Goal: Task Accomplishment & Management: Manage account settings

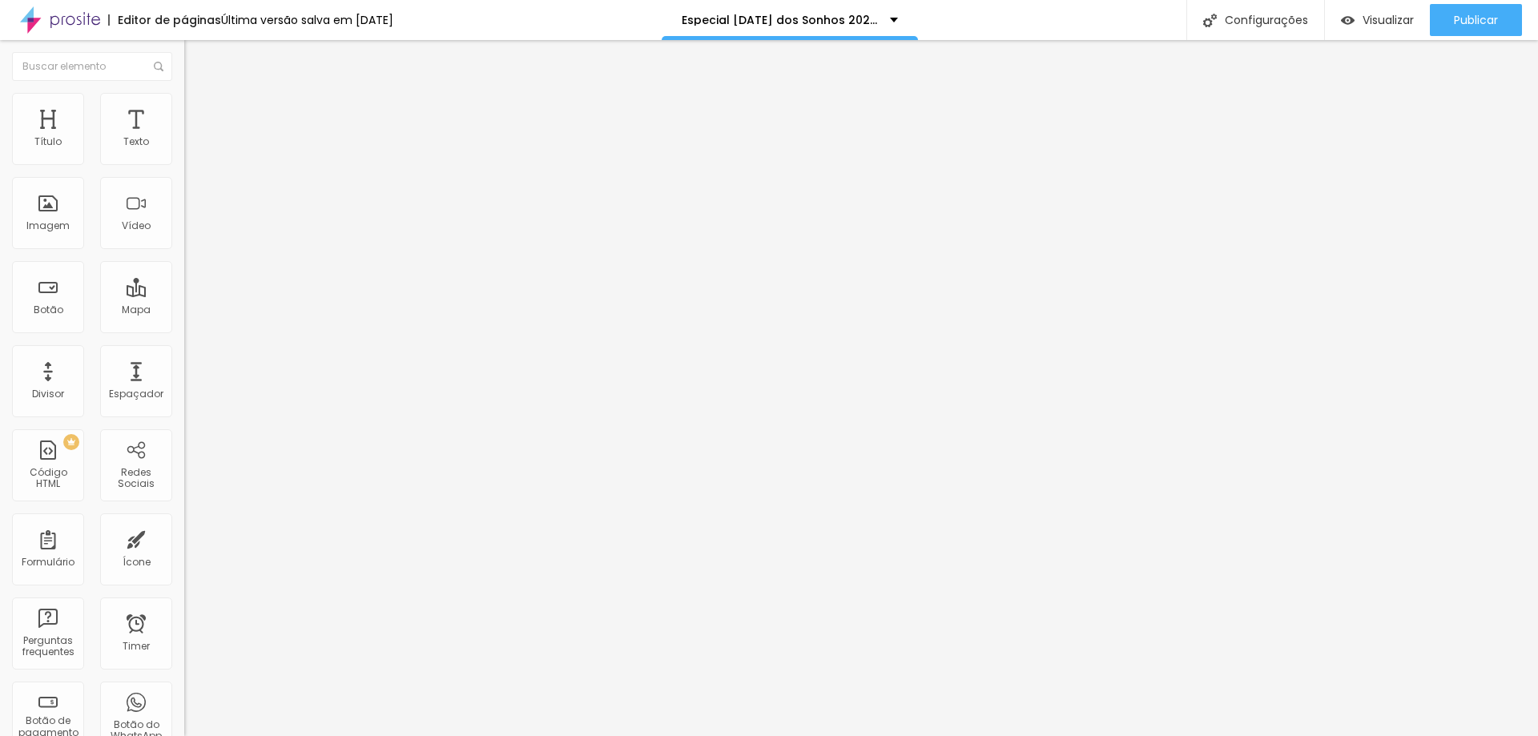
click at [184, 251] on div "<! DOCTYPE html > < html lang = "pt-BR" > < head > < meta charset = "UTF-8" > <…" at bounding box center [612, 194] width 857 height 111
click at [1449, 28] on button "Publicar" at bounding box center [1476, 20] width 92 height 32
click at [184, 247] on div "src = "https://calendar.google.com/calendar/appointments/schedules/AcZssZ1tSTC5…" at bounding box center [607, 194] width 847 height 111
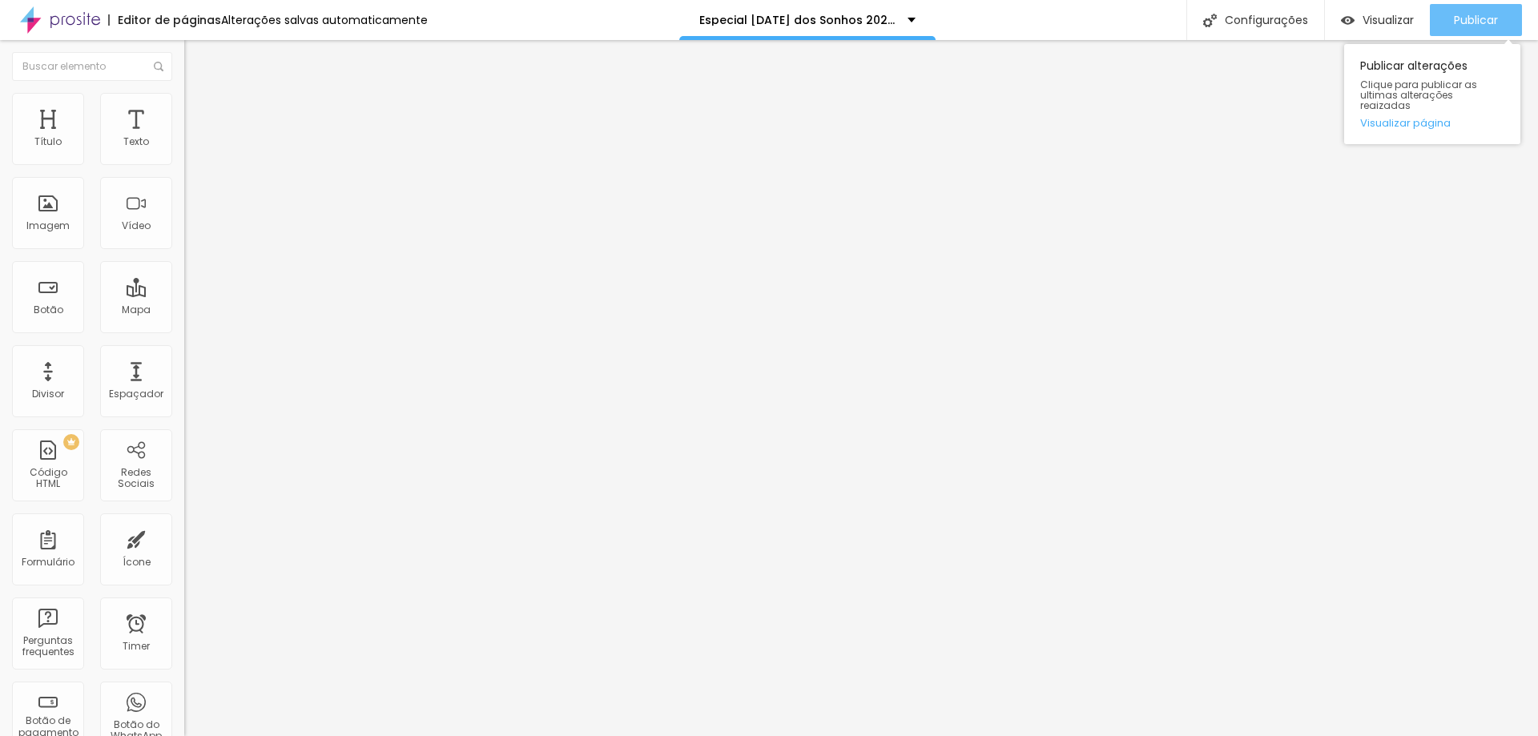
click at [1481, 25] on span "Publicar" at bounding box center [1476, 20] width 44 height 13
click at [184, 217] on div ".agenda-frame { width : 100 % ; height : 900 px ; /* altura maior para destaque…" at bounding box center [612, 192] width 857 height 111
click at [1476, 20] on span "Publicar" at bounding box center [1476, 20] width 44 height 13
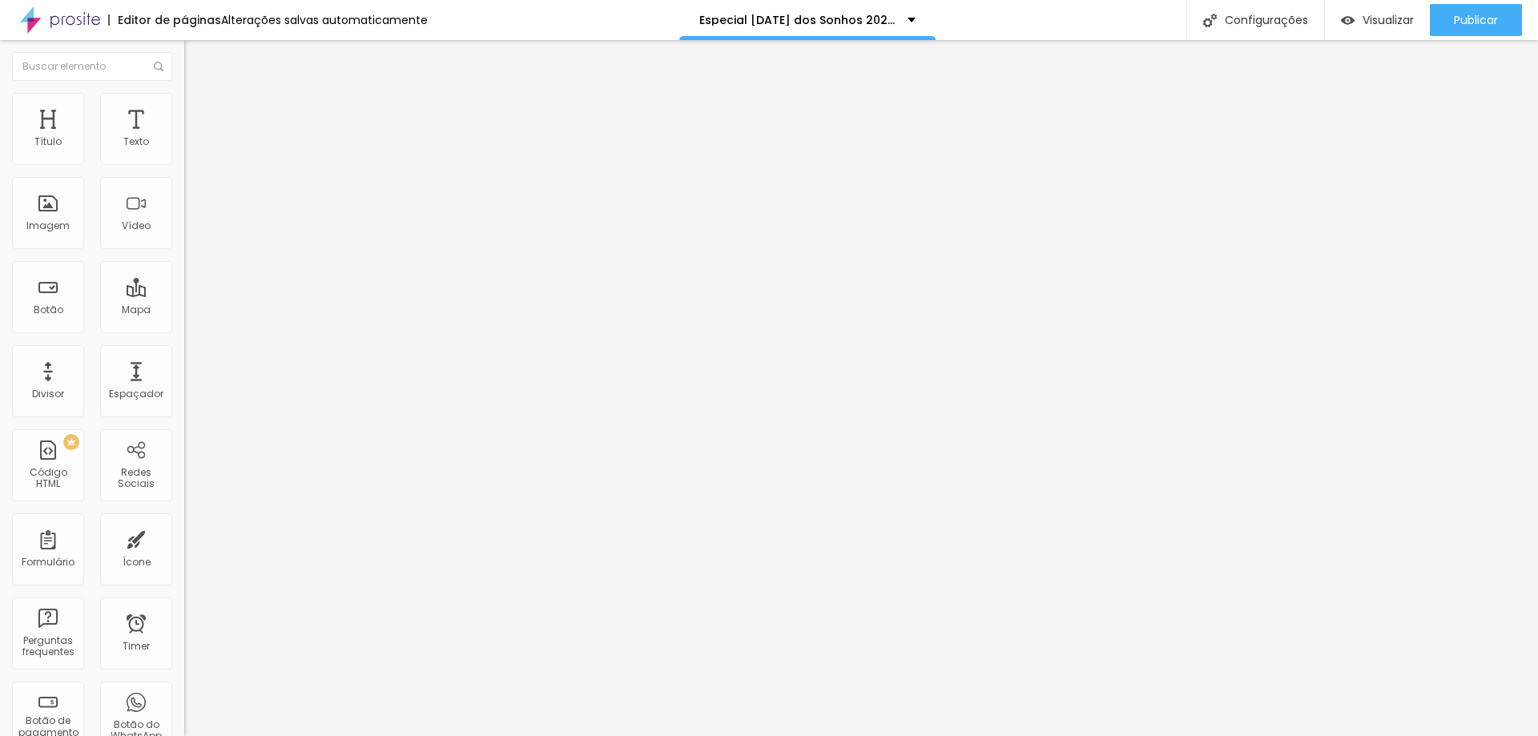
click at [184, 214] on div ".agenda-frame { width : 100 % ; height : 800 px ; /* altura maior para destaque…" at bounding box center [612, 192] width 857 height 111
click at [1475, 21] on span "Publicar" at bounding box center [1476, 20] width 44 height 13
click at [184, 216] on div ".agenda-frame { width : 100 % ; height : 750 px ; /* altura maior para destaque…" at bounding box center [612, 192] width 857 height 111
click at [1474, 26] on span "Publicar" at bounding box center [1476, 20] width 44 height 13
click at [184, 215] on div ".agenda-frame { width : 100 % ; height : 600 px ; /* altura maior para destaque…" at bounding box center [612, 192] width 857 height 111
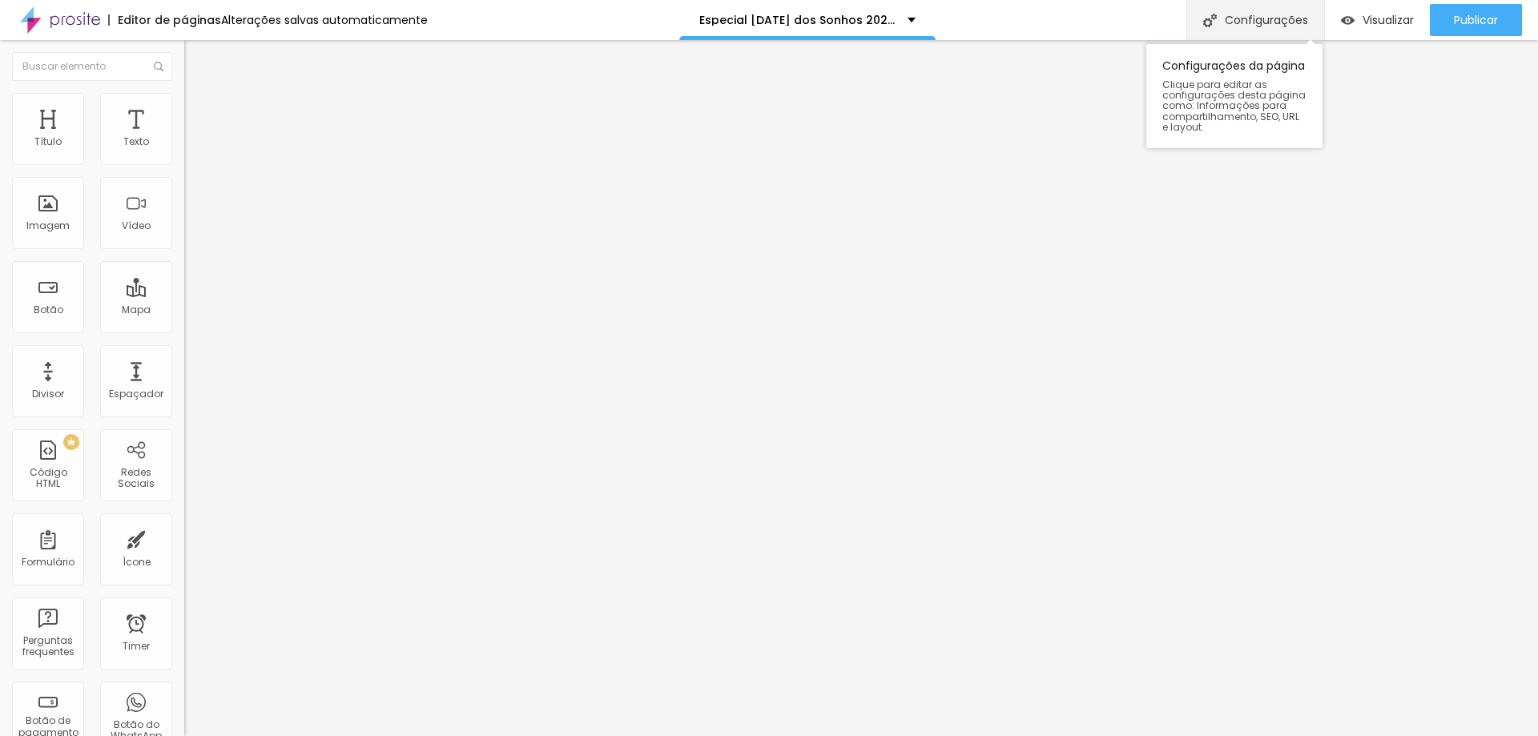
click at [1296, 22] on div "Configurações" at bounding box center [1256, 20] width 138 height 40
click at [1248, 24] on div "Configurações" at bounding box center [1256, 20] width 138 height 40
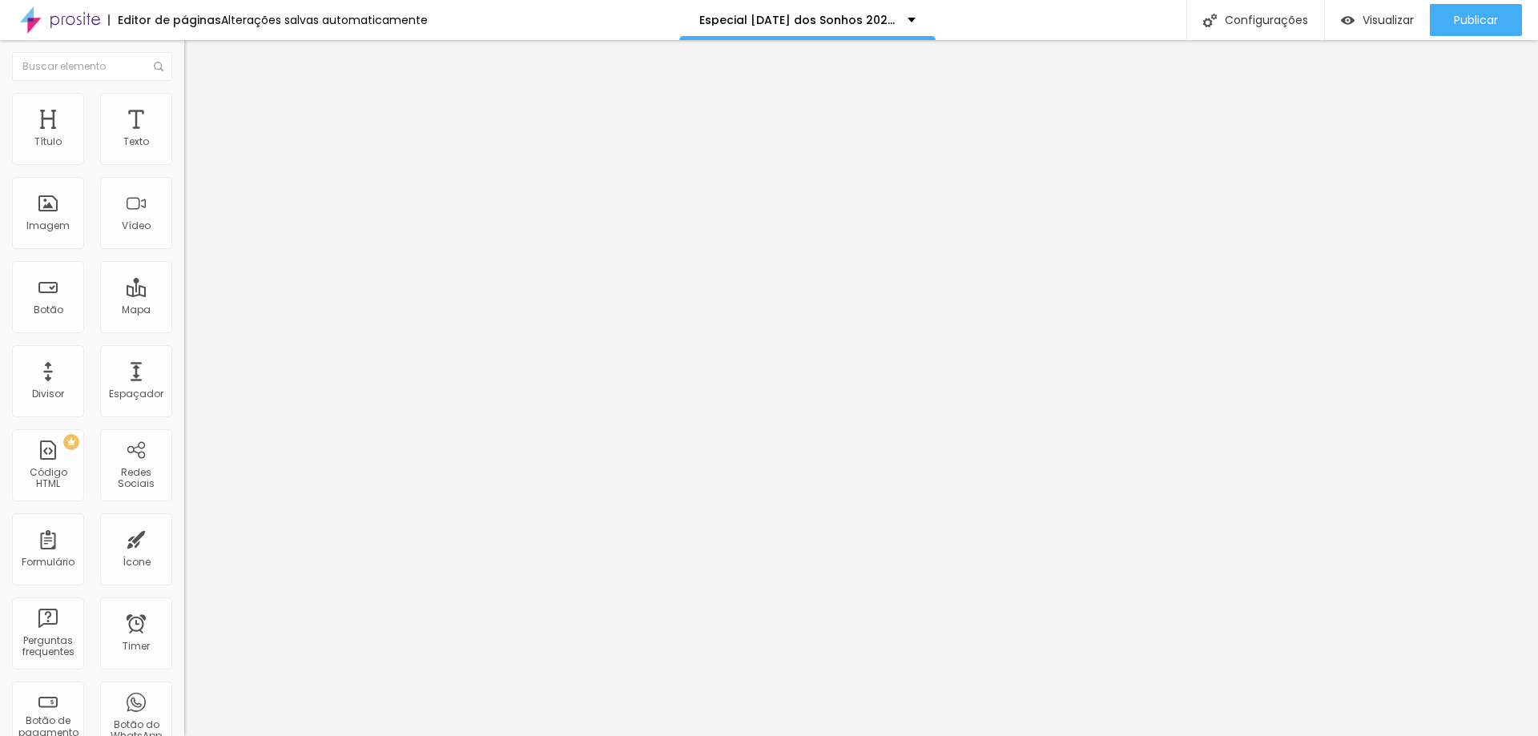
click at [184, 231] on div at bounding box center [276, 200] width 184 height 123
click at [184, 204] on div at bounding box center [276, 200] width 184 height 123
click at [184, 103] on li "Estilo" at bounding box center [276, 101] width 184 height 16
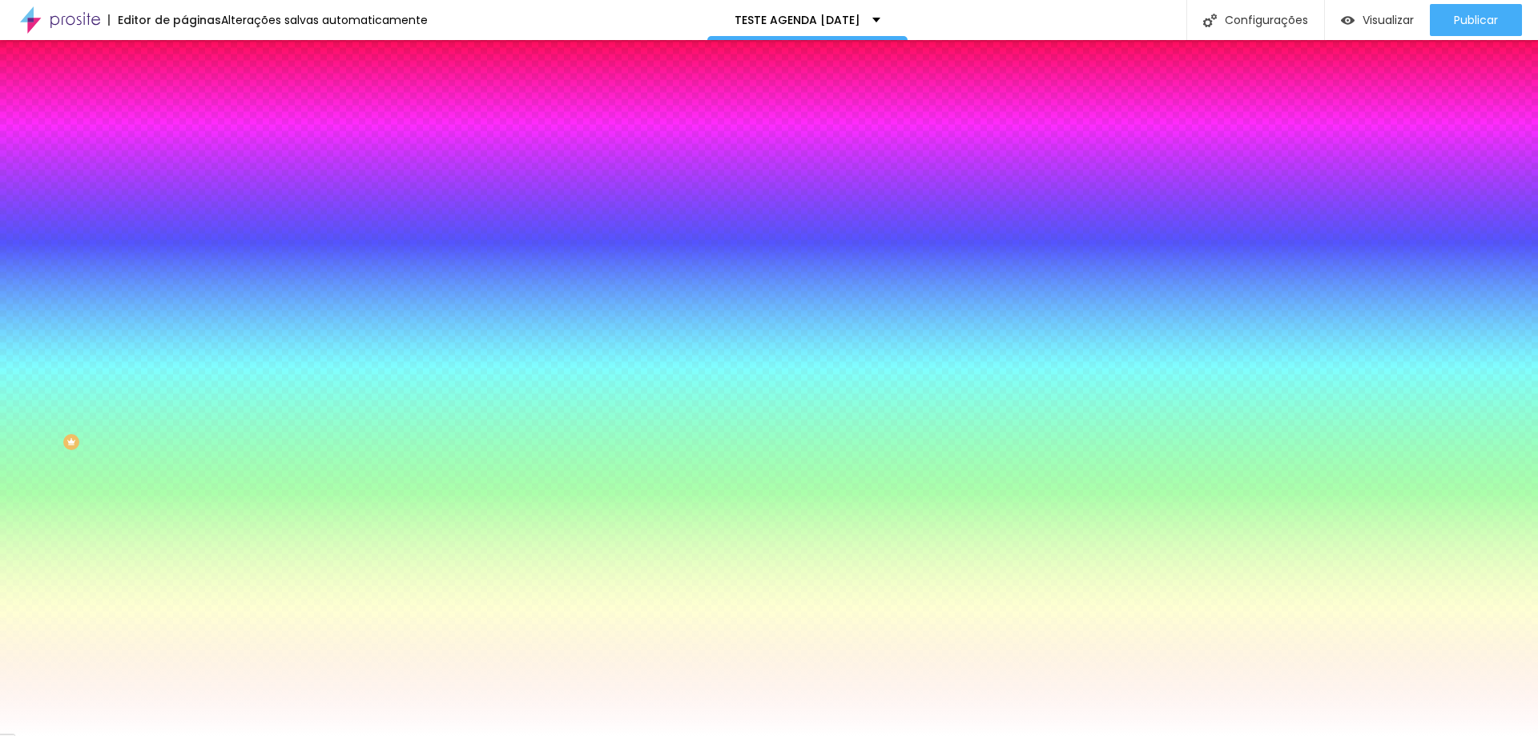
click at [184, 147] on span "Adicionar imagem" at bounding box center [235, 141] width 103 height 14
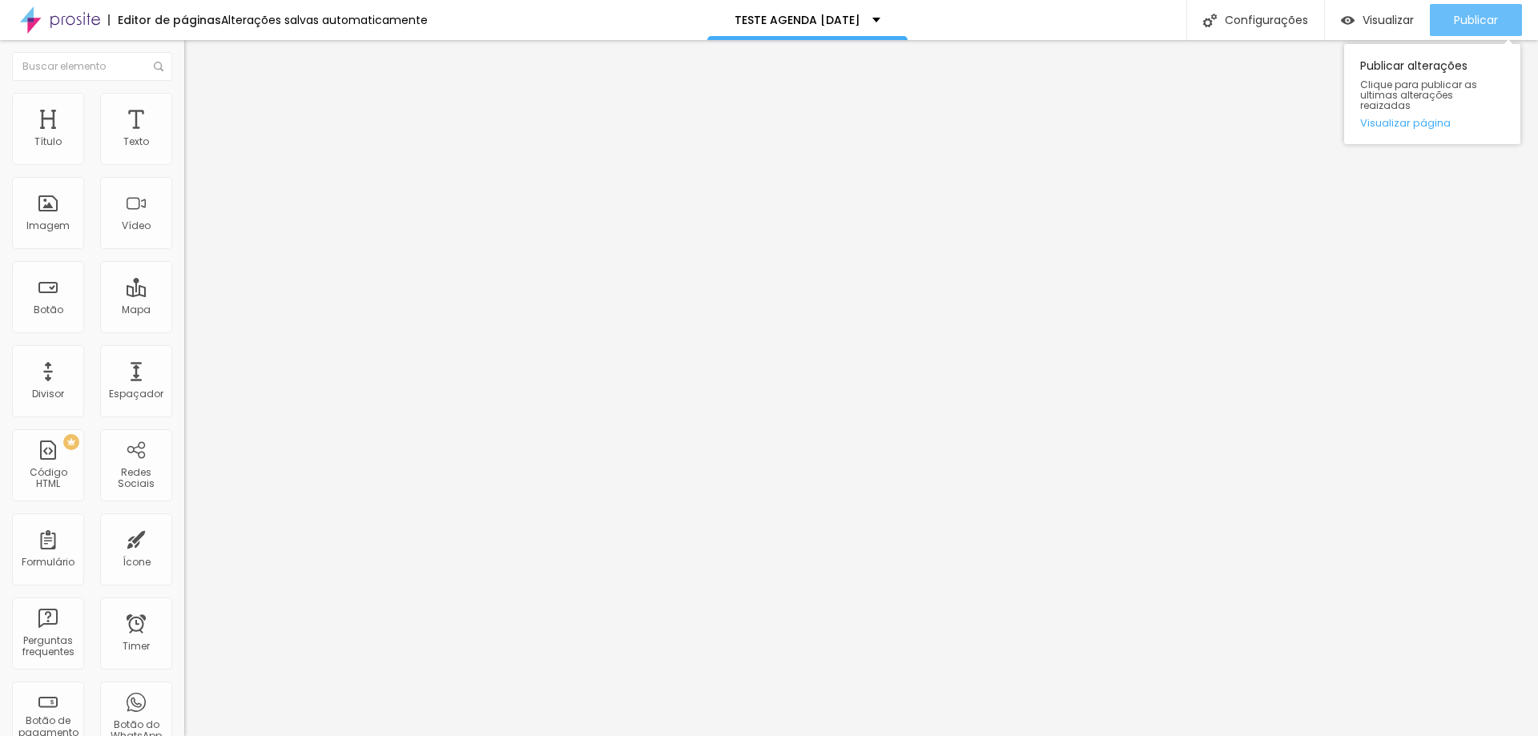
click at [1450, 12] on button "Publicar" at bounding box center [1476, 20] width 92 height 32
click at [184, 220] on div "<! DOCTYPE html > < html lang = "pt-BR" > < head > < meta charset = "UTF-8" > <…" at bounding box center [612, 200] width 857 height 123
click at [1440, 24] on button "Publicar" at bounding box center [1476, 20] width 92 height 32
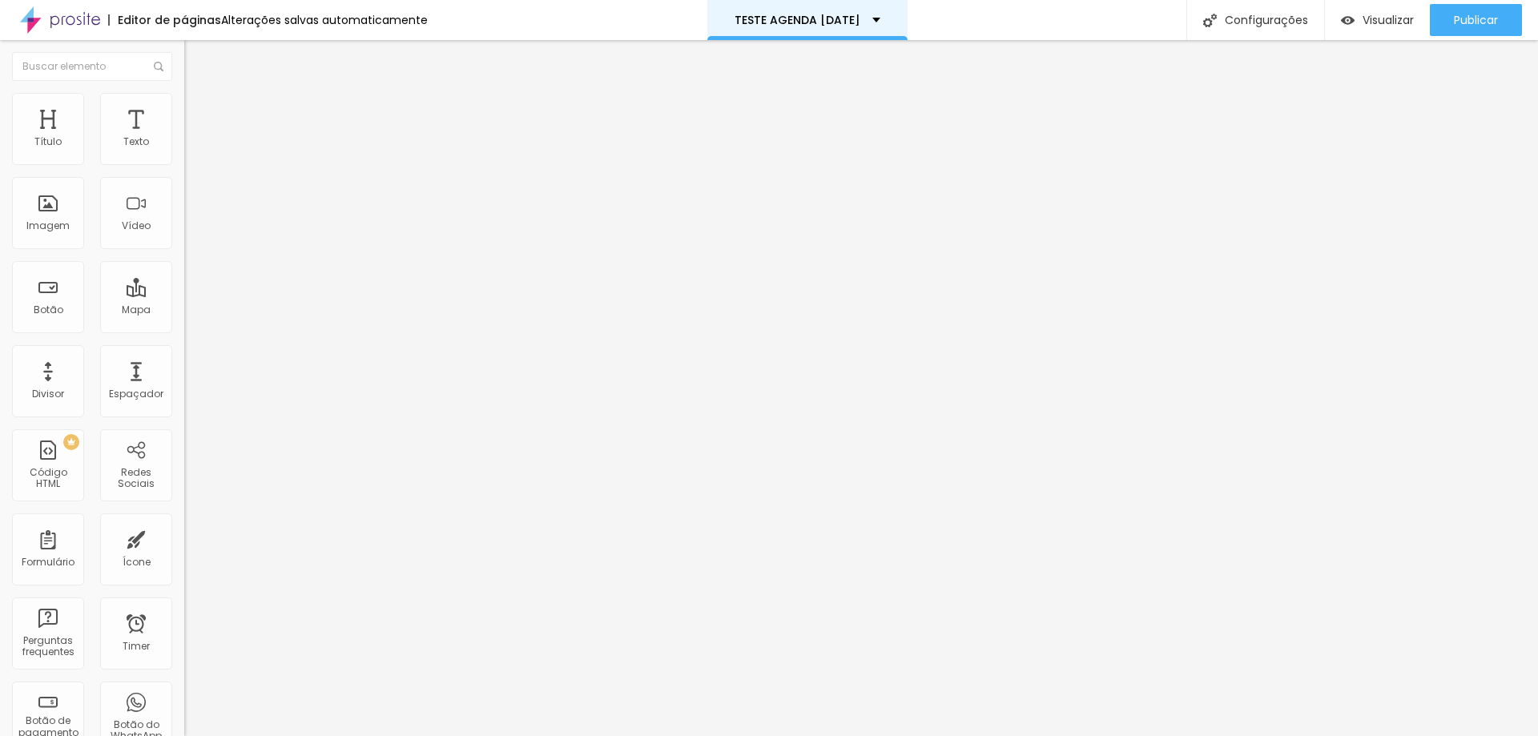
click at [778, 8] on div "TESTE AGENDA NATAL" at bounding box center [807, 20] width 200 height 40
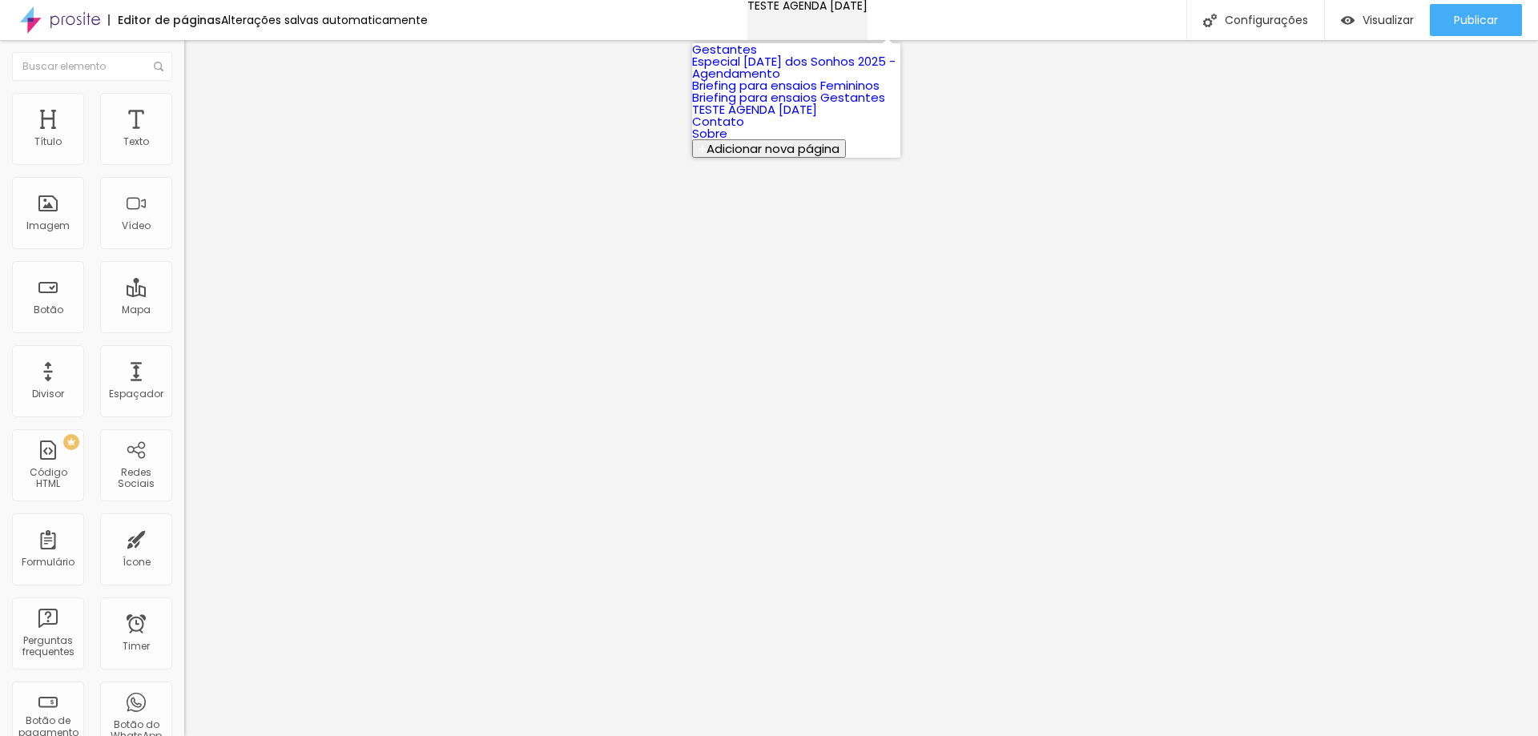
click at [778, 8] on div "TESTE AGENDA NATAL" at bounding box center [808, 5] width 120 height 11
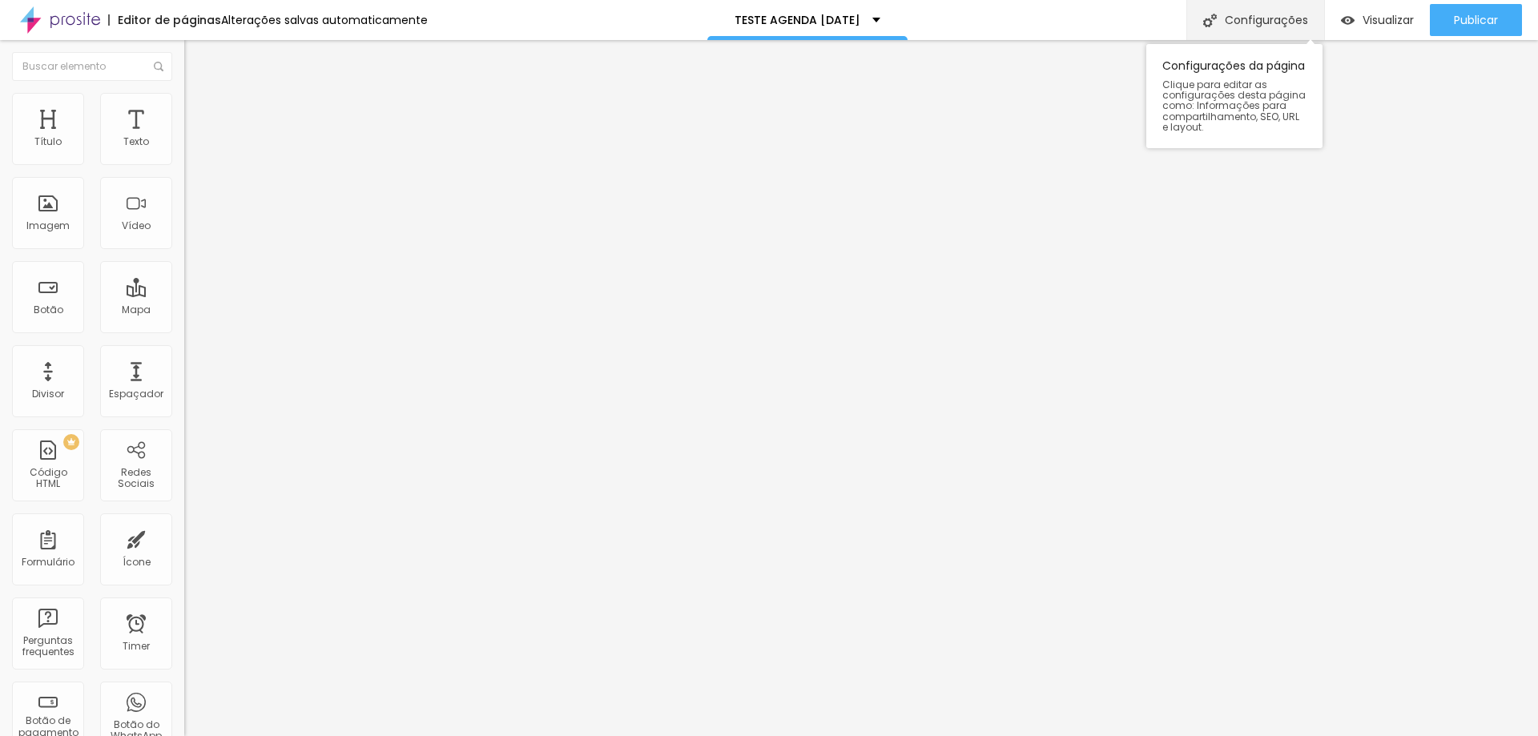
click at [1235, 17] on div "Configurações" at bounding box center [1256, 20] width 138 height 40
drag, startPoint x: 768, startPoint y: 270, endPoint x: 629, endPoint y: 269, distance: 138.6
drag, startPoint x: 671, startPoint y: 265, endPoint x: 630, endPoint y: 265, distance: 40.9
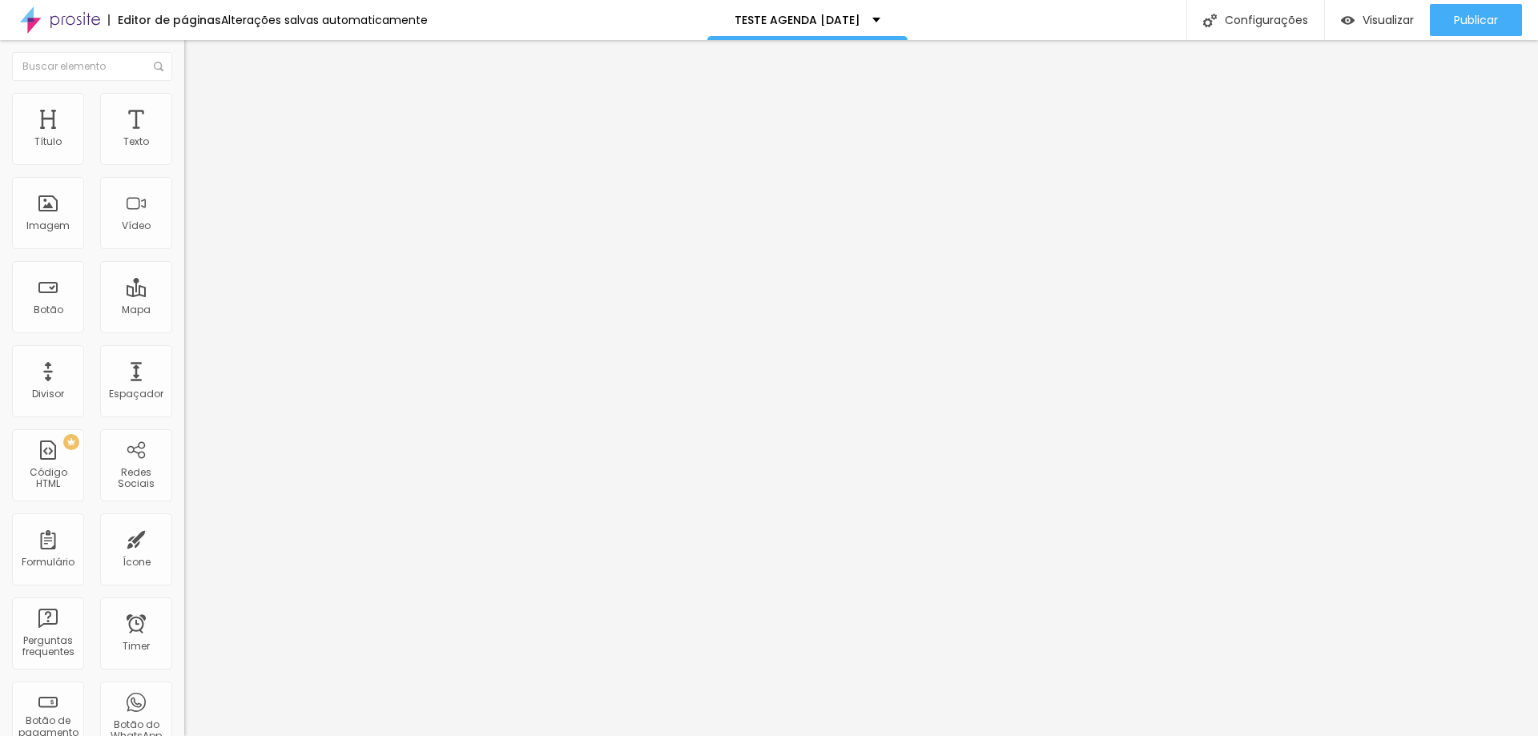
type input "/agendamento-natal-dos-sonhos-2025"
drag, startPoint x: 750, startPoint y: 191, endPoint x: 580, endPoint y: 187, distance: 169.9
type input "a"
type input "Agenda [DATE] dos Sonhos 2025"
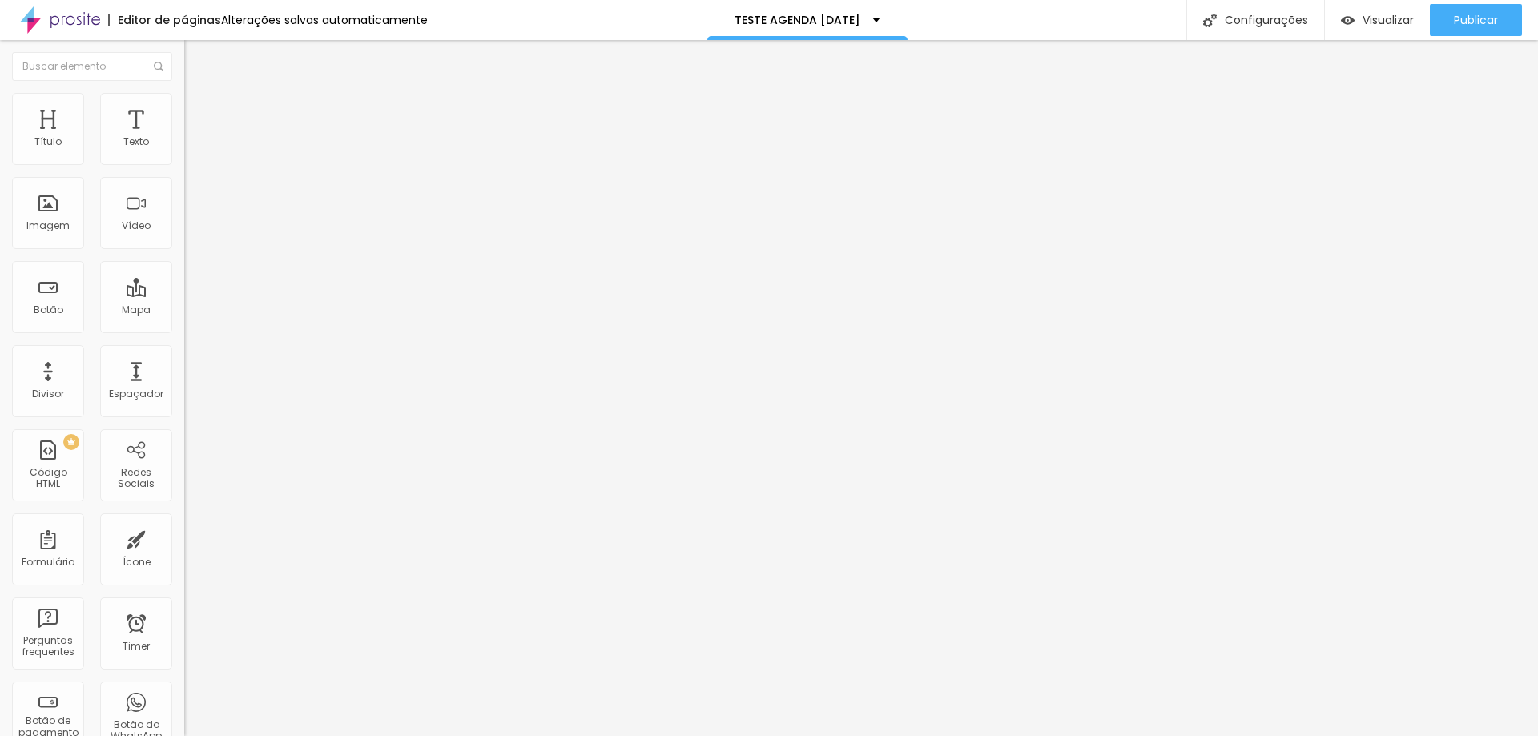
drag, startPoint x: 619, startPoint y: 458, endPoint x: 1167, endPoint y: 447, distance: 549.0
paste input "Especial Natal dos Sonhos 2025 - Agendamento"
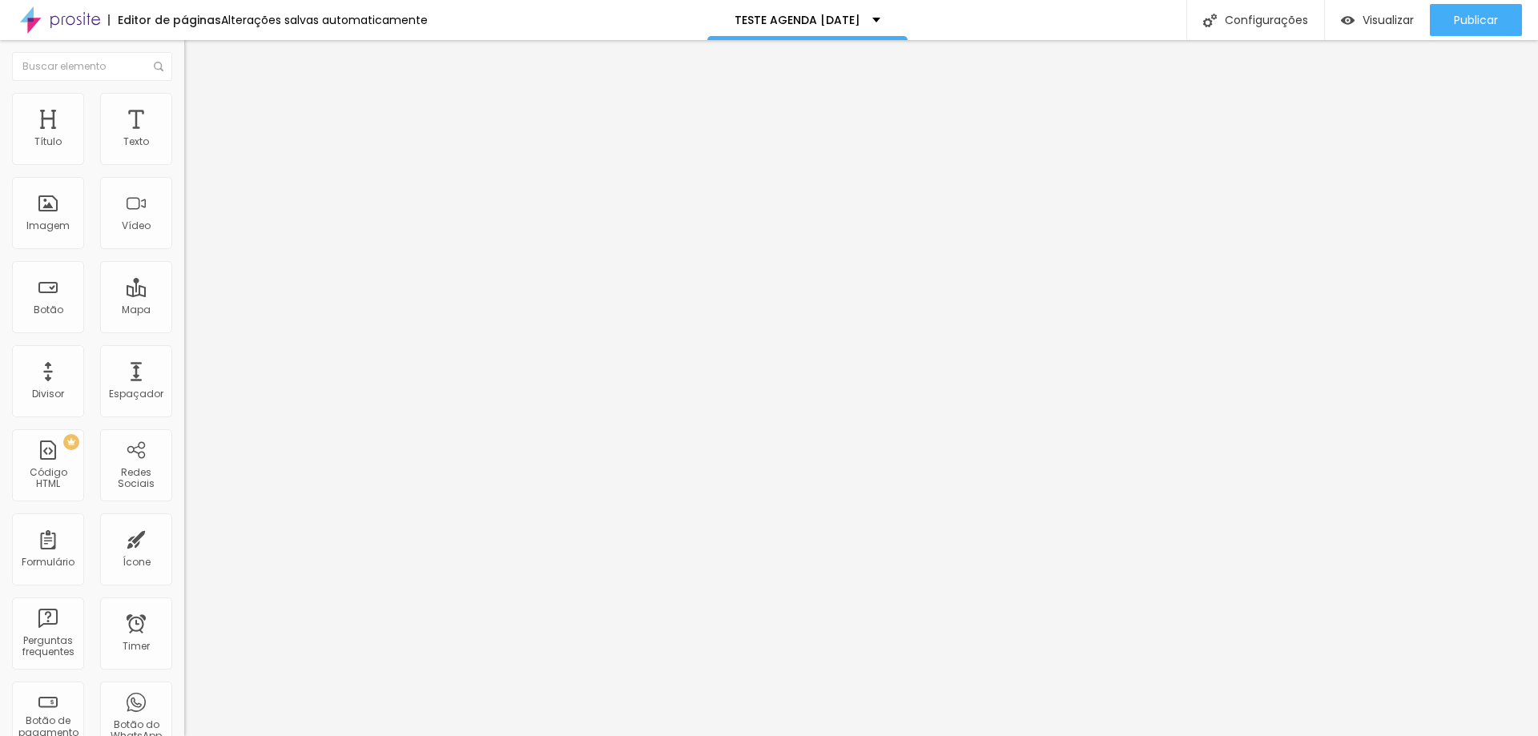
scroll to position [0, 0]
drag, startPoint x: 895, startPoint y: 452, endPoint x: 861, endPoint y: 455, distance: 34.6
type input "Especial [DATE] dos Sonhos 2025 - Agenda"
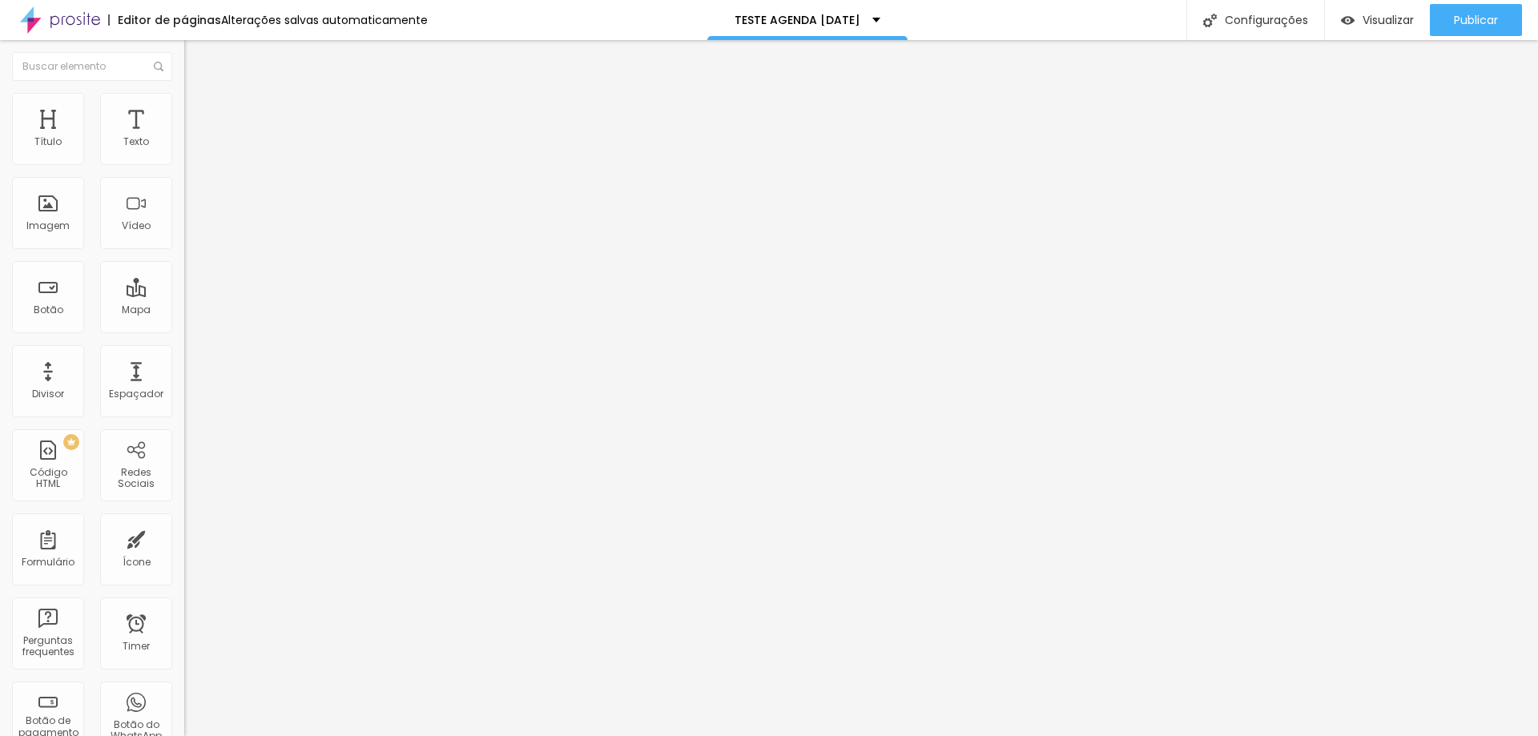
drag, startPoint x: 621, startPoint y: 375, endPoint x: 1270, endPoint y: 368, distance: 649.0
paste input "Especial Natal dos Sonhos 2025 - Agendamento"
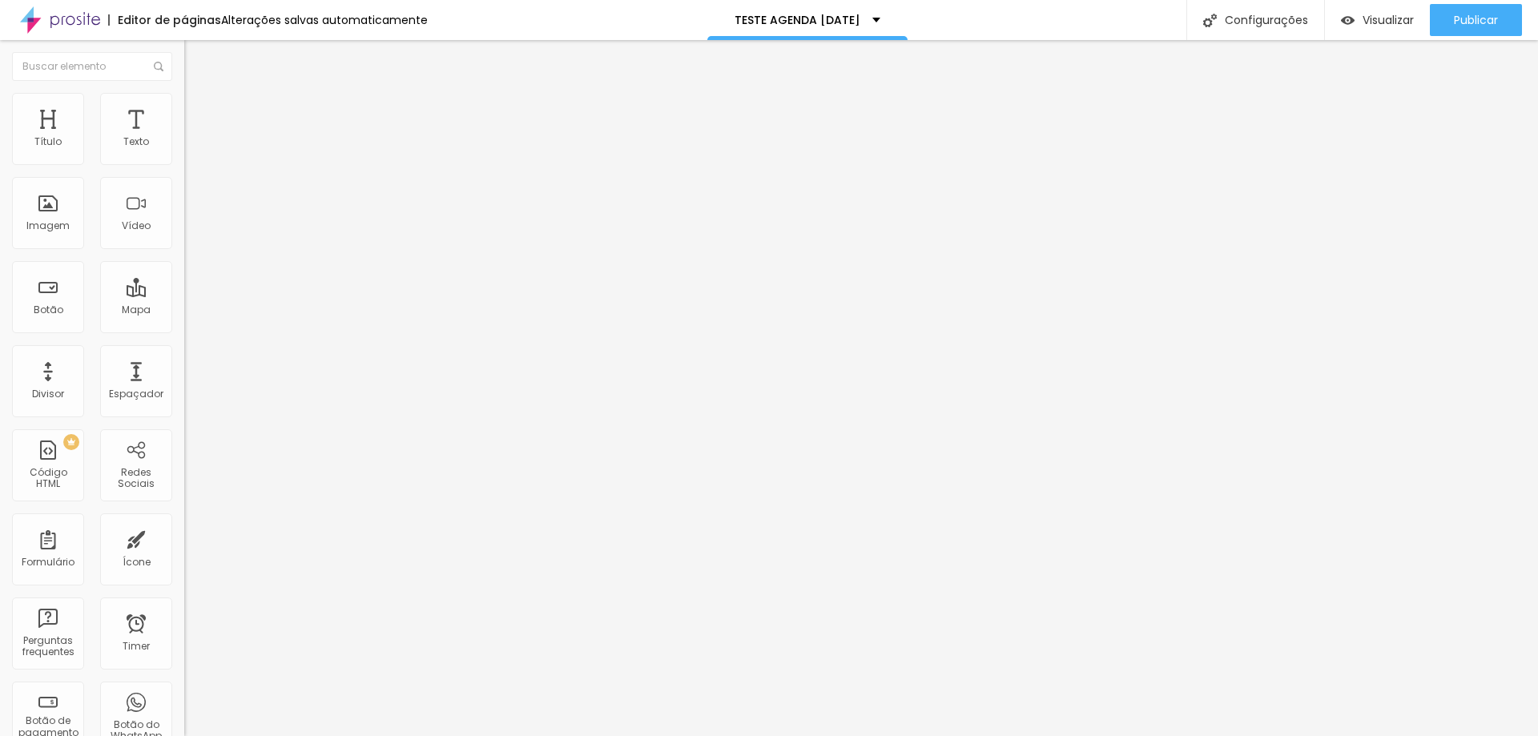
scroll to position [214, 0]
type input "Especial [DATE] dos Sonhos 2025 - Agenda"
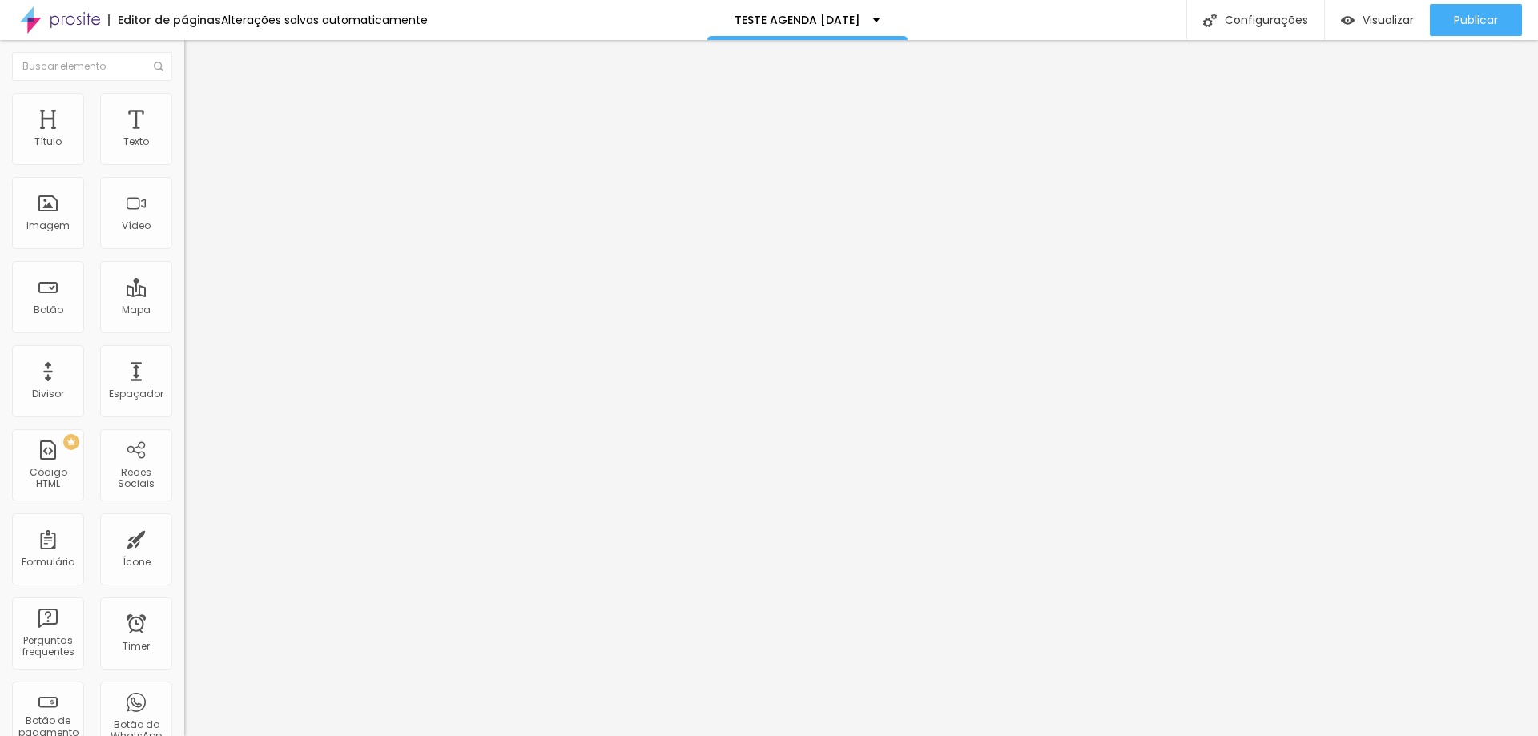
drag, startPoint x: 887, startPoint y: 586, endPoint x: 490, endPoint y: 497, distance: 406.5
paste textarea "Página de agendamento para o especial [DATE] dos Sonhos 2025 por [PERSON_NAME] …"
type textarea "Página de agendamento para o especial [DATE] dos Sonhos 2025 por [PERSON_NAME] …"
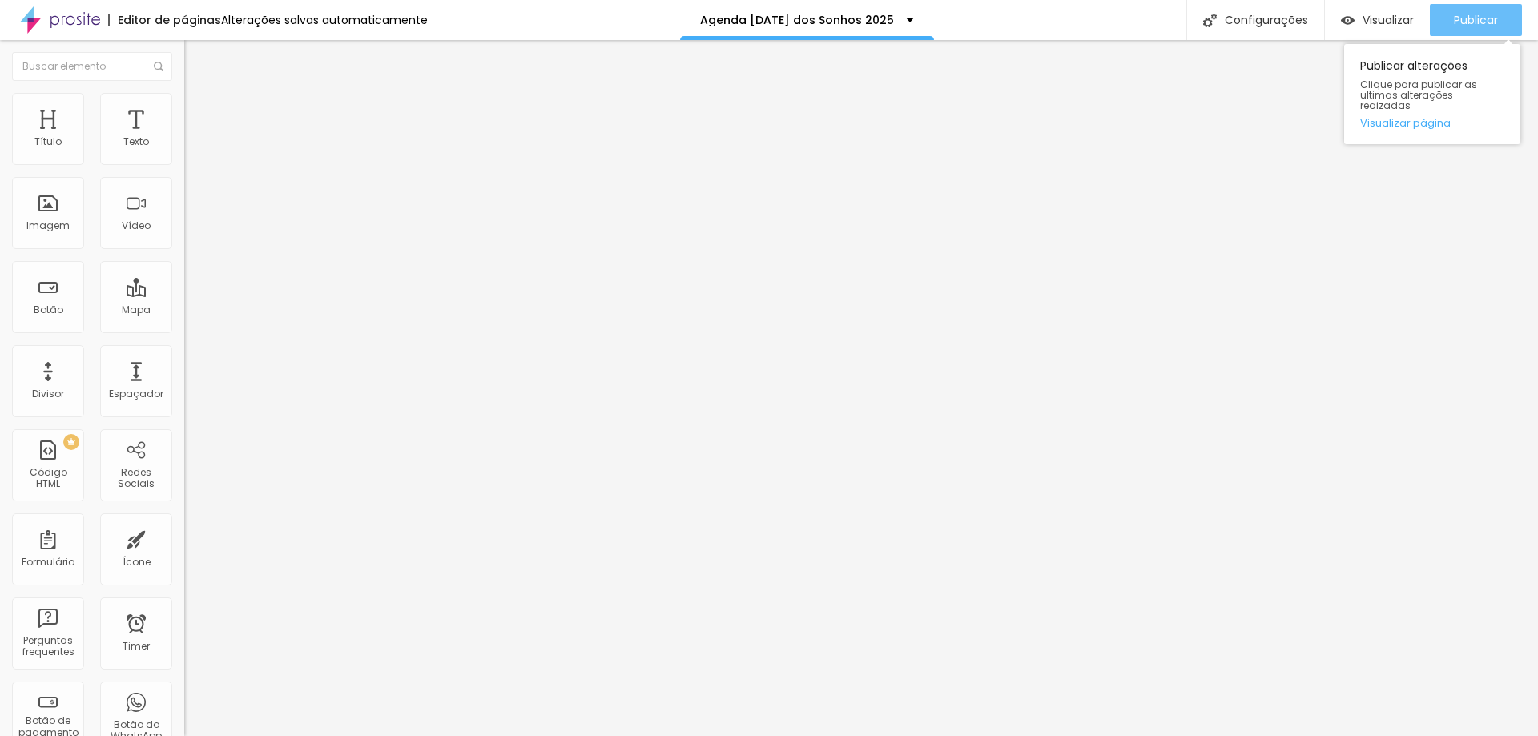
click at [1468, 20] on span "Publicar" at bounding box center [1476, 20] width 44 height 13
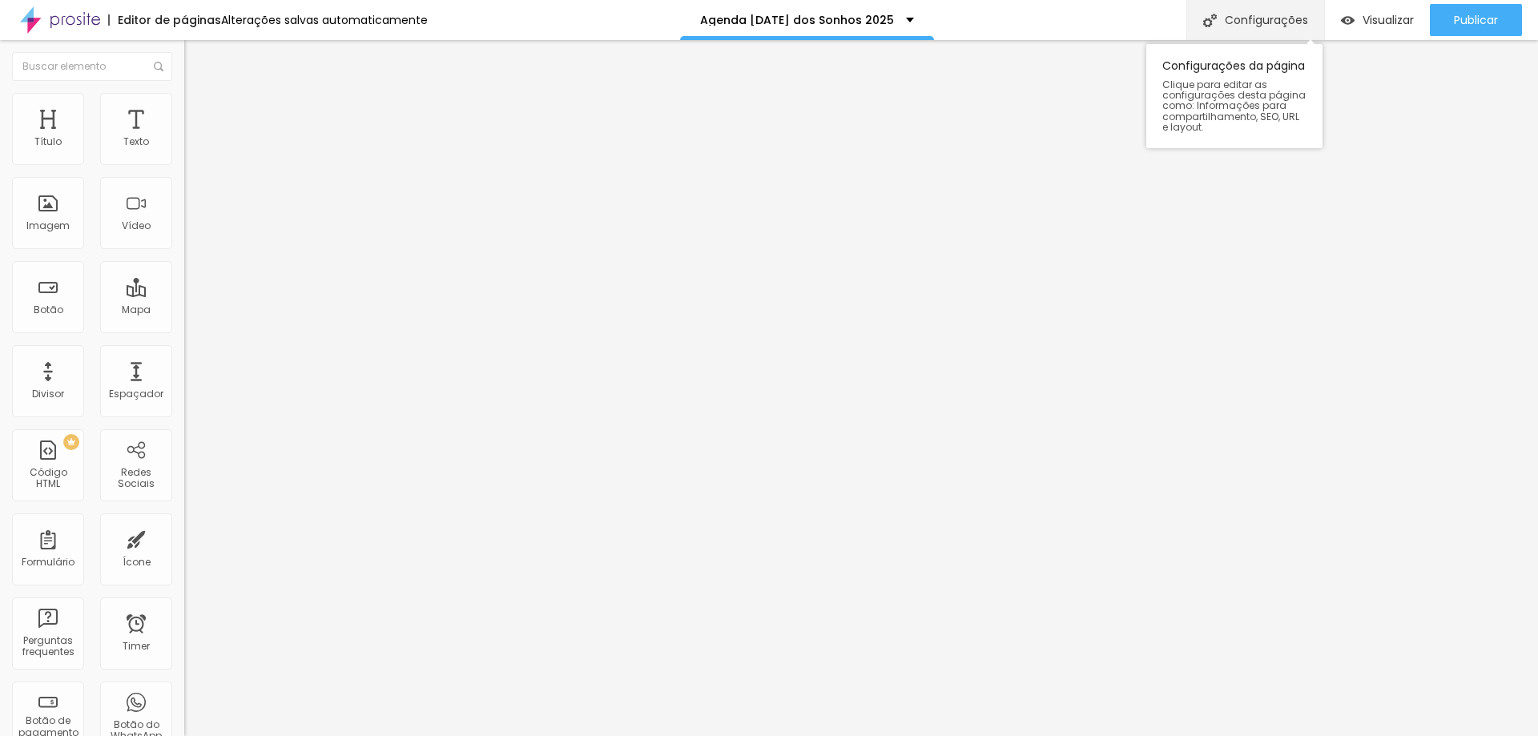
click at [1244, 15] on div "Configurações" at bounding box center [1256, 20] width 138 height 40
click at [1258, 19] on div "Configurações" at bounding box center [1256, 20] width 138 height 40
drag, startPoint x: 707, startPoint y: 268, endPoint x: 679, endPoint y: 277, distance: 28.6
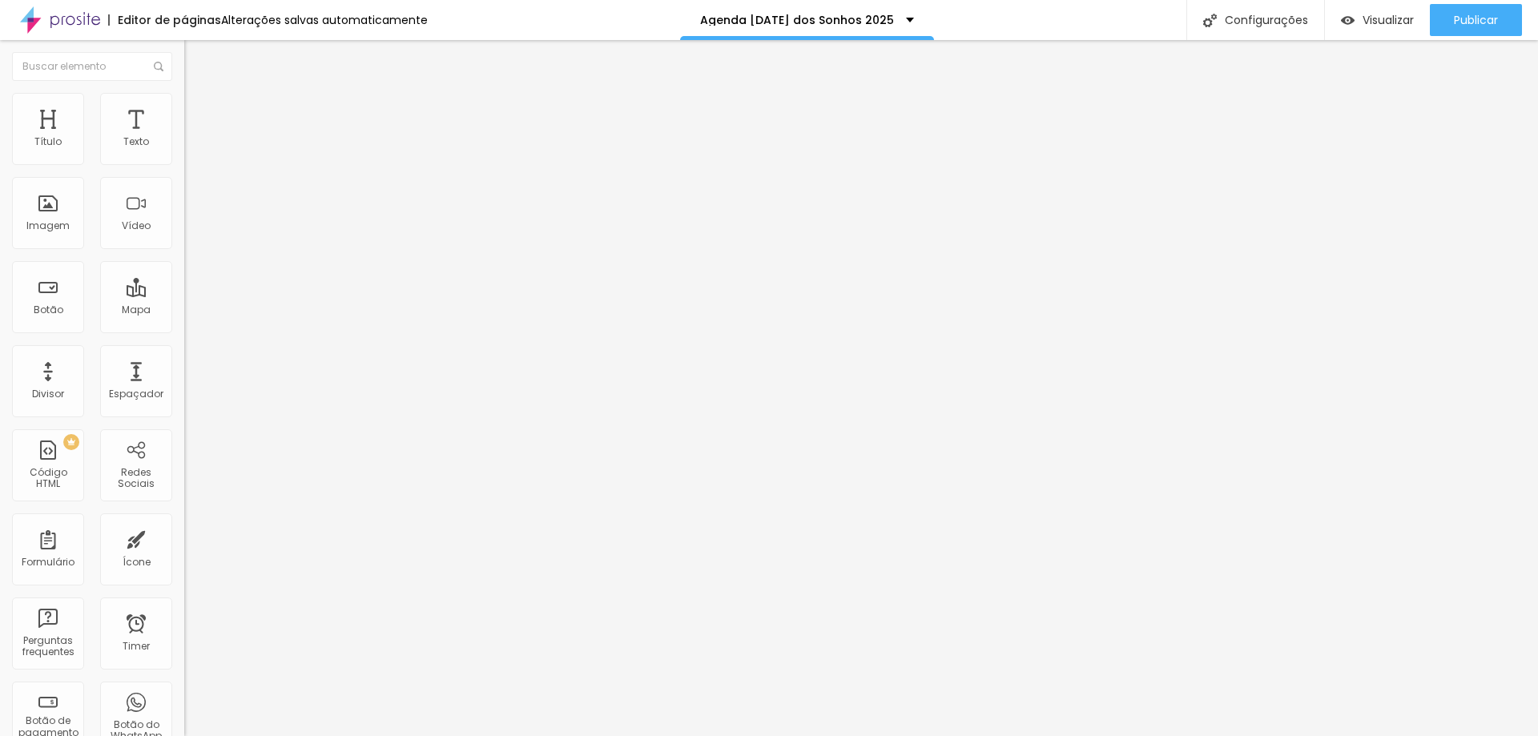
type input "/agenda-[DATE]-dos-sonhos-2025-"
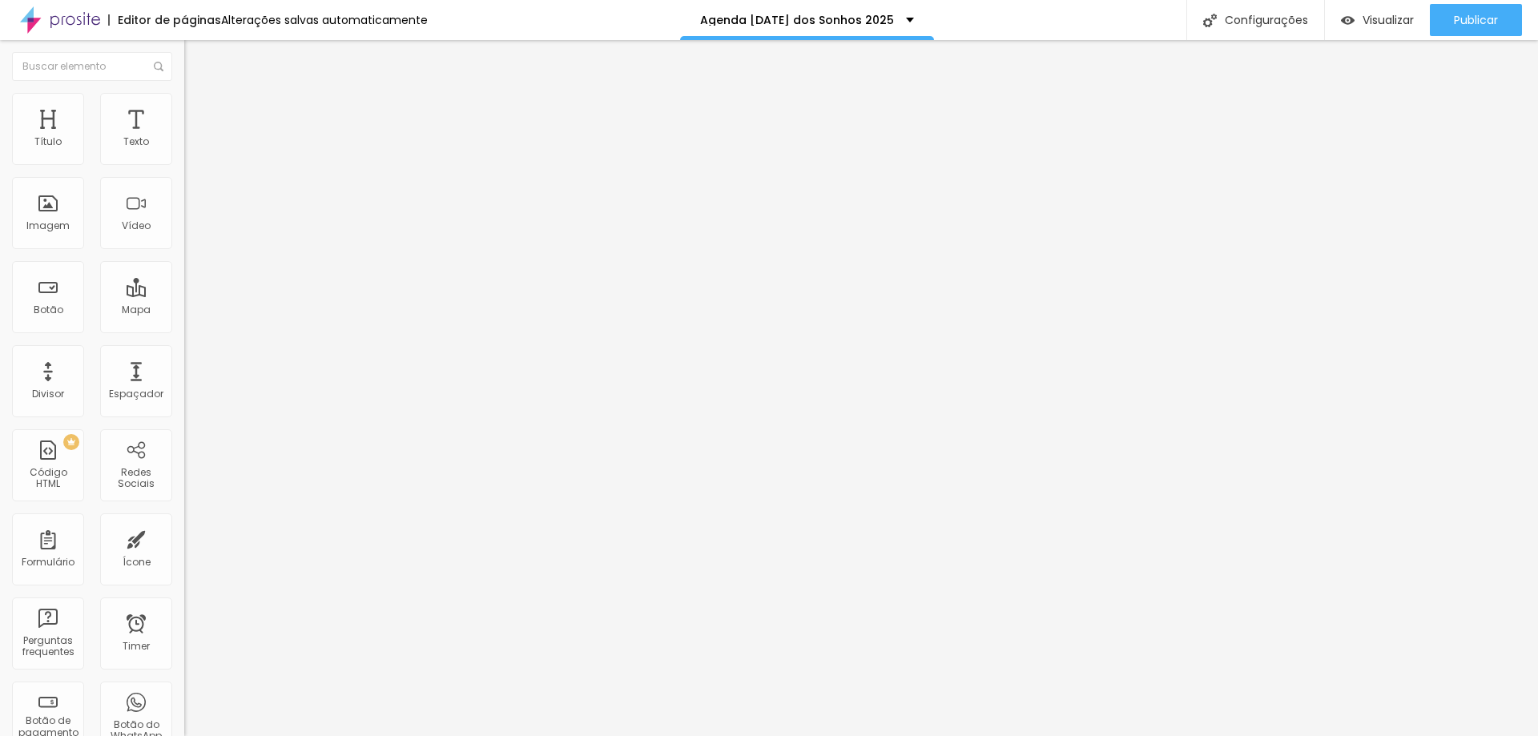
type input "/agenda-[DATE]-dos-sonhos-2025"
drag, startPoint x: 998, startPoint y: 300, endPoint x: 588, endPoint y: 309, distance: 409.5
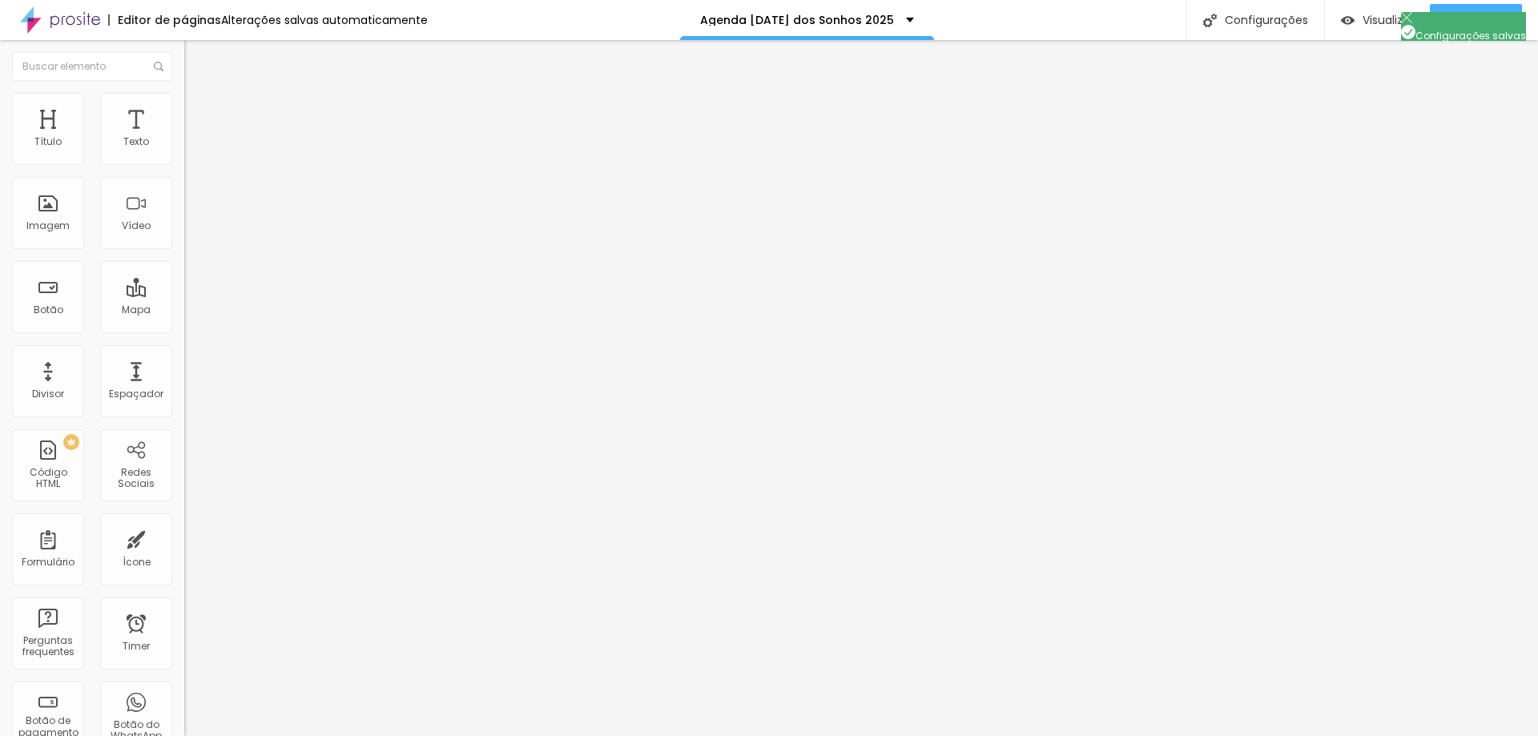
copy p "[URL][DOMAIN_NAME][DATE]"
click at [199, 108] on span "Avançado" at bounding box center [225, 104] width 53 height 14
type input "5"
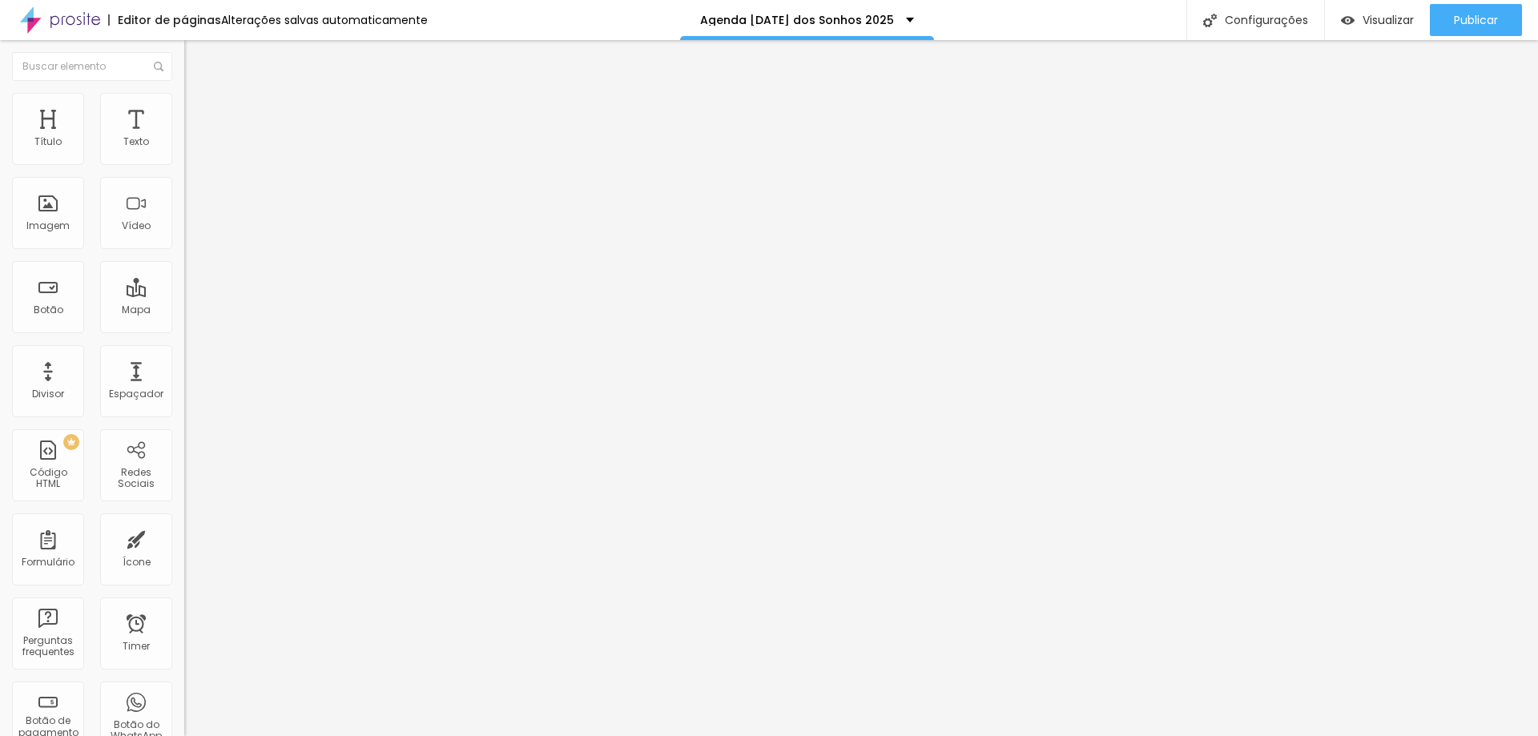
type input "14"
type input "26"
type input "40"
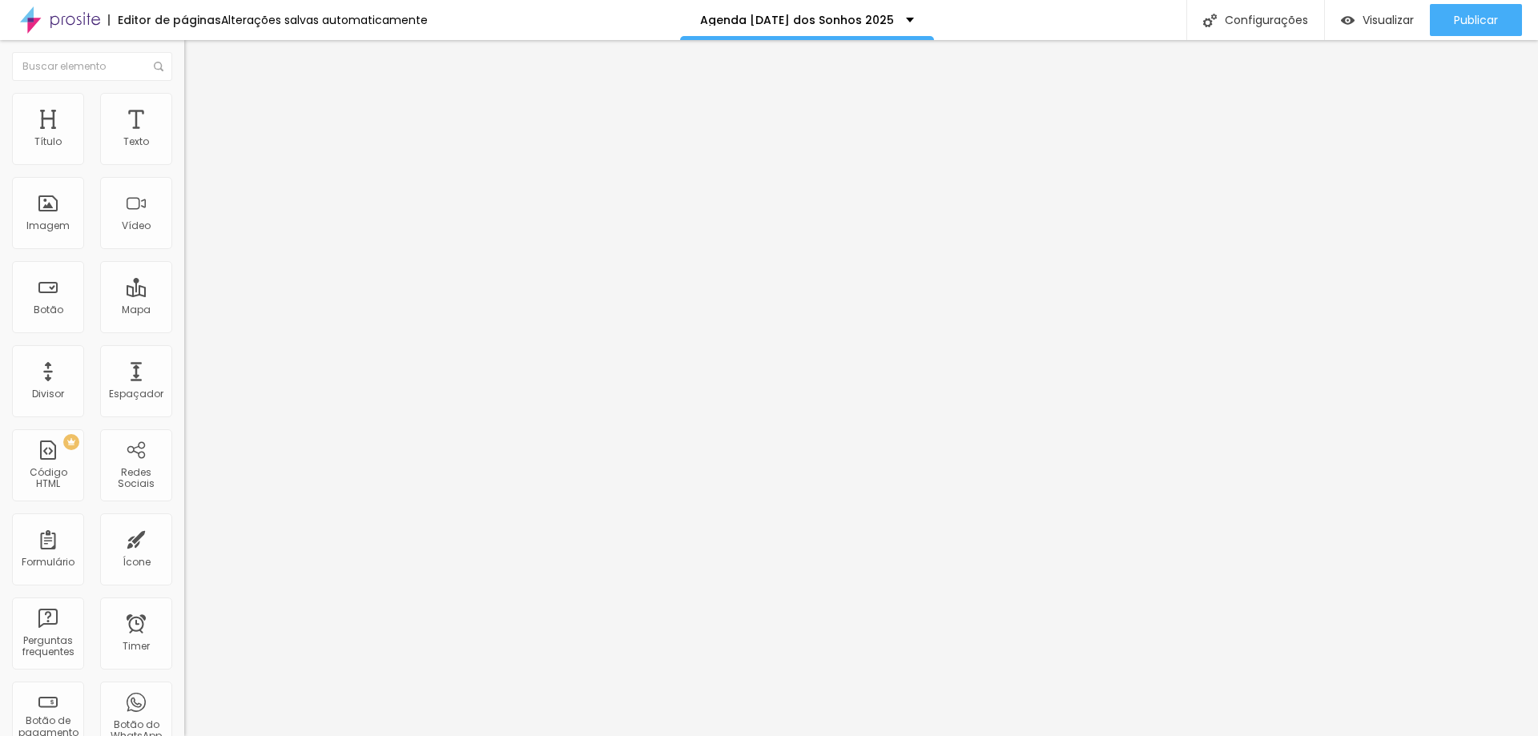
type input "40"
type input "58"
type input "77"
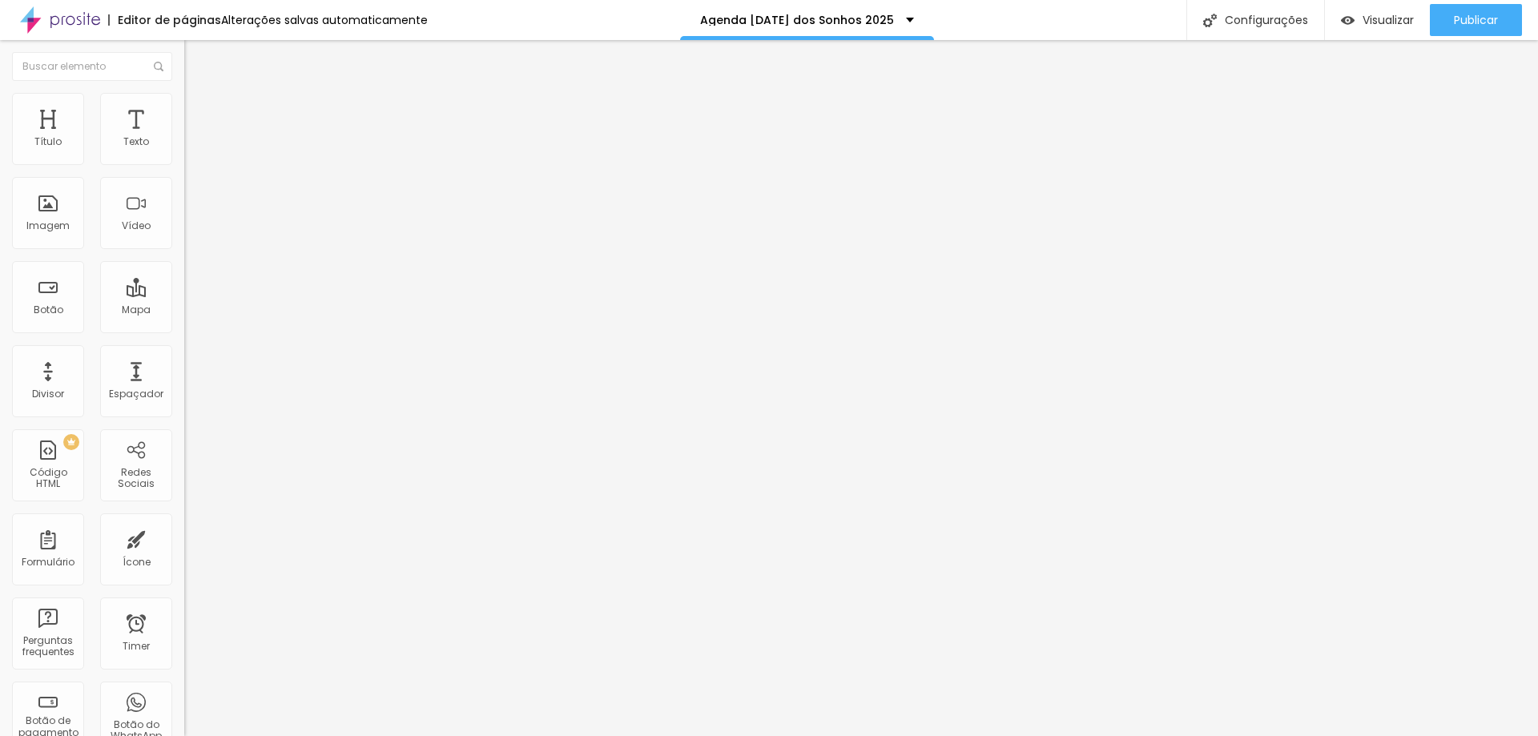
type input "98"
type input "100"
type input "96"
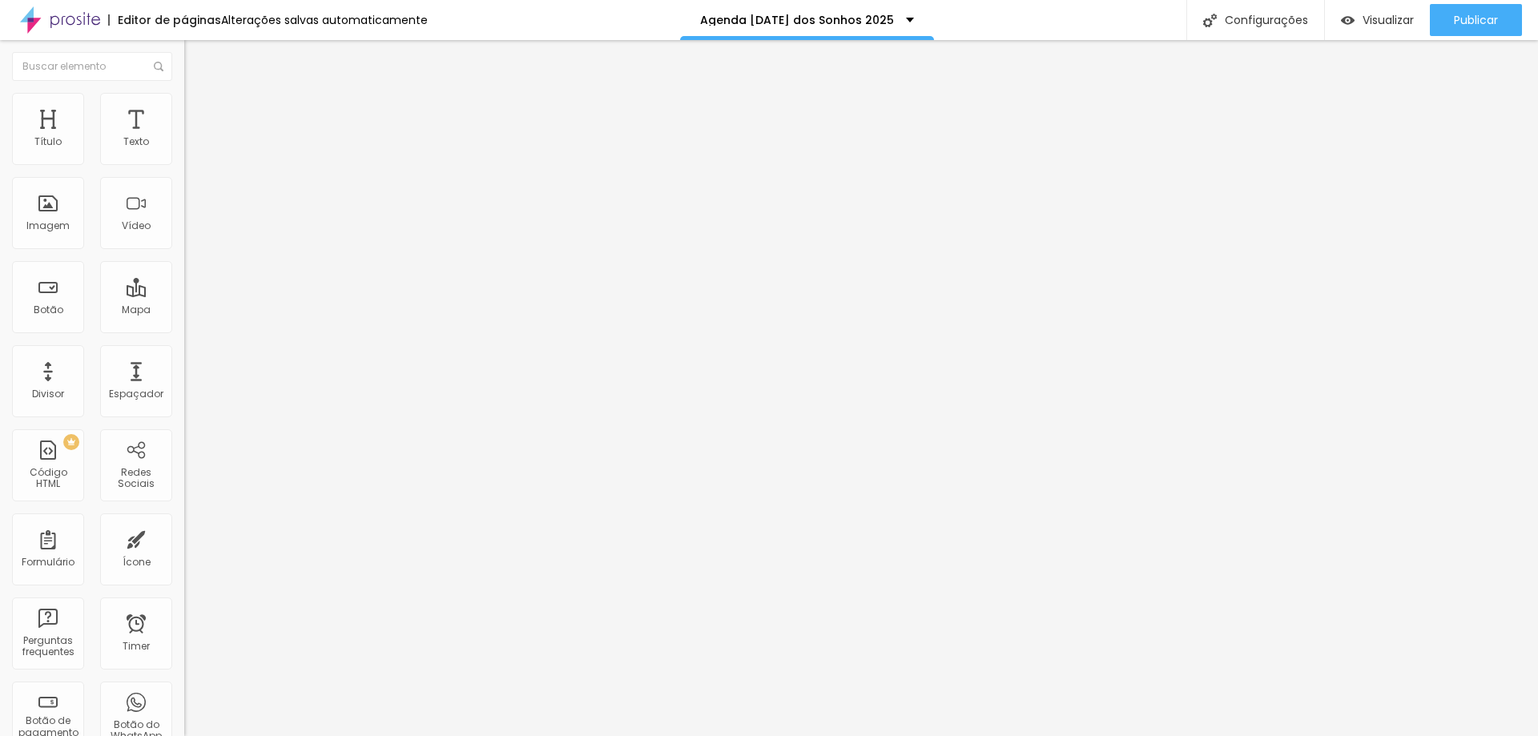
type input "96"
type input "86"
type input "76"
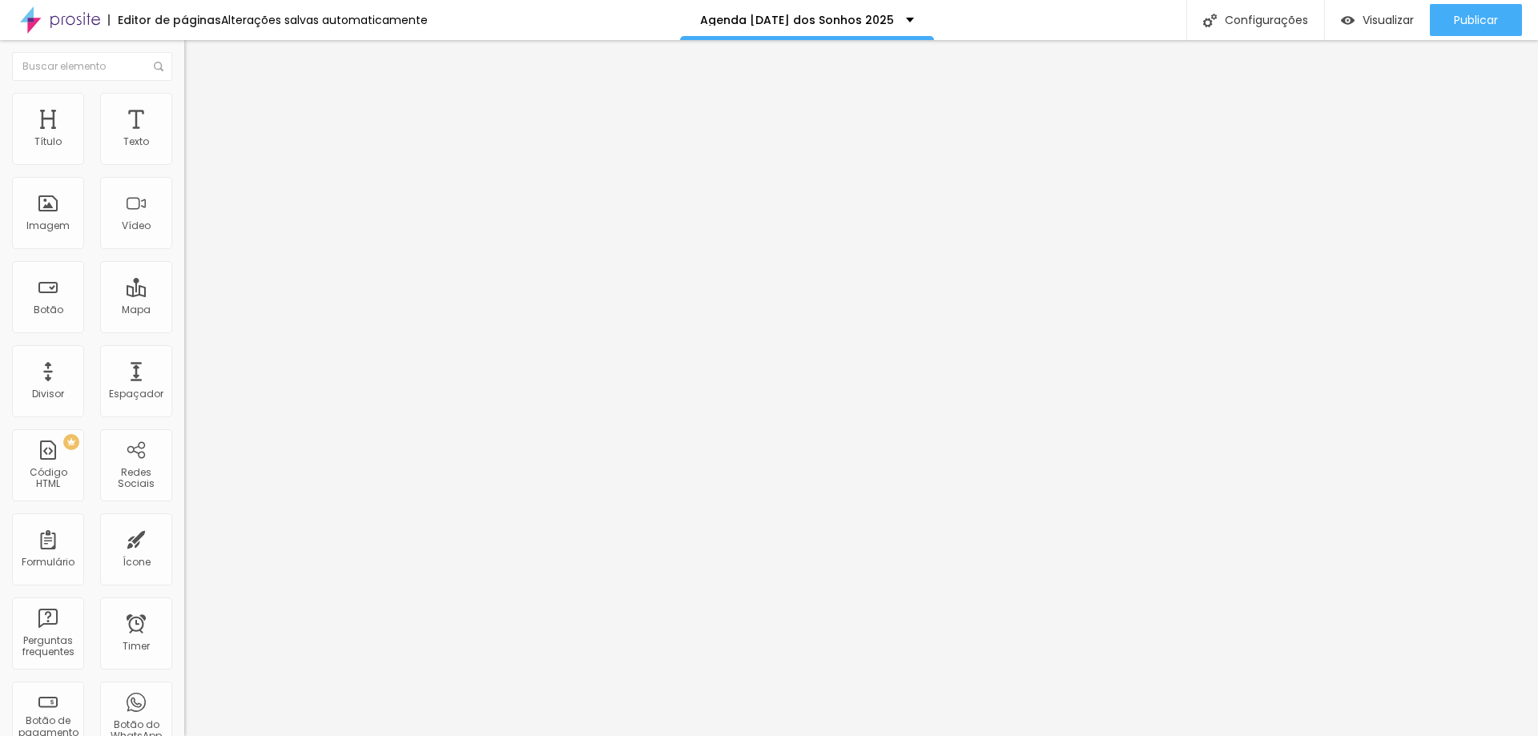
type input "67"
type input "59"
type input "53"
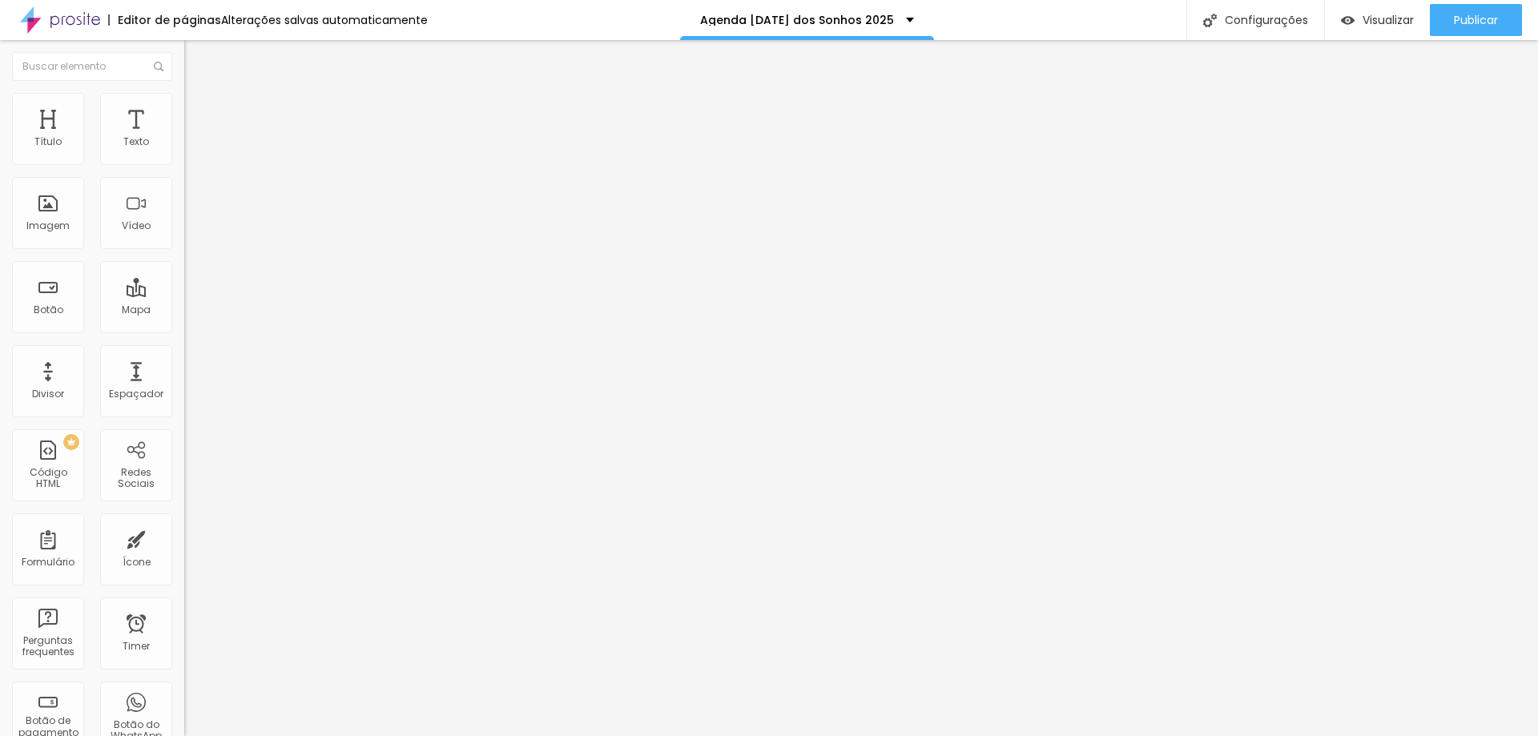
type input "53"
type input "45"
type input "36"
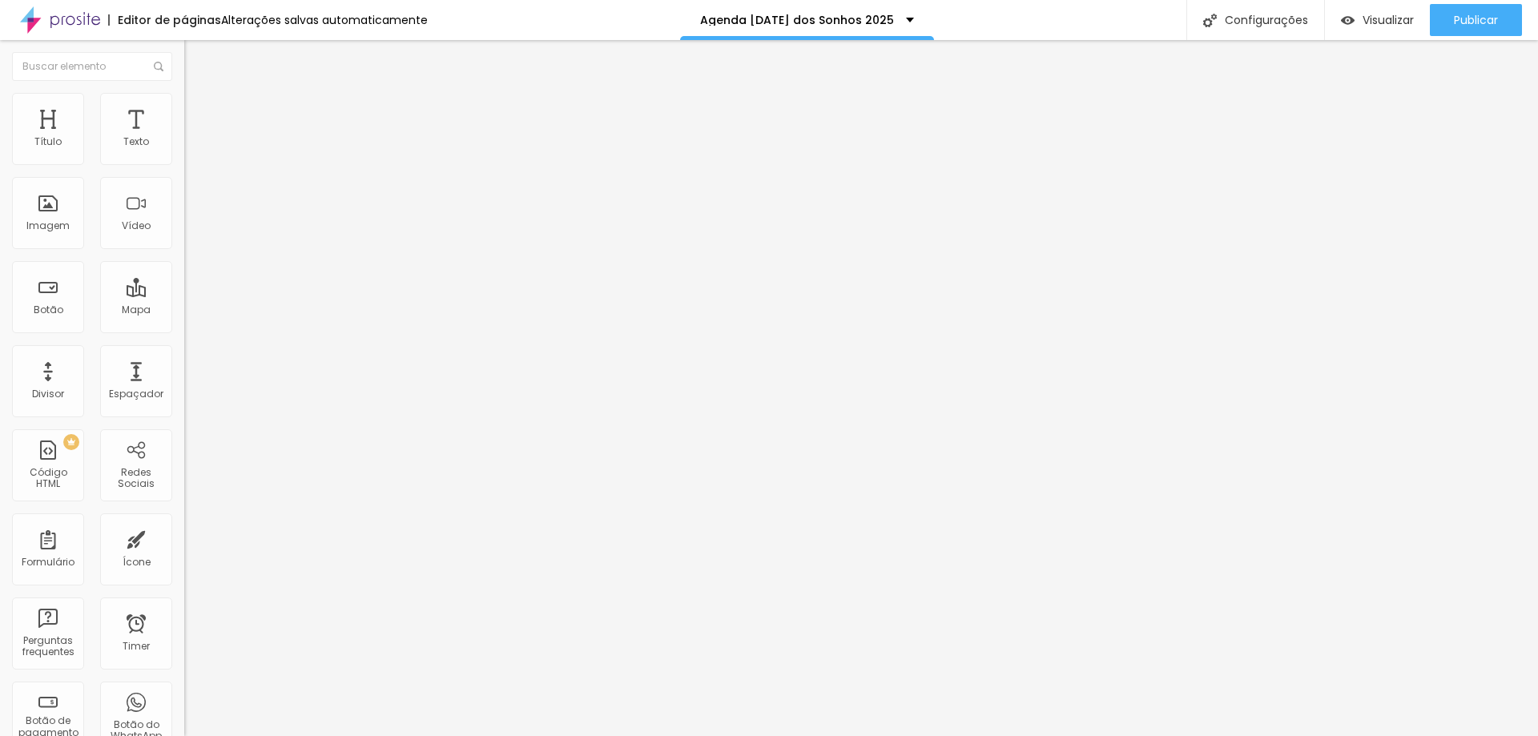
type input "28"
type input "21"
type input "15"
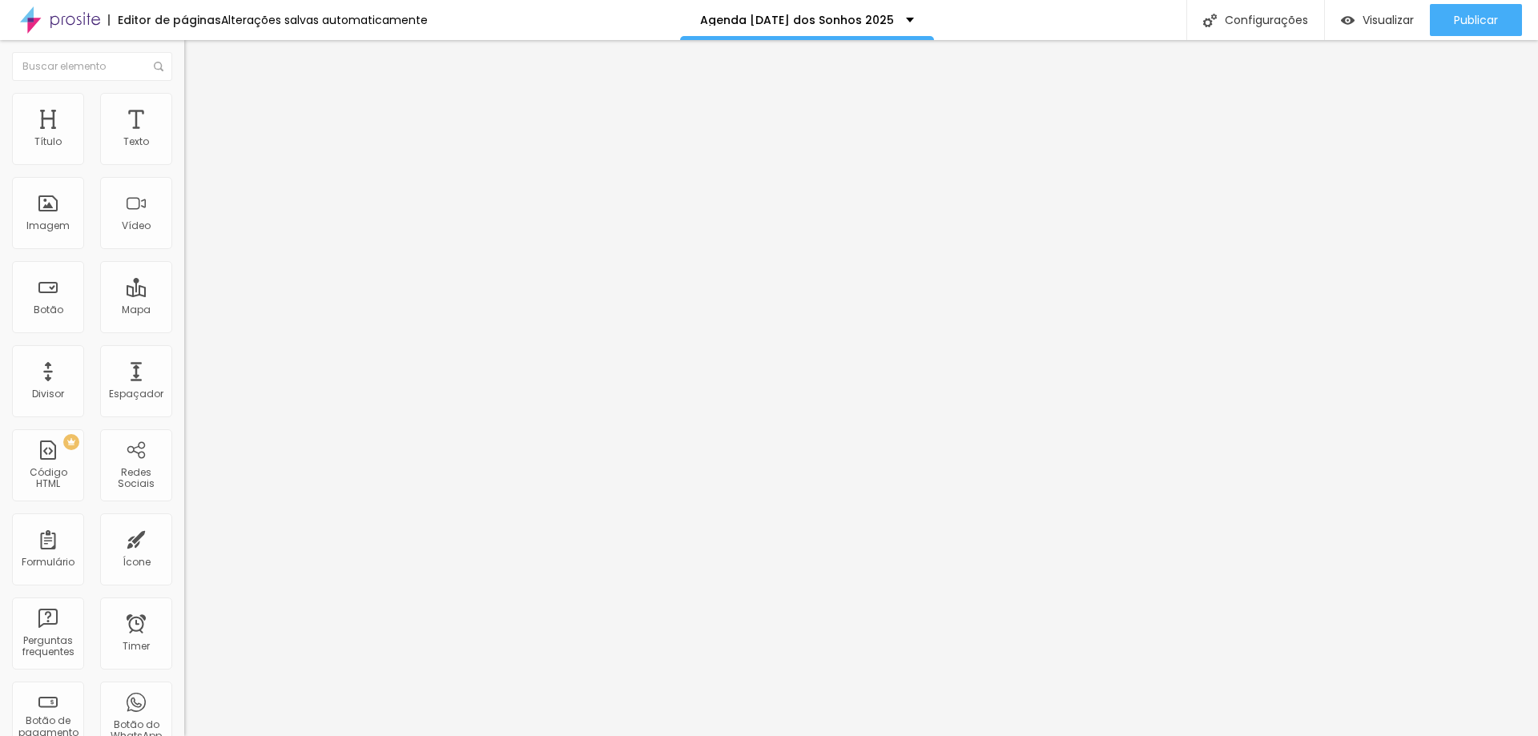
type input "15"
type input "10"
type input "7"
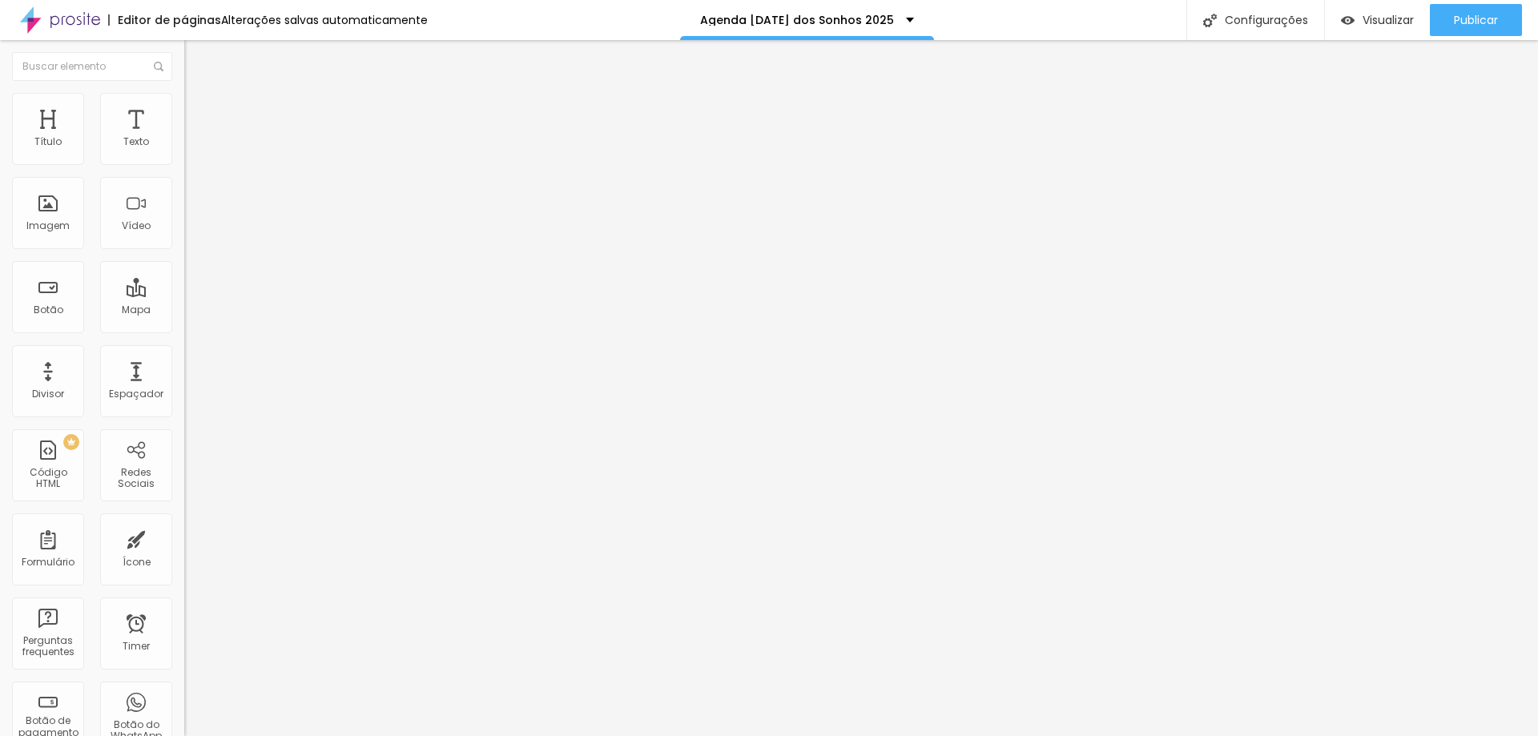
type input "5"
type input "4"
type input "2"
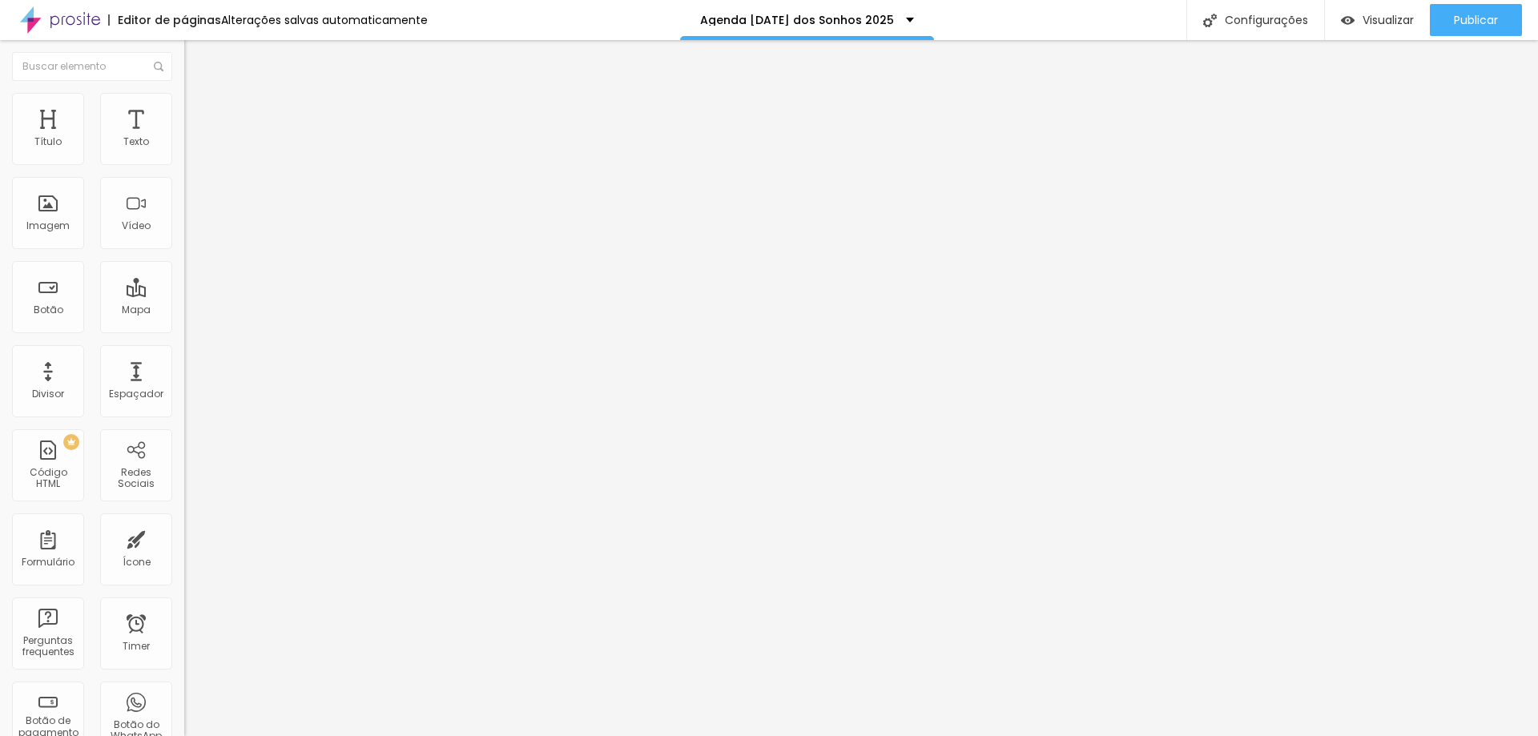
type input "2"
type input "0"
type input "1"
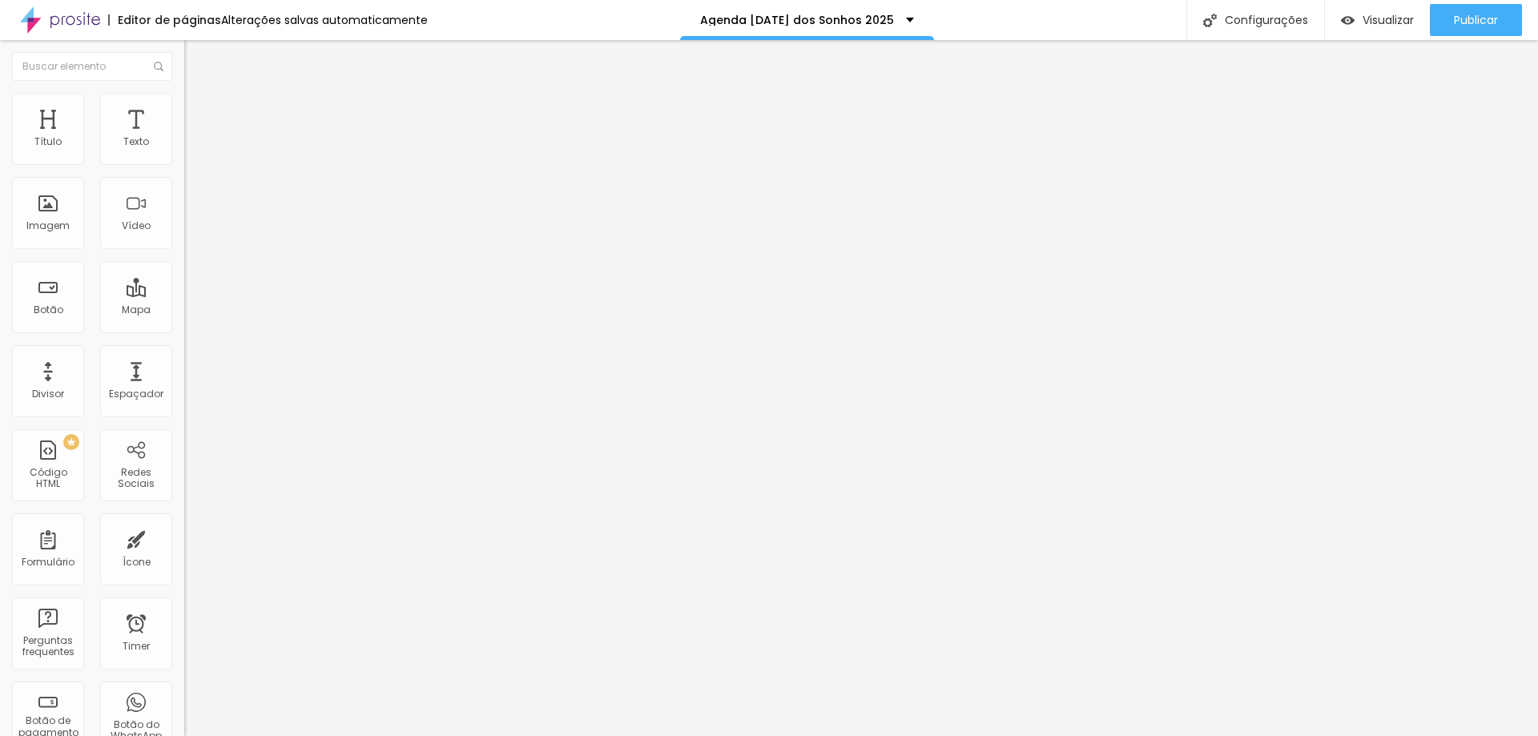
type input "9"
type input "16"
type input "27"
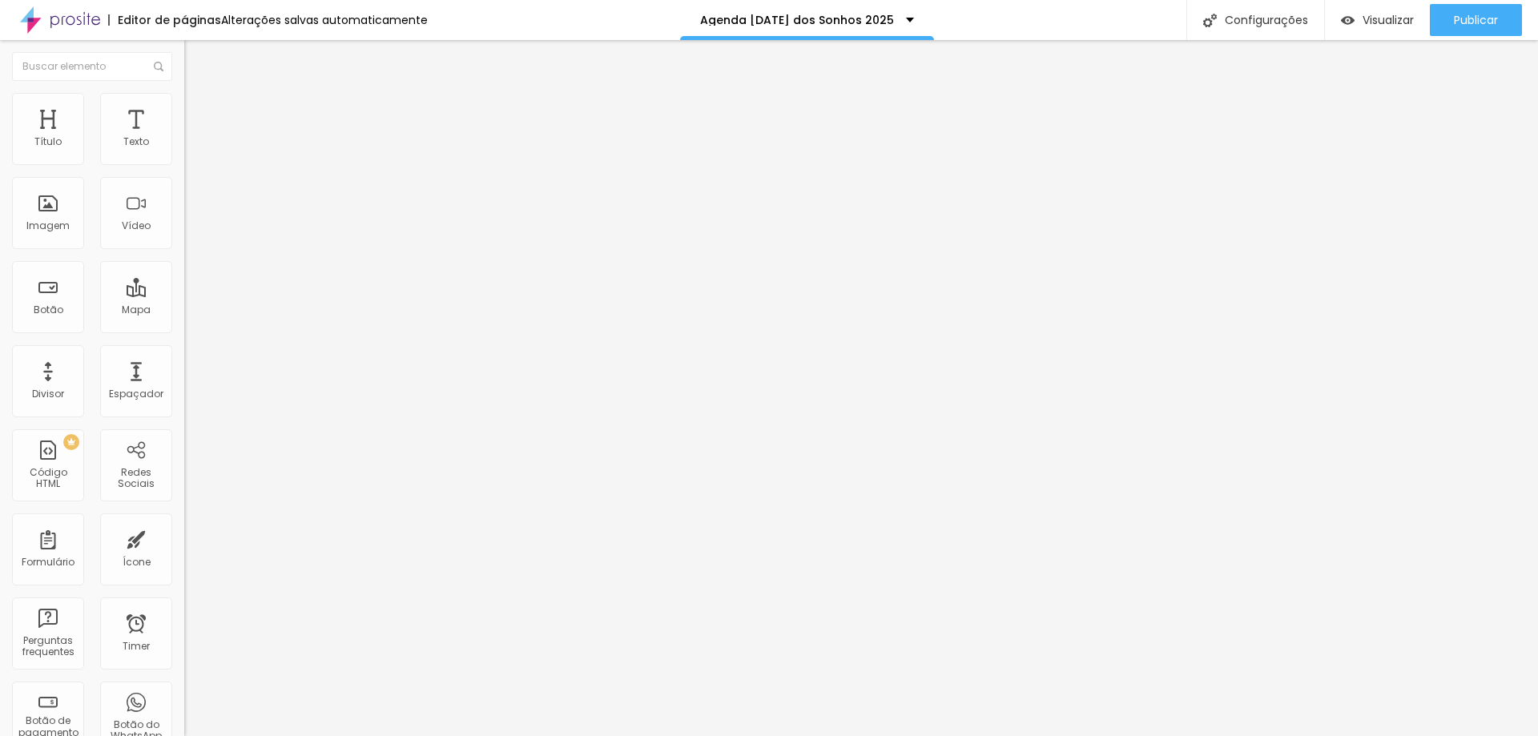
type input "27"
type input "39"
type input "51"
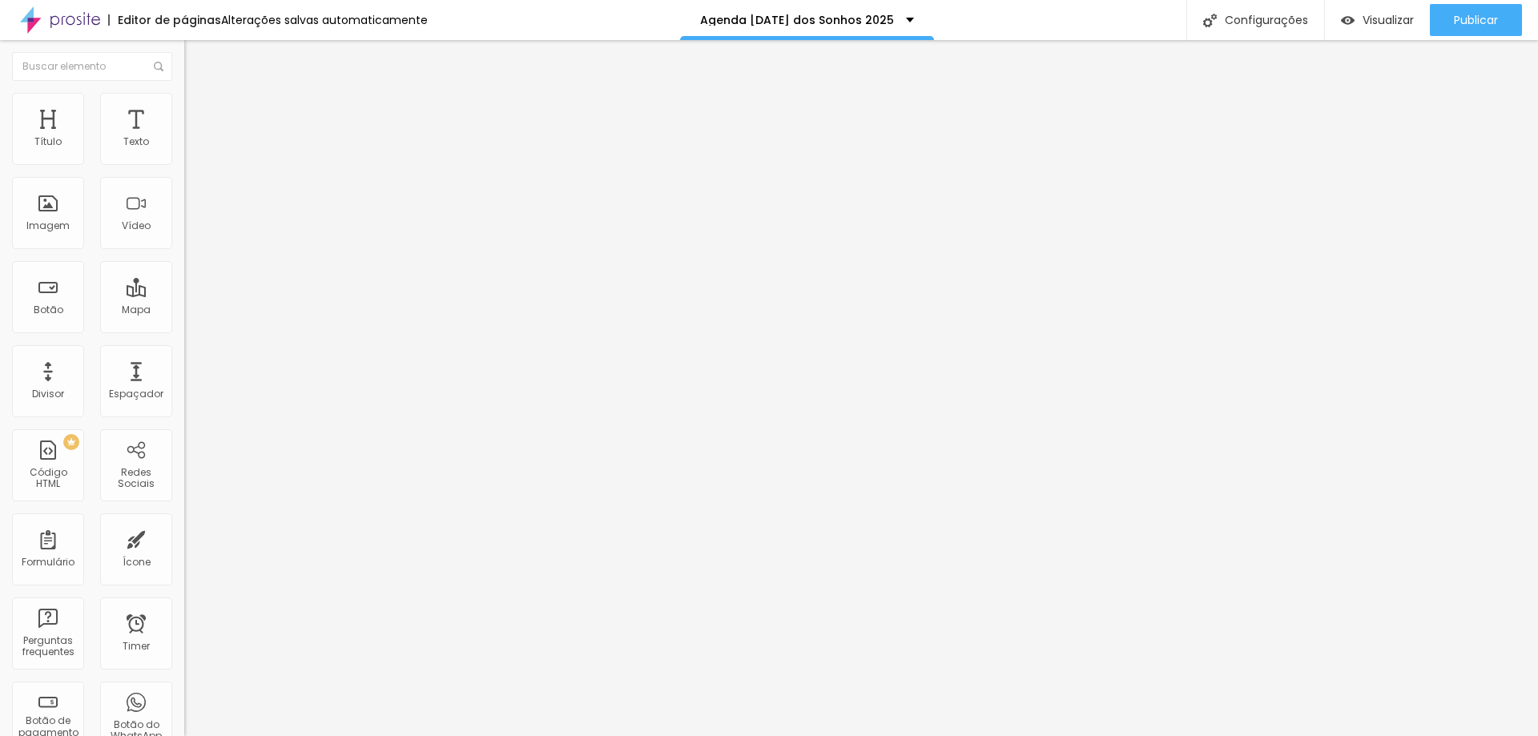
type input "65"
type input "77"
type input "86"
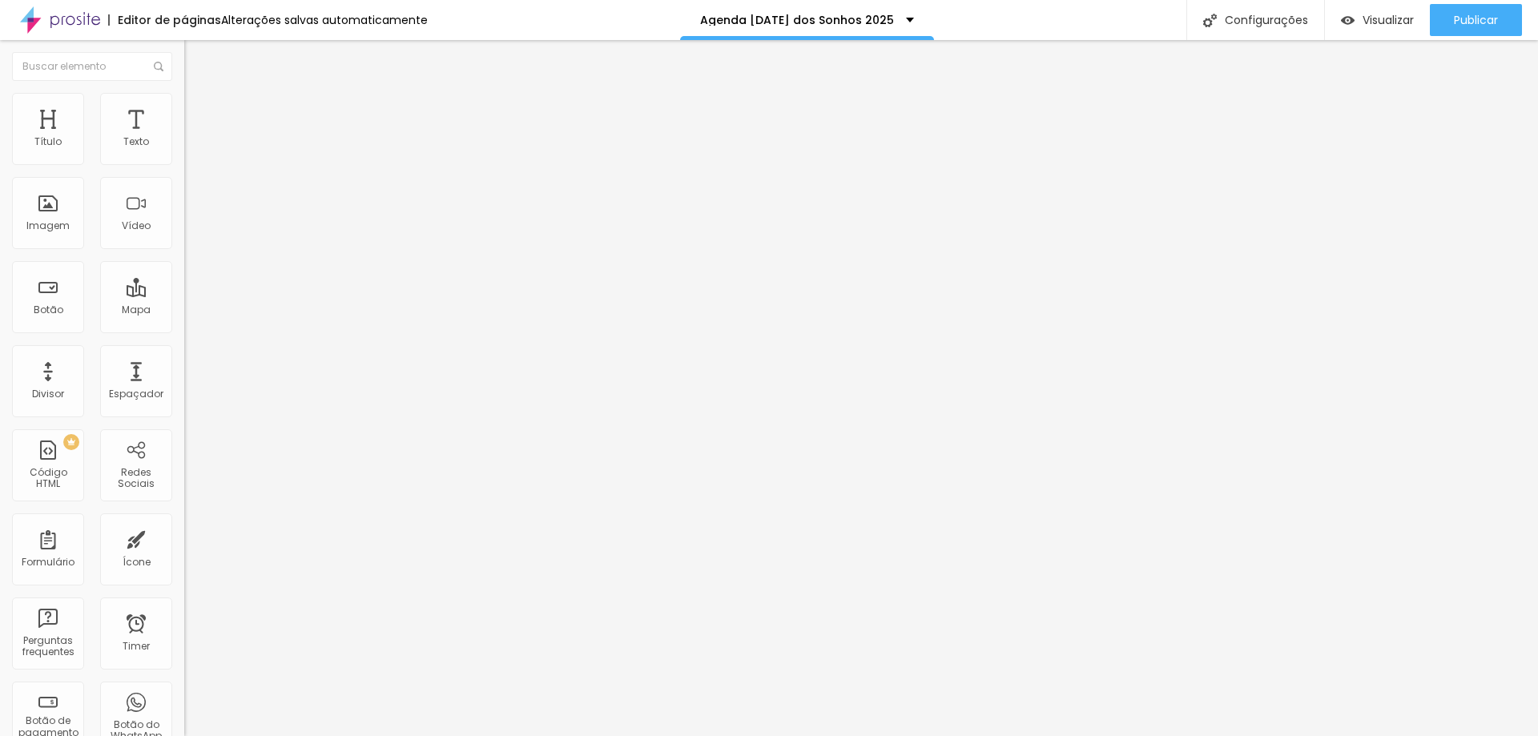
type input "86"
type input "96"
type input "100"
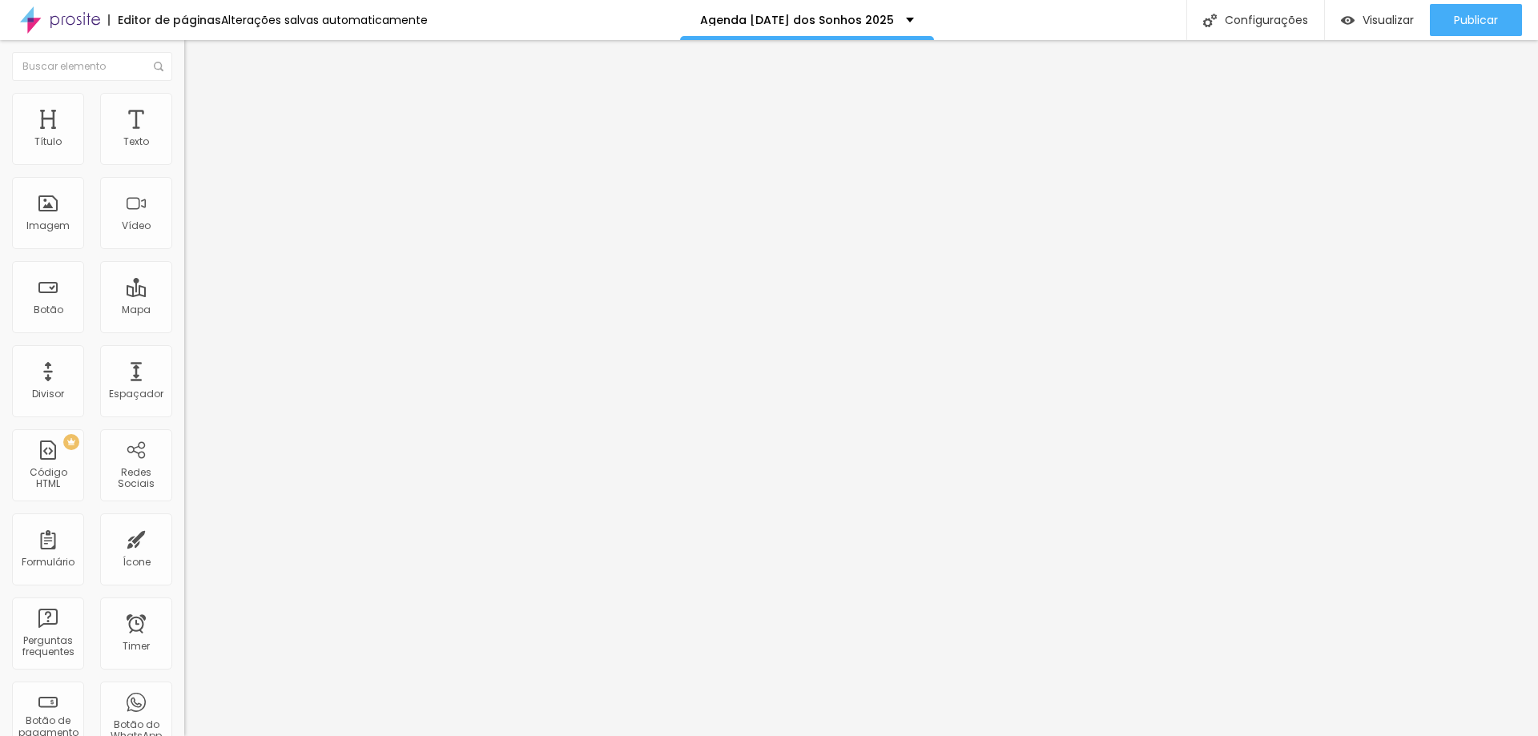
drag, startPoint x: 34, startPoint y: 192, endPoint x: 247, endPoint y: 209, distance: 213.8
type input "100"
click at [247, 522] on input "range" at bounding box center [235, 528] width 103 height 13
click at [199, 111] on span "Estilo" at bounding box center [211, 104] width 25 height 14
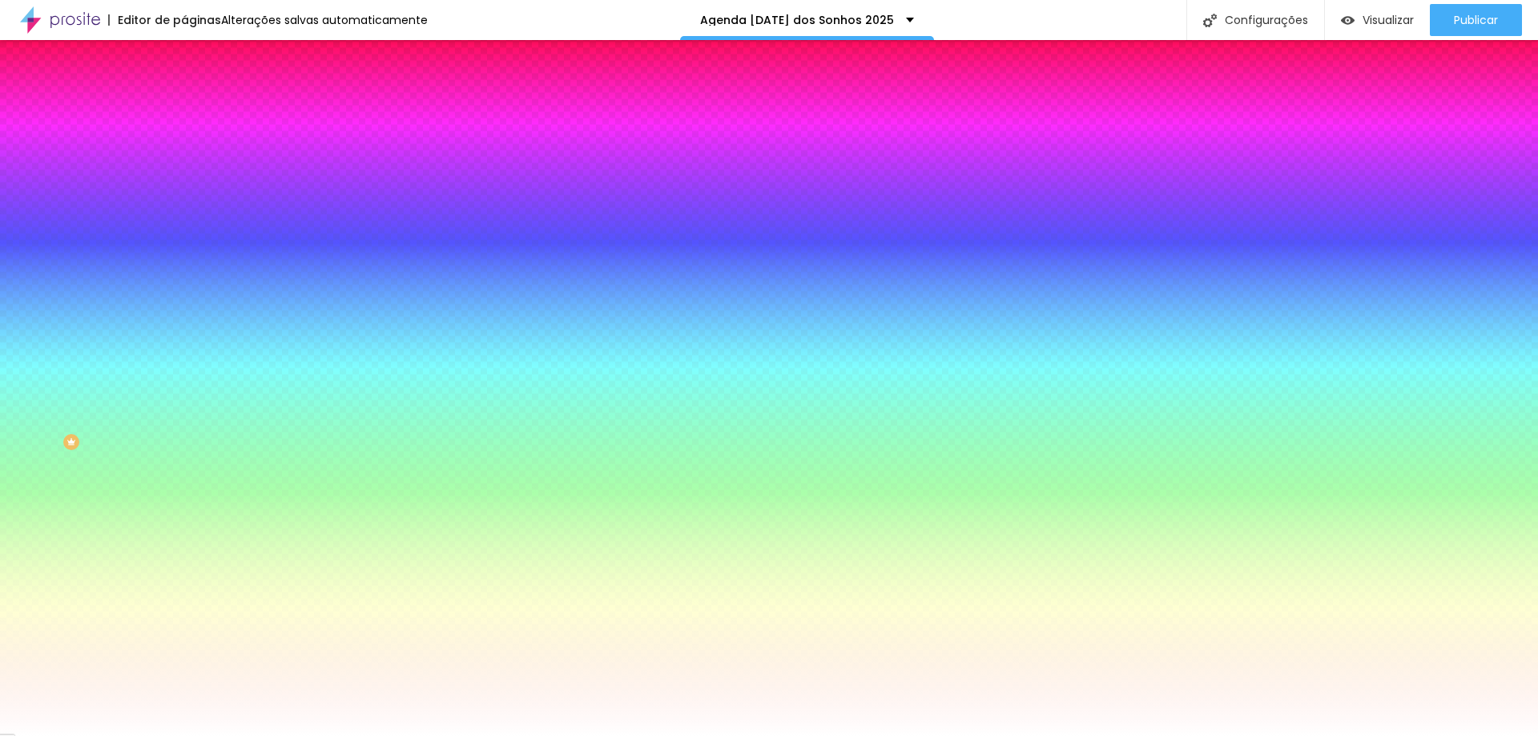
click at [199, 113] on span "Avançado" at bounding box center [225, 120] width 53 height 14
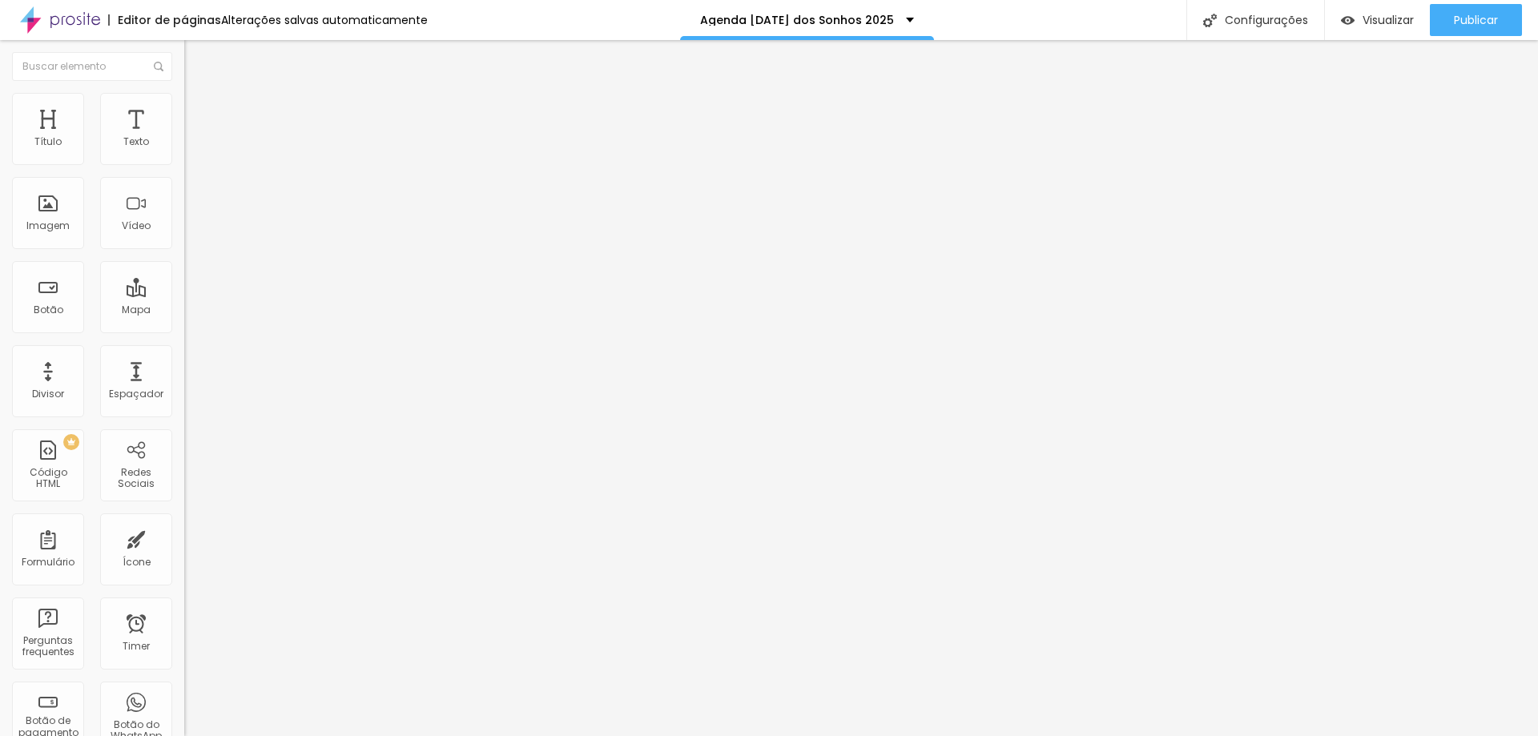
click at [199, 108] on span "Estilo" at bounding box center [211, 104] width 25 height 14
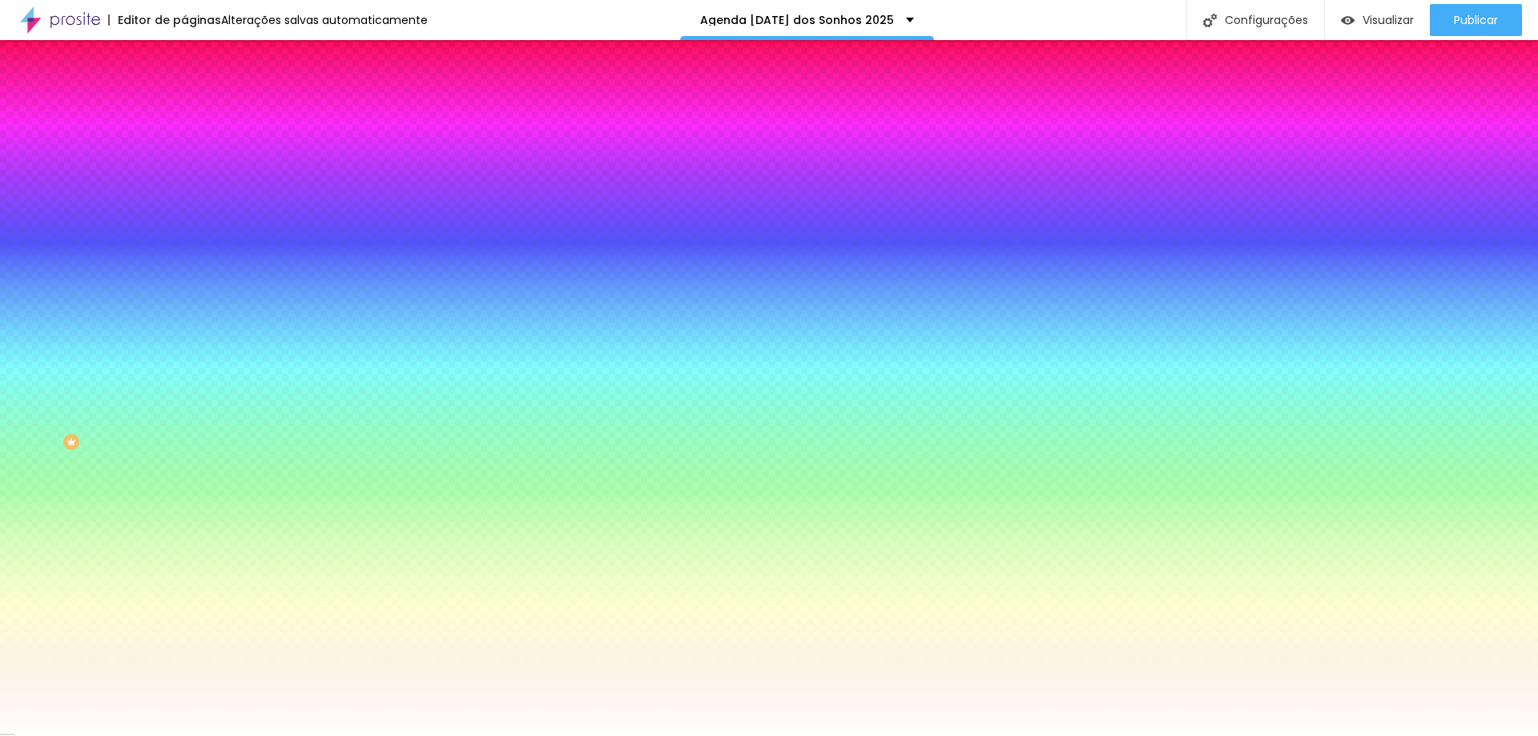
click at [199, 95] on span "Conteúdo" at bounding box center [224, 88] width 50 height 14
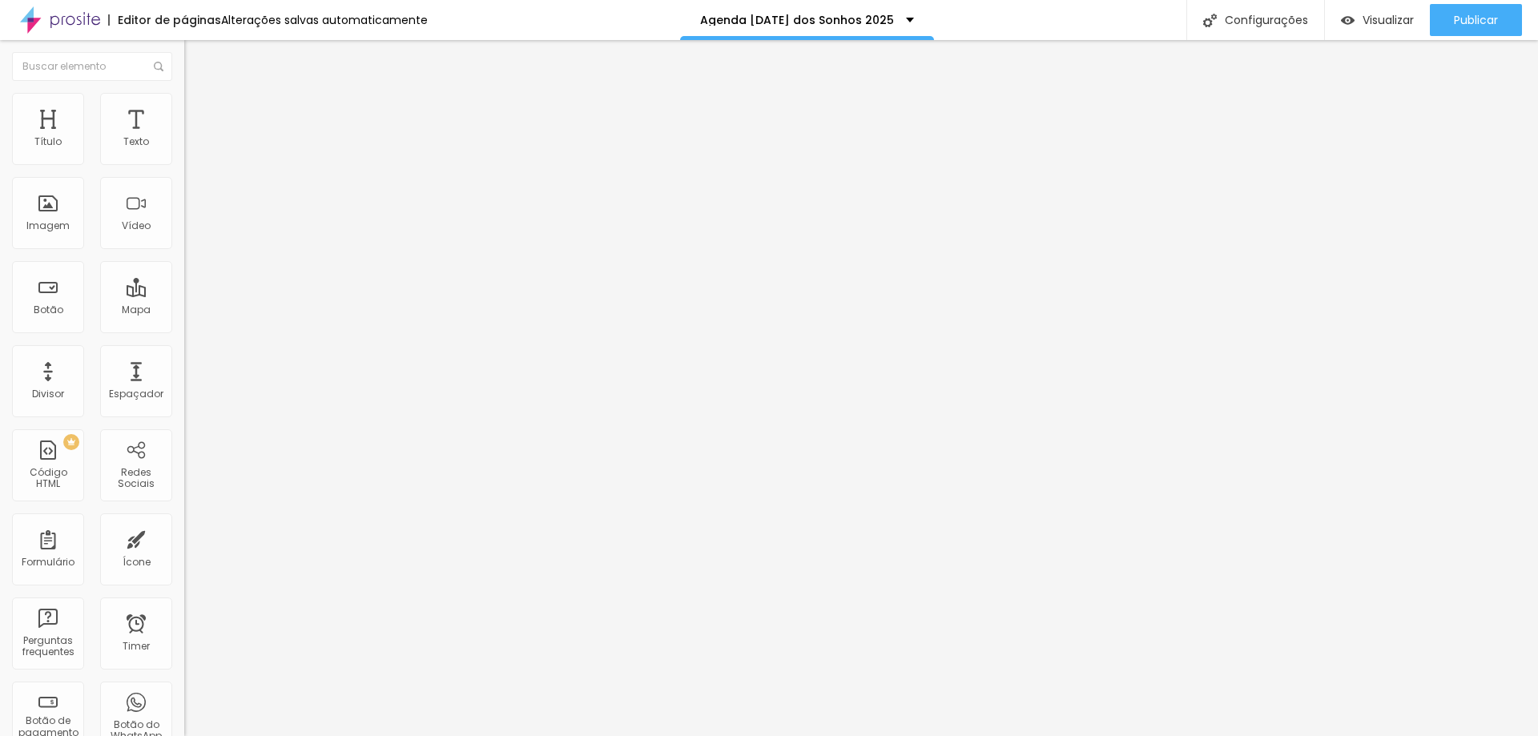
click at [184, 160] on div at bounding box center [276, 153] width 184 height 13
click at [184, 159] on img at bounding box center [189, 152] width 11 height 11
click at [184, 105] on li "Estilo" at bounding box center [276, 101] width 184 height 16
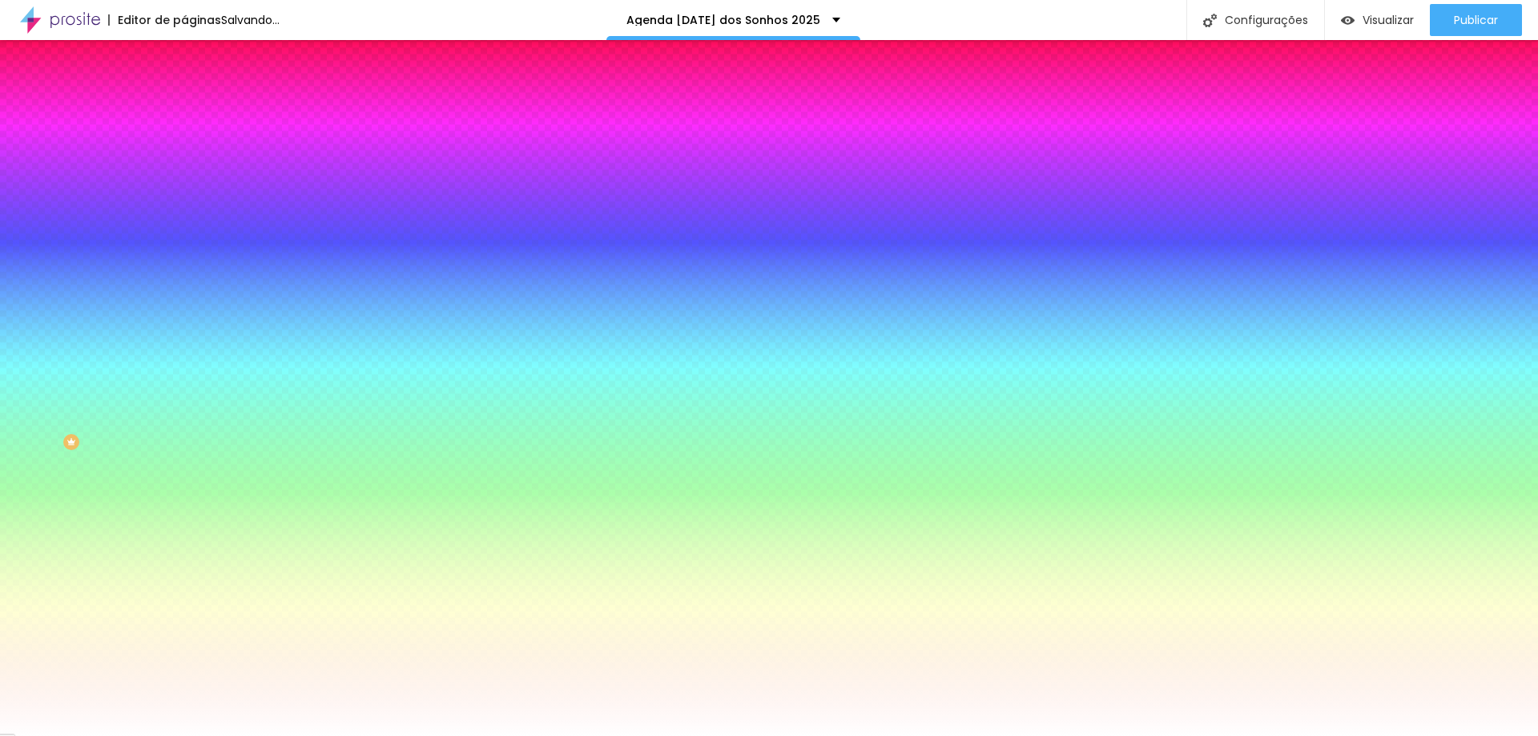
click at [199, 113] on span "Avançado" at bounding box center [225, 120] width 53 height 14
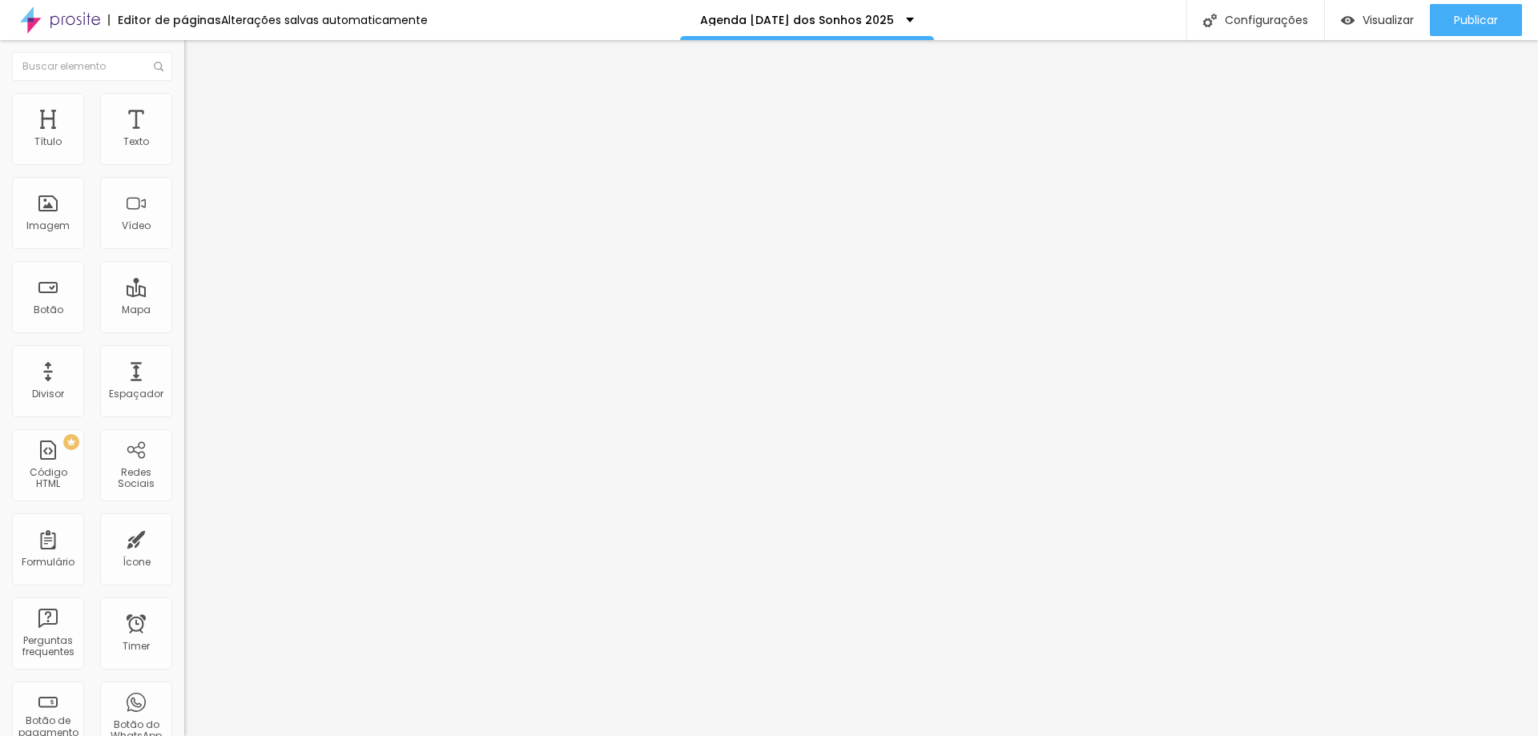
type input "5"
type input "10"
type input "15"
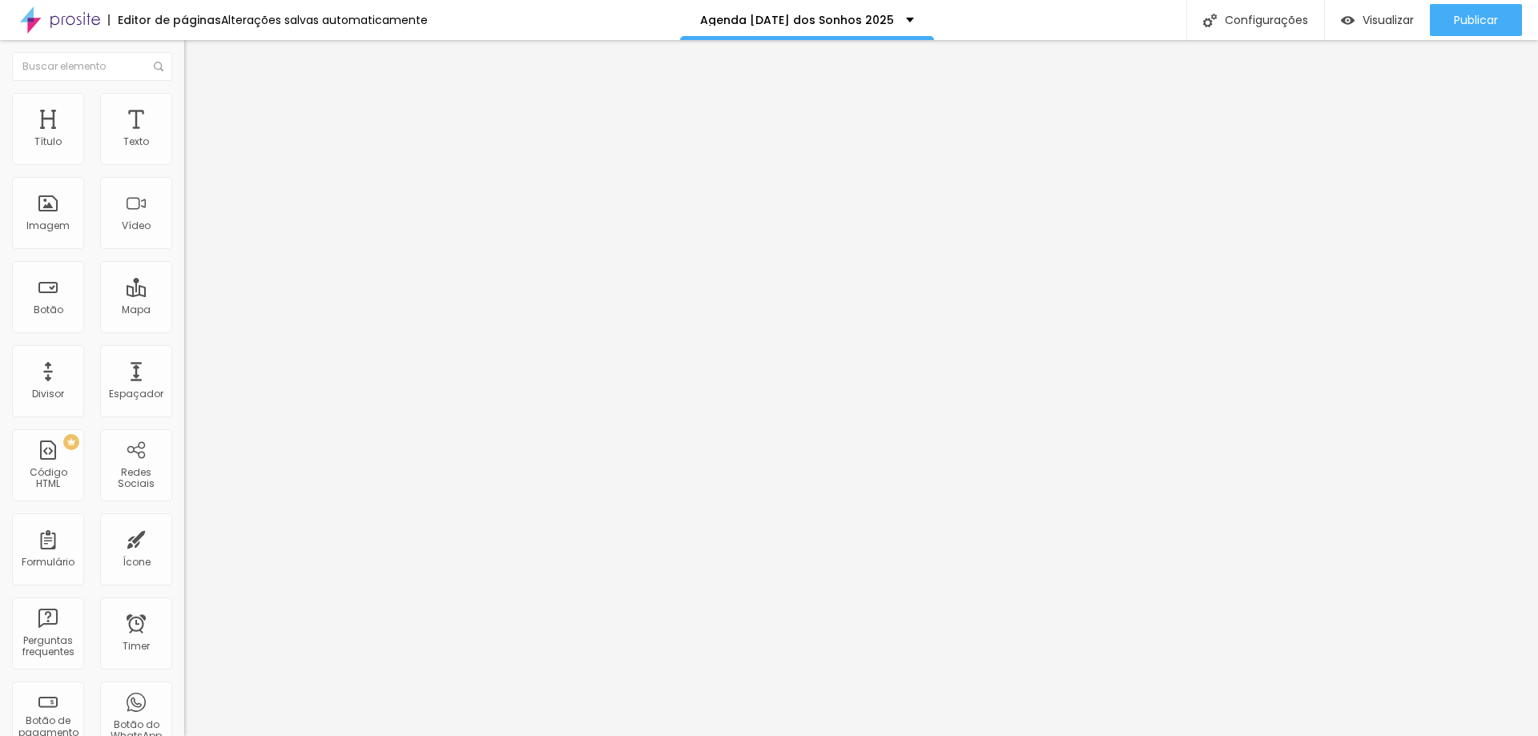
type input "15"
type input "20"
type input "25"
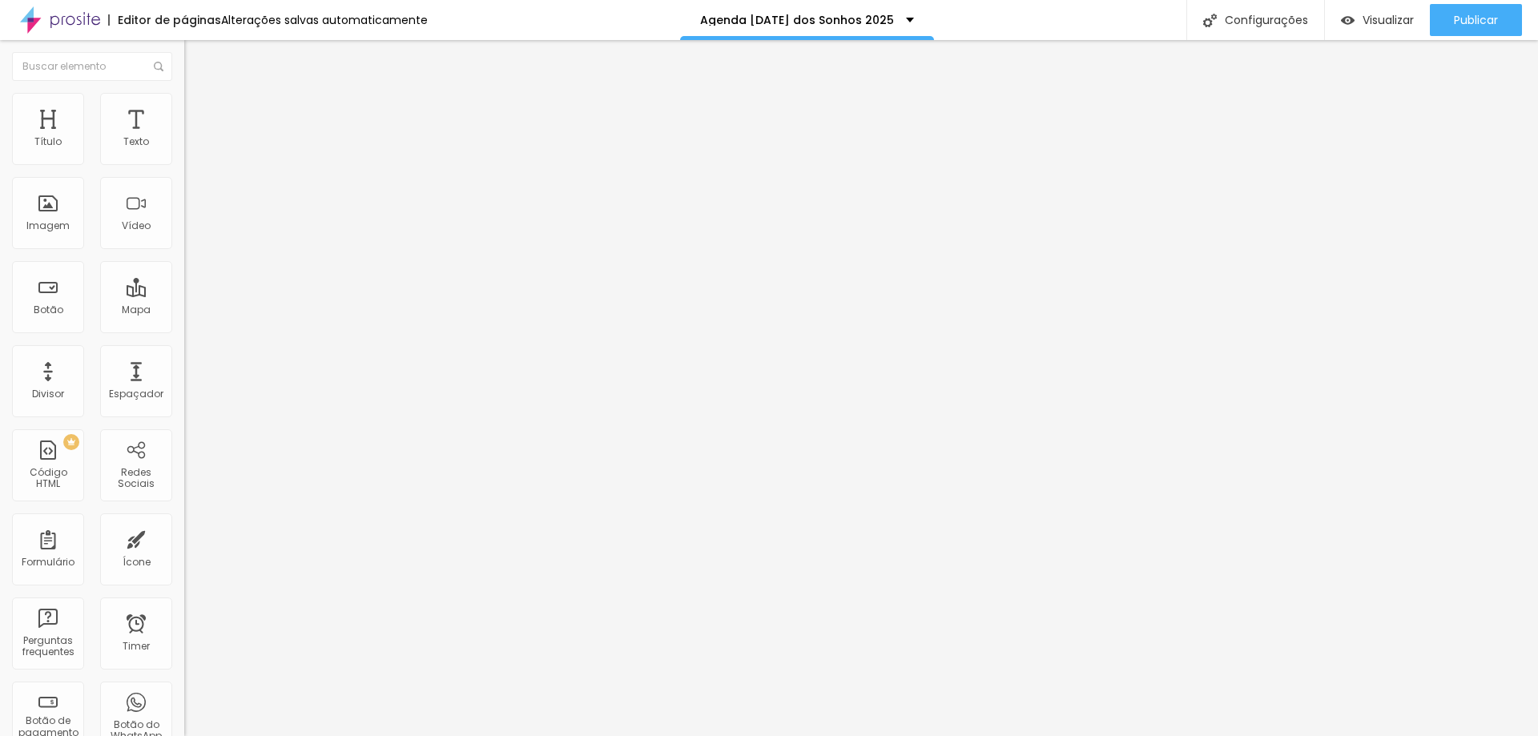
type input "30"
type input "35"
type input "40"
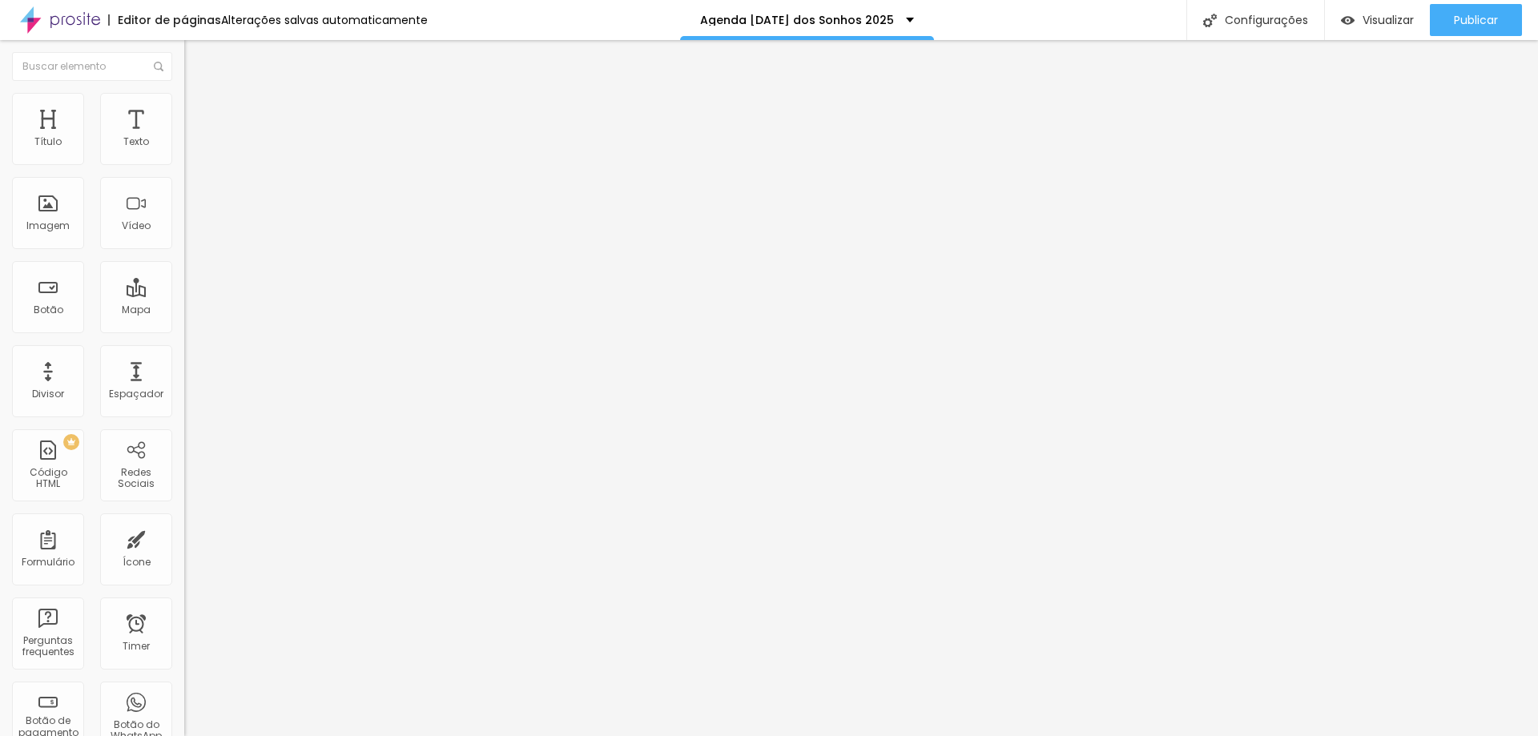
type input "40"
type input "45"
type input "50"
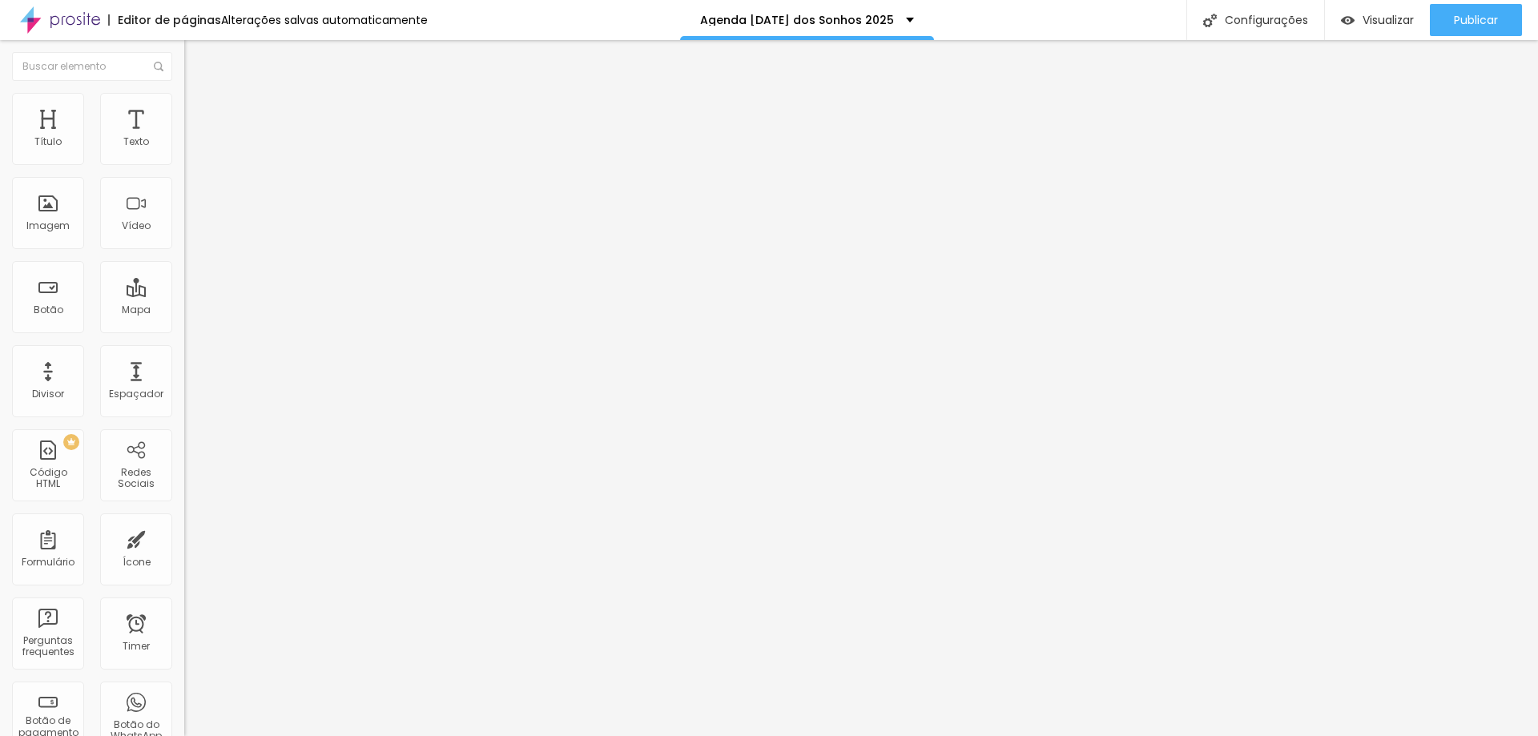
type input "45"
type input "40"
type input "30"
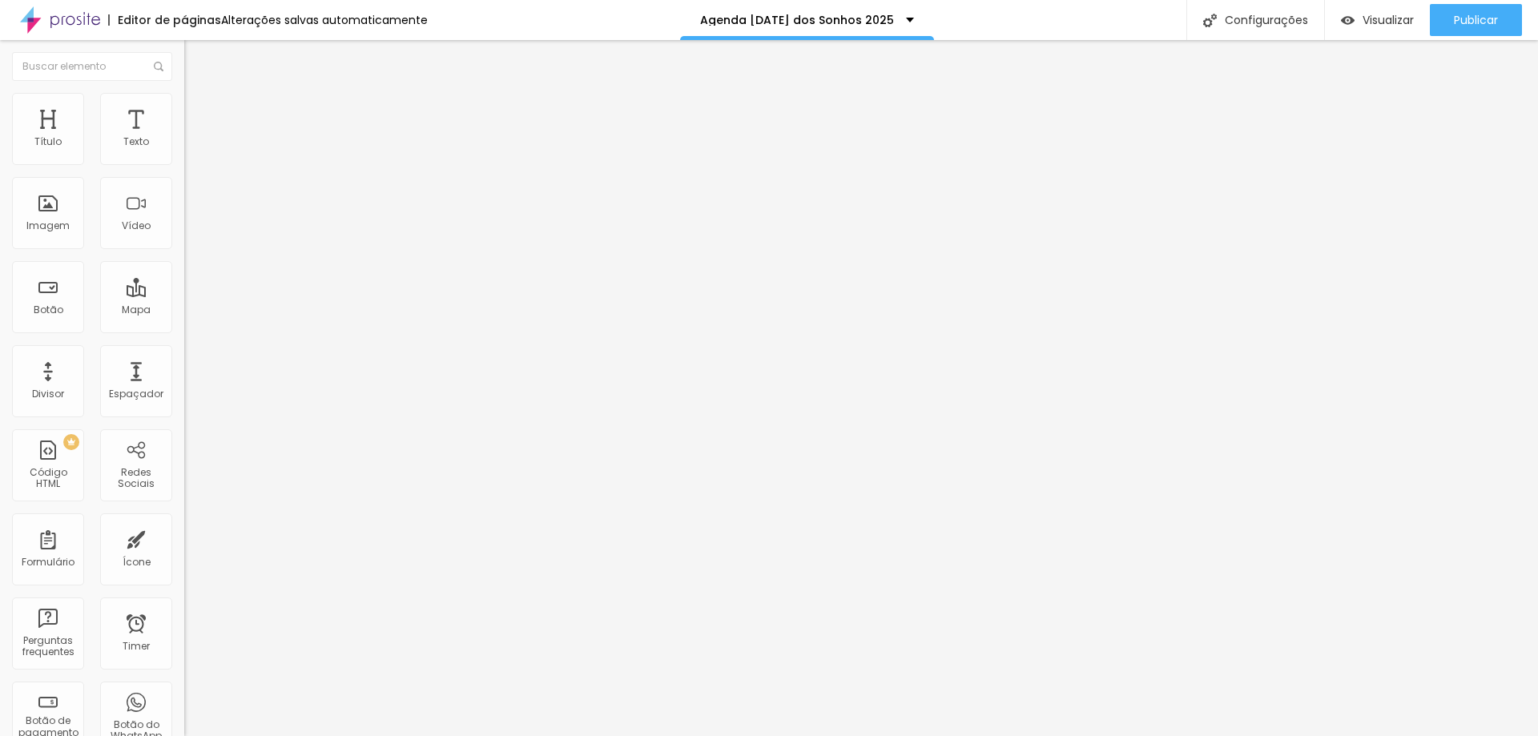
type input "30"
type input "25"
type input "20"
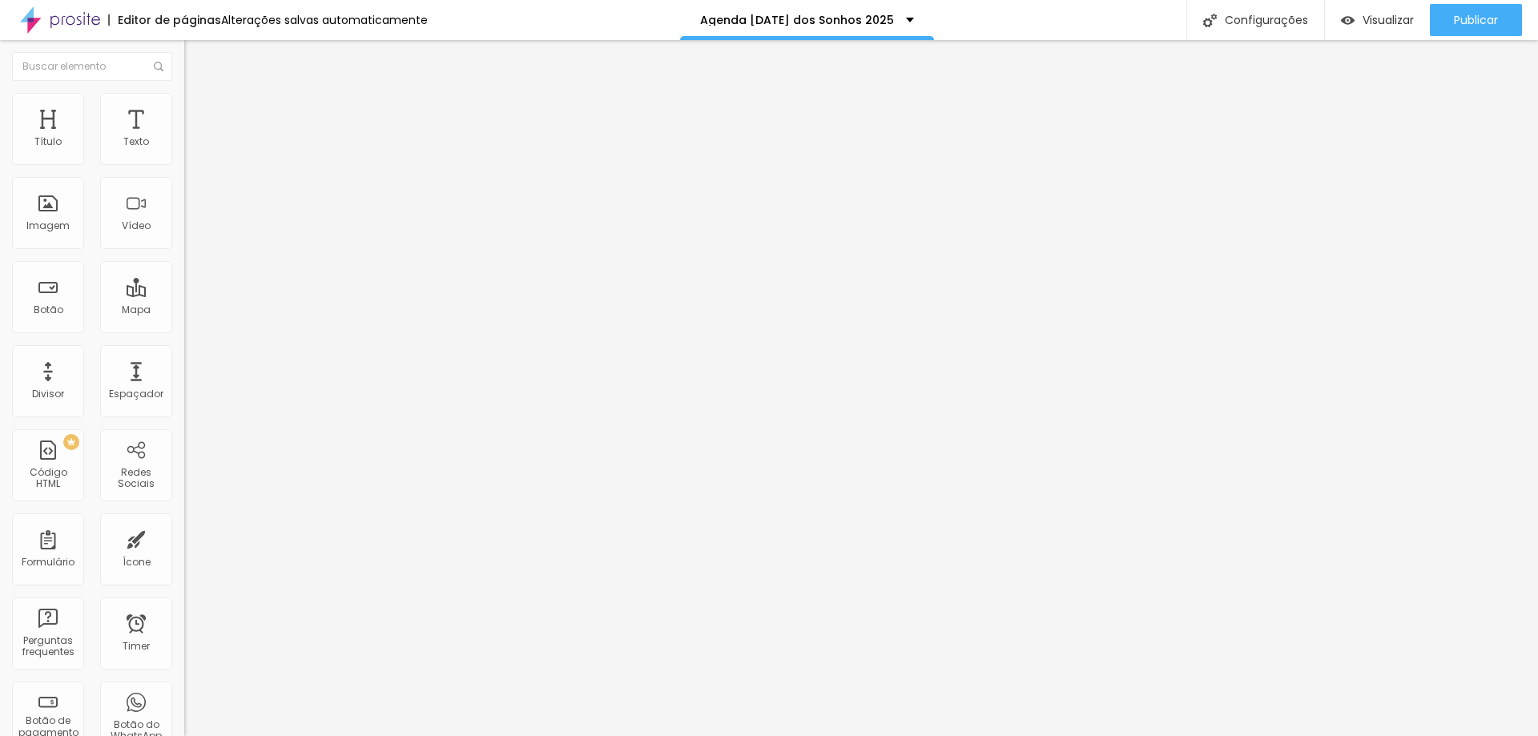
type input "15"
type input "10"
type input "5"
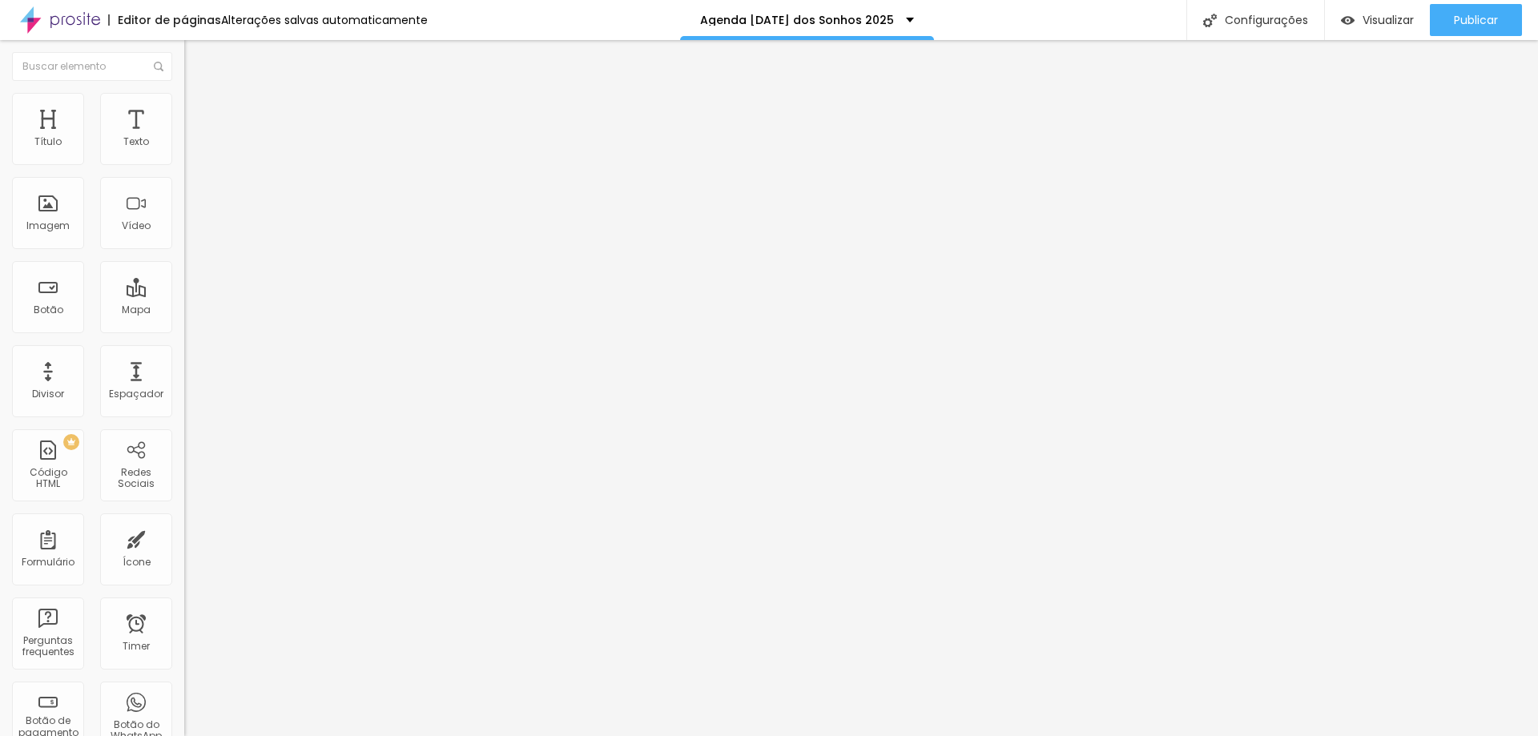
type input "5"
type input "0"
type input "5"
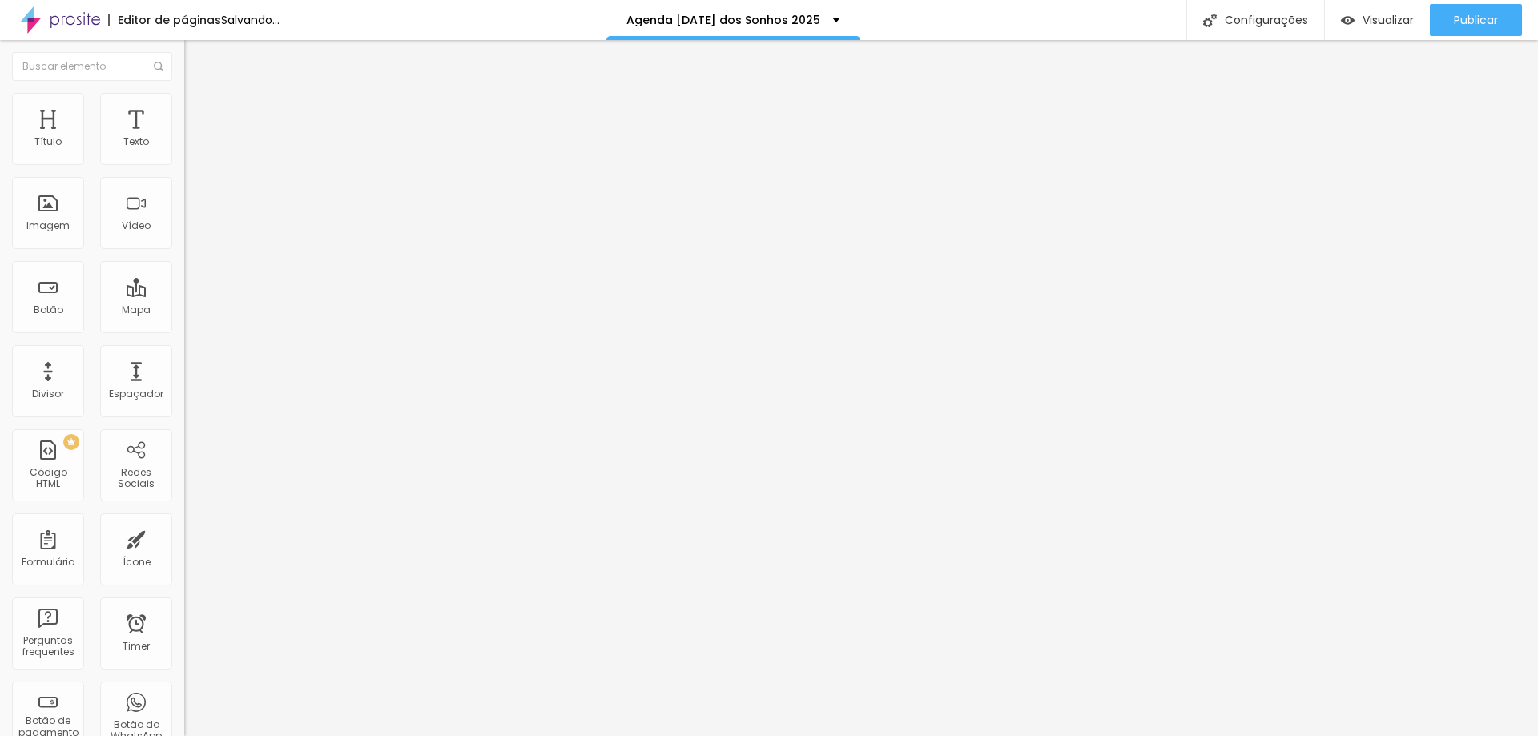
type input "10"
type input "20"
type input "25"
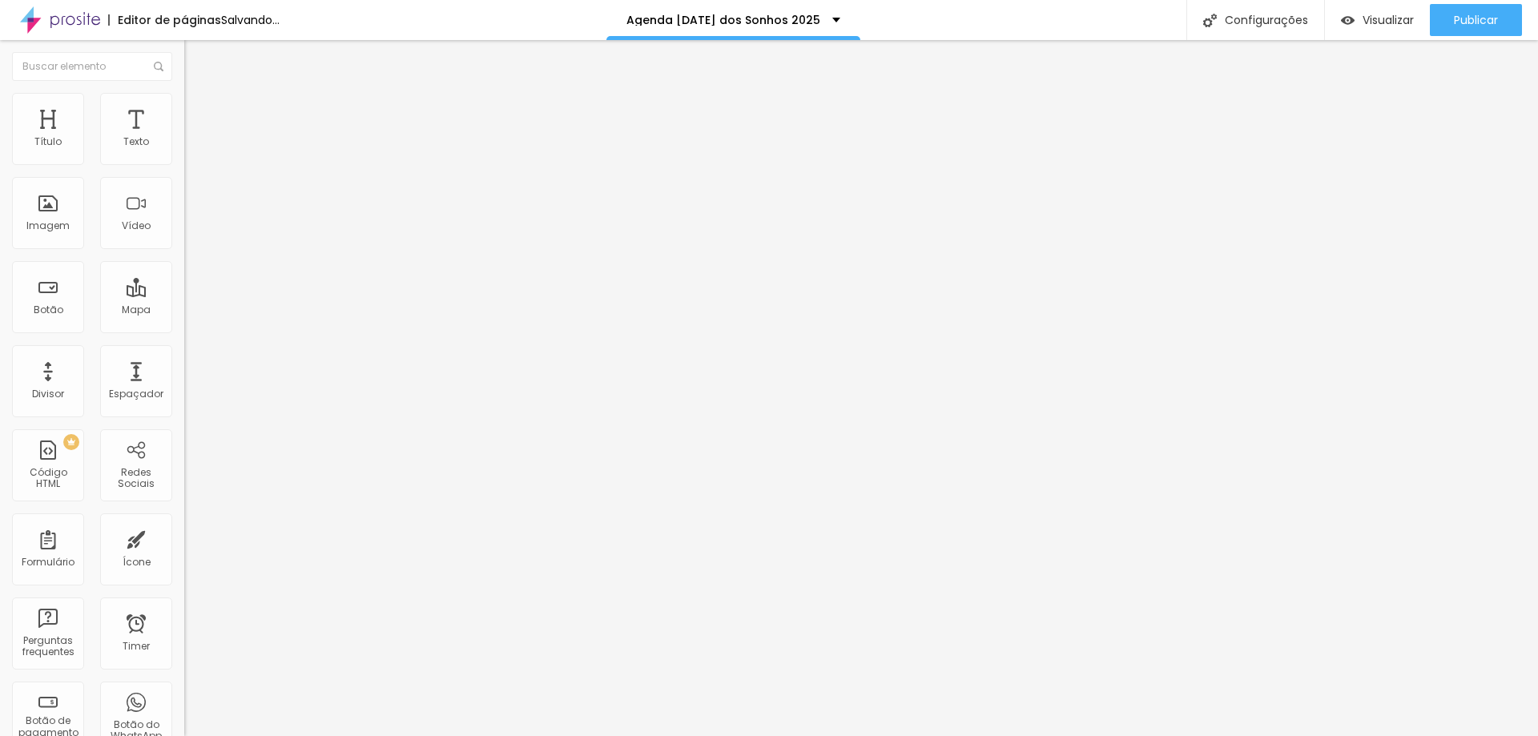
type input "25"
type input "35"
type input "45"
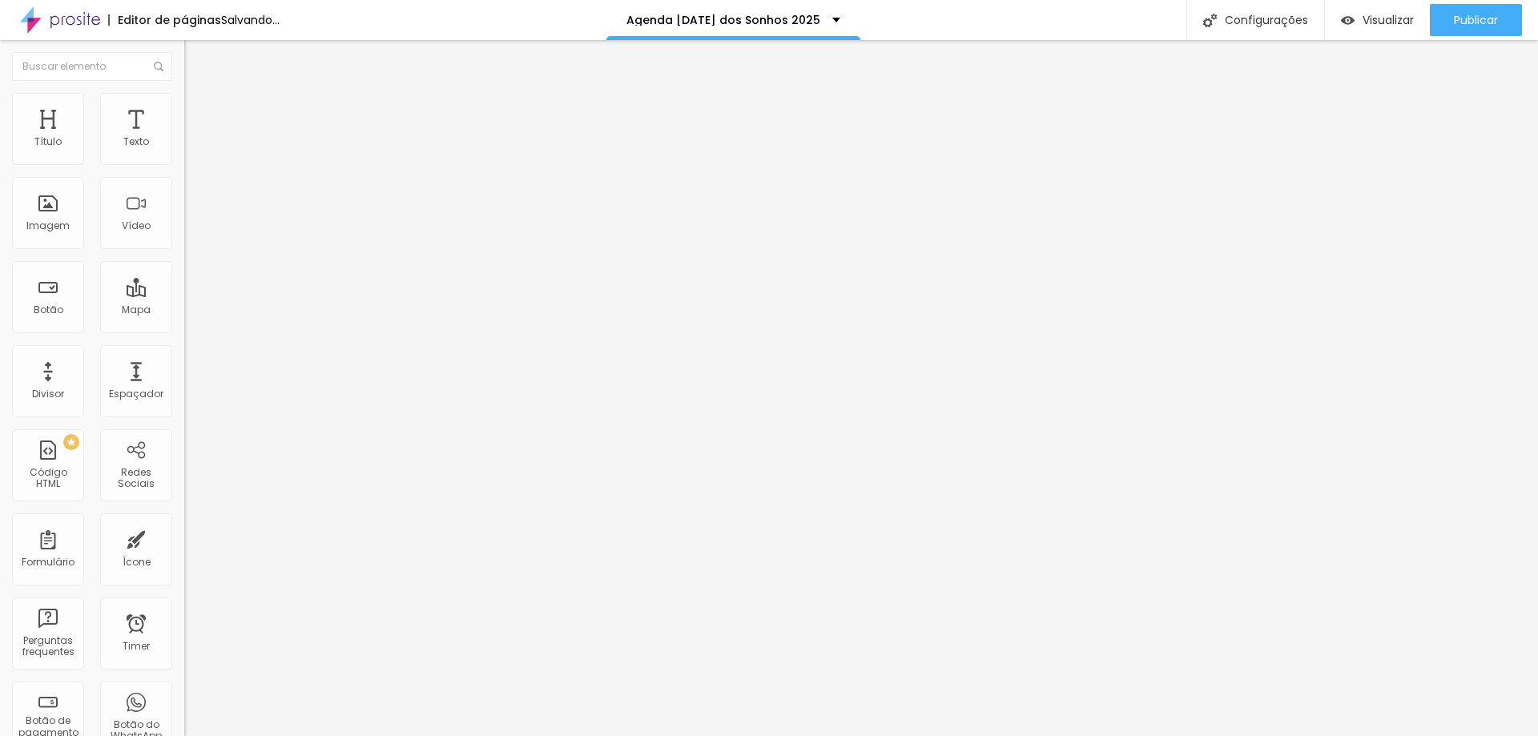
type input "50"
type input "40"
type input "30"
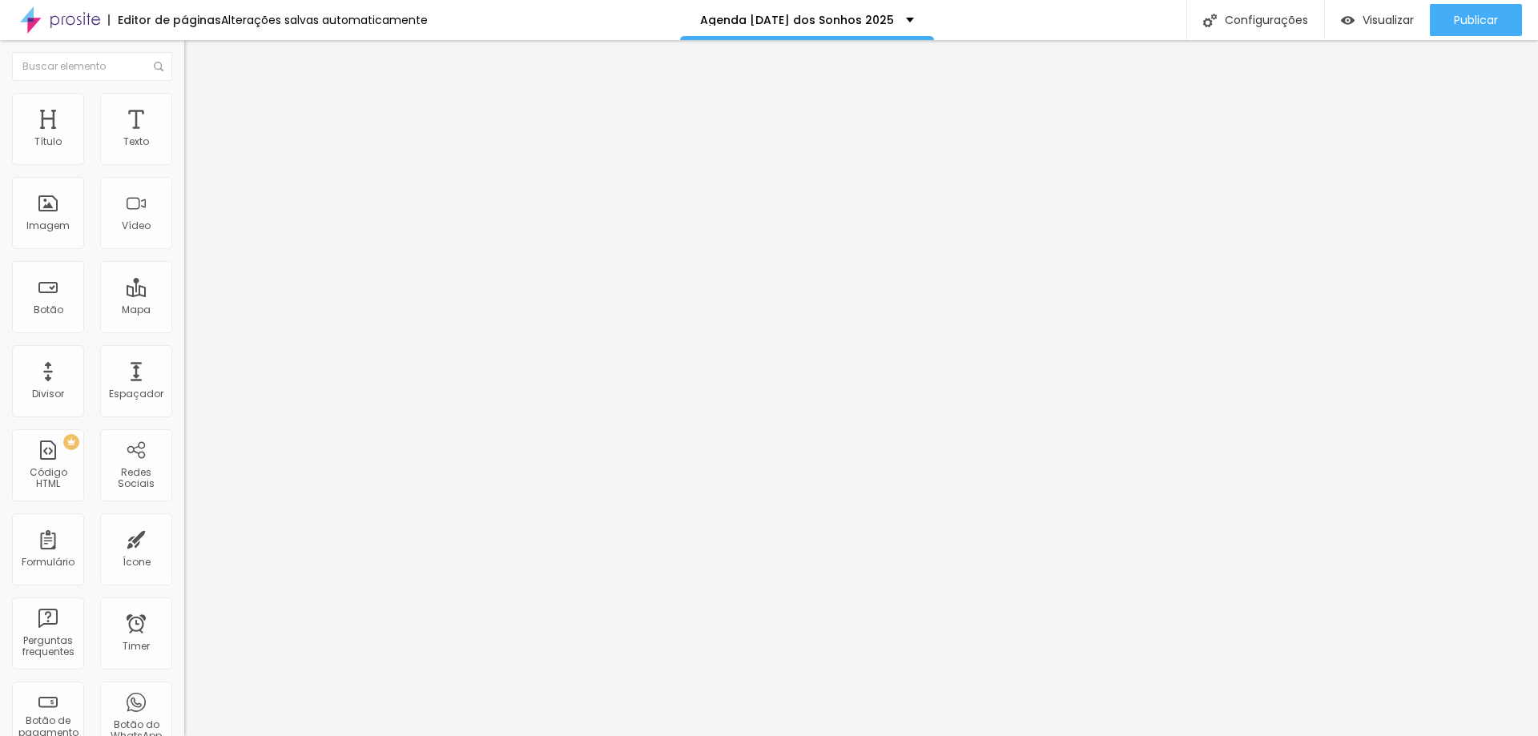
type input "30"
type input "15"
type input "5"
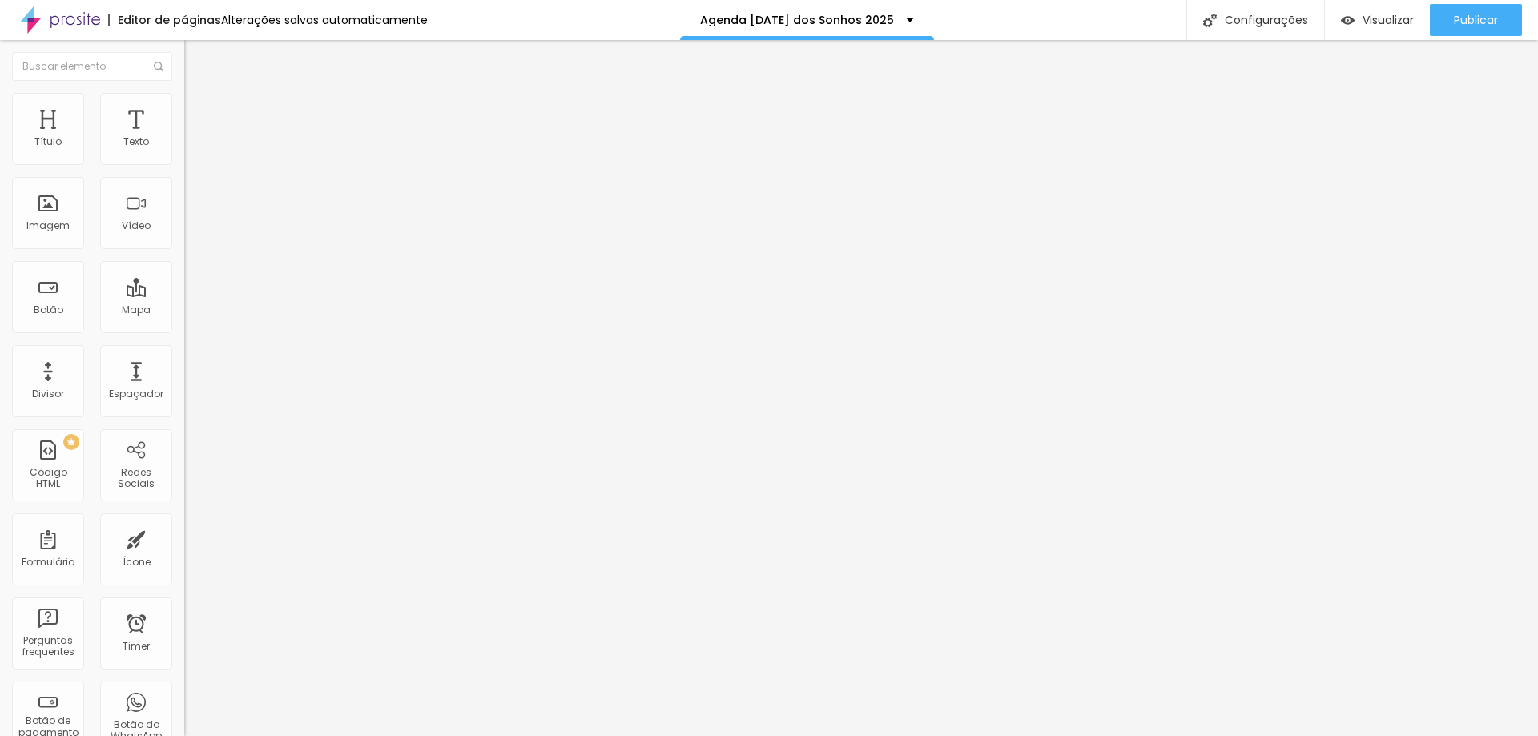
type input "0"
drag, startPoint x: 40, startPoint y: 156, endPoint x: 0, endPoint y: 163, distance: 40.6
click at [184, 311] on input "range" at bounding box center [235, 317] width 103 height 13
click at [199, 110] on span "Estilo" at bounding box center [211, 104] width 25 height 14
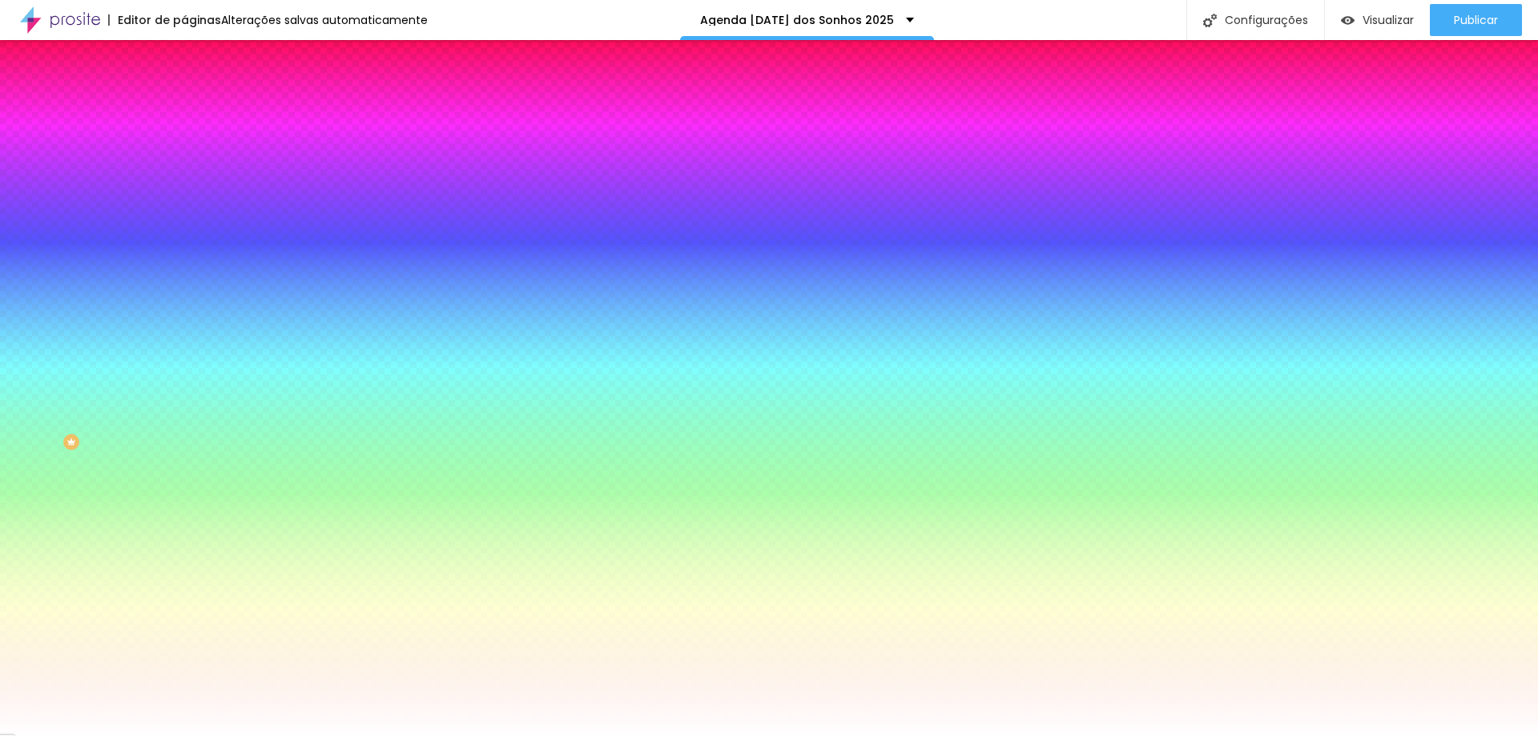
click at [184, 93] on li "Conteúdo" at bounding box center [276, 85] width 184 height 16
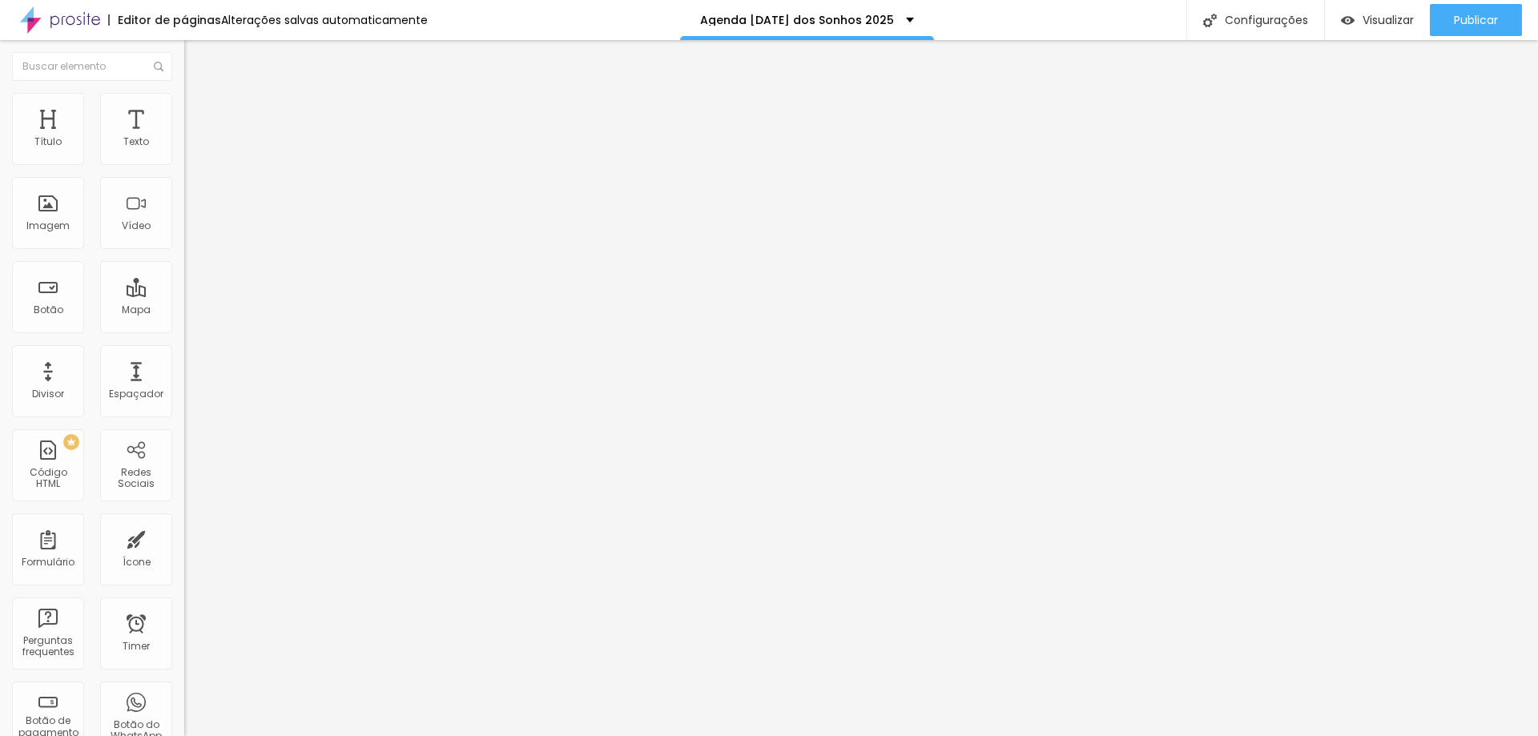
click at [184, 146] on span "Encaixotado" at bounding box center [215, 139] width 62 height 14
click at [184, 171] on span "Completo" at bounding box center [208, 164] width 49 height 14
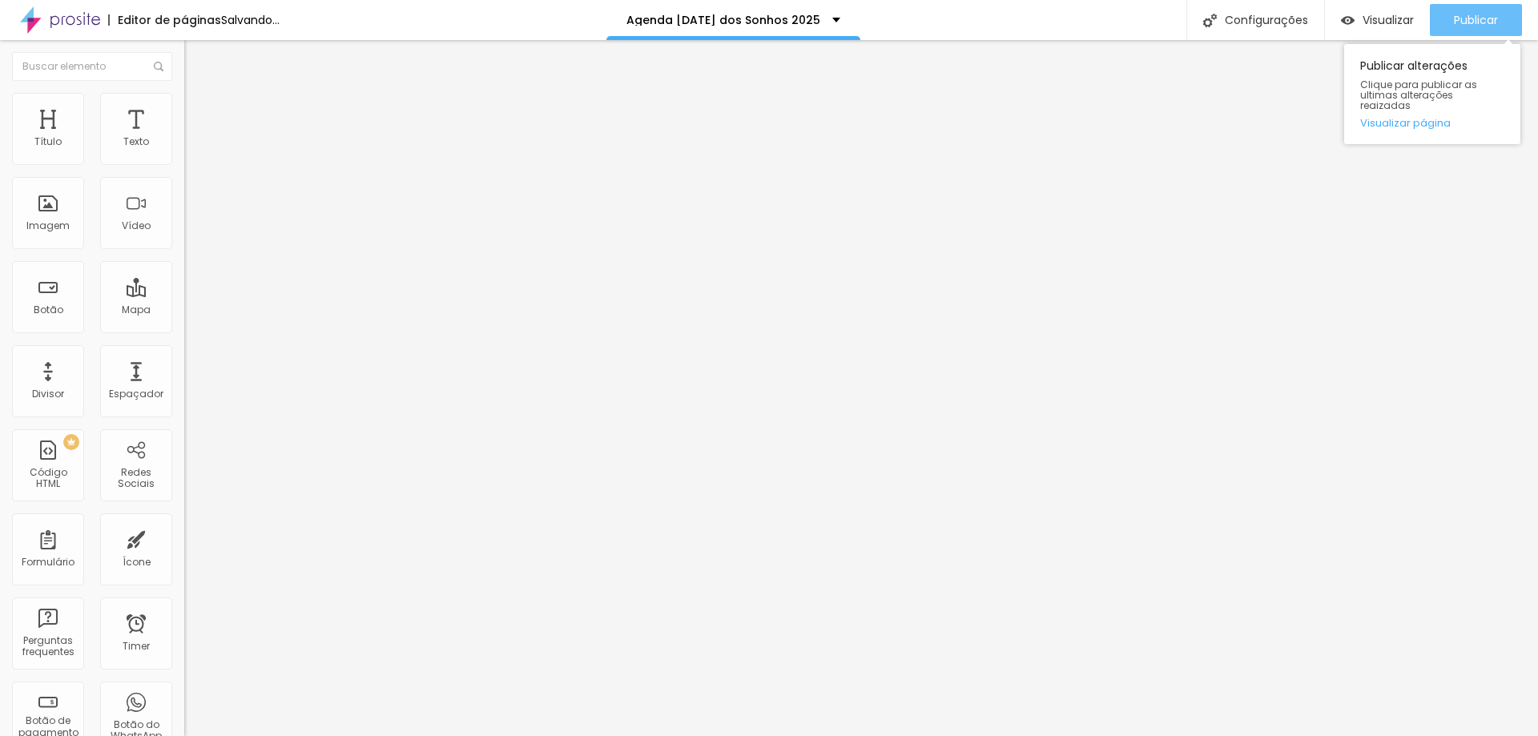
click at [1454, 16] on span "Publicar" at bounding box center [1476, 20] width 44 height 13
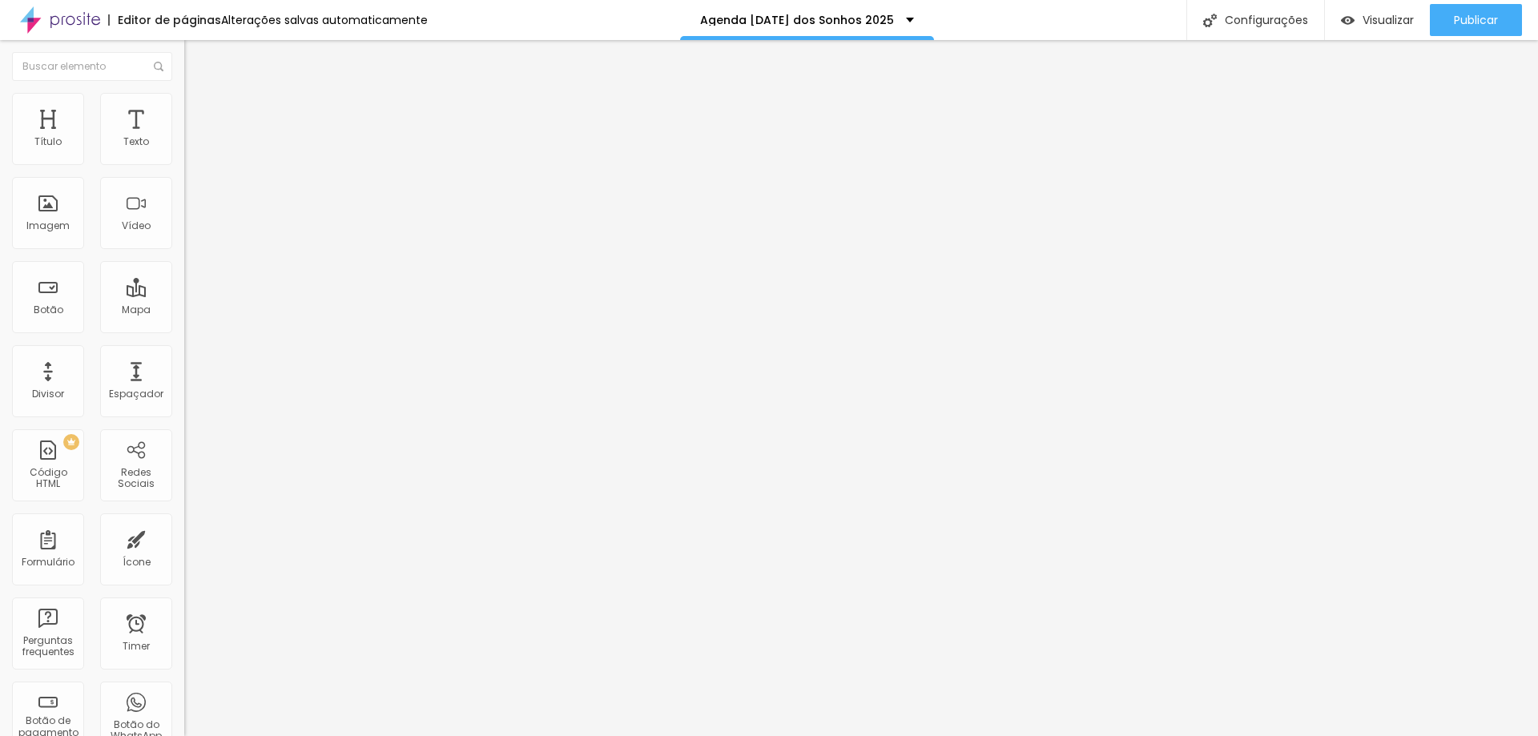
click at [199, 111] on span "Estilo" at bounding box center [211, 104] width 25 height 14
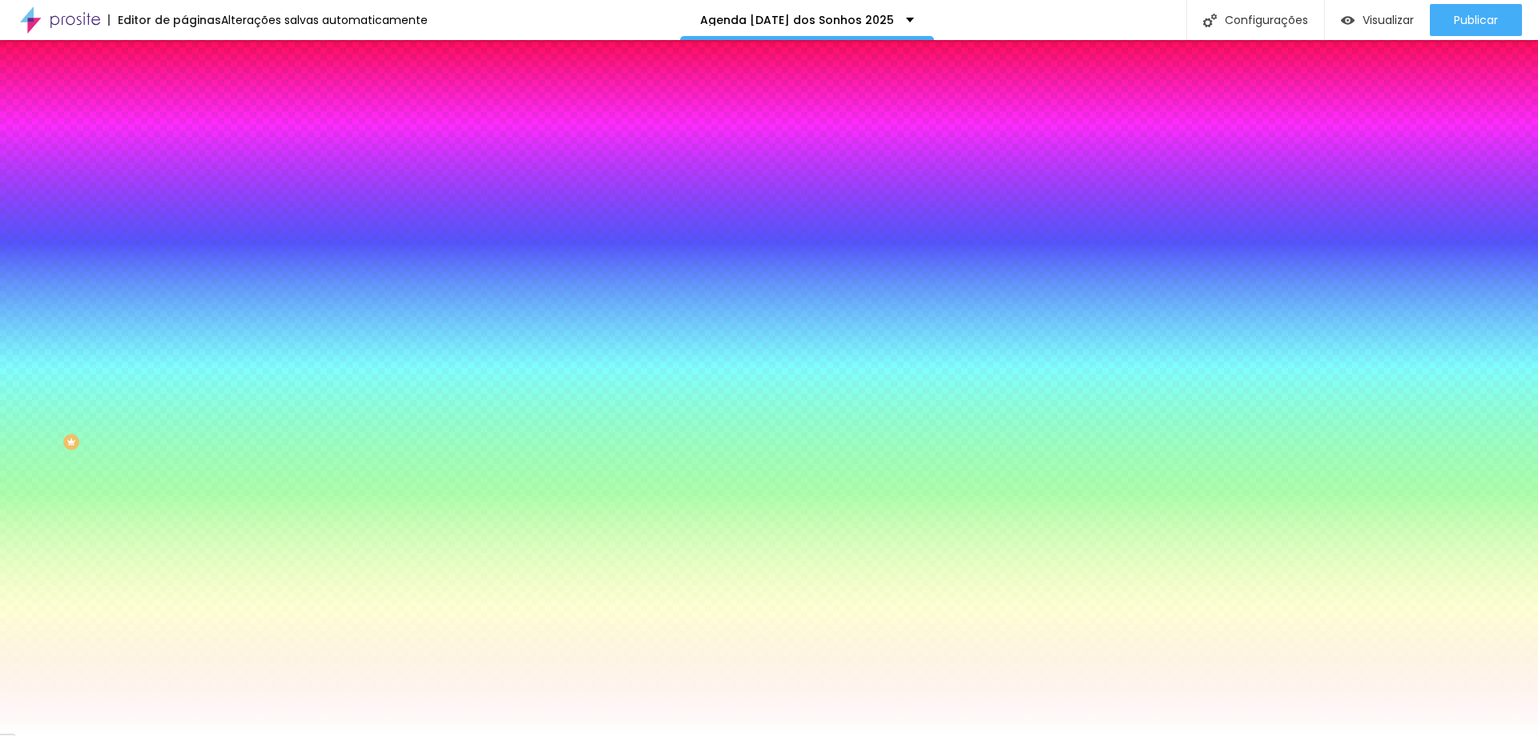
click at [196, 63] on img "button" at bounding box center [202, 58] width 13 height 13
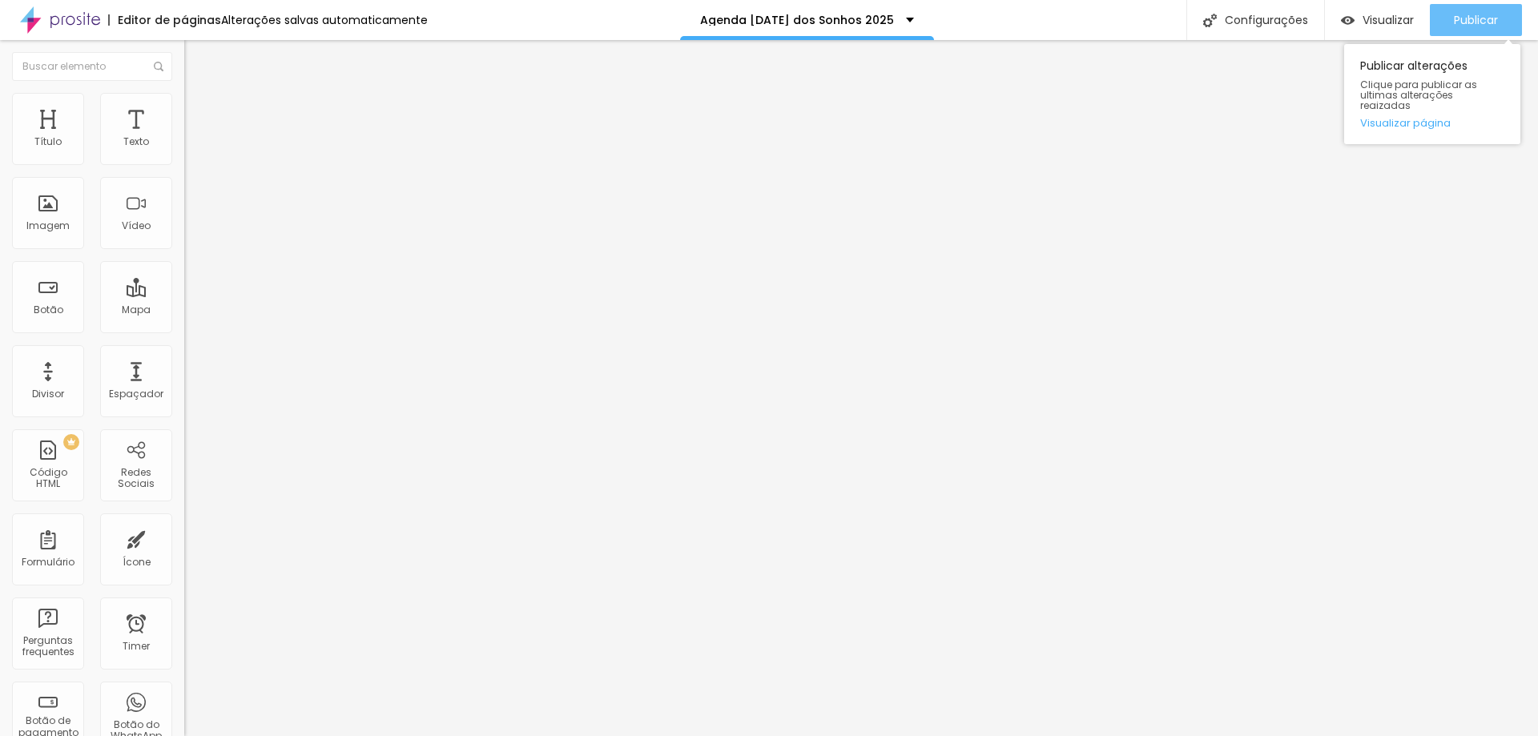
click at [1444, 13] on button "Publicar" at bounding box center [1476, 20] width 92 height 32
click at [1473, 32] on div "Publicar" at bounding box center [1476, 20] width 44 height 32
click at [272, 135] on img at bounding box center [277, 130] width 10 height 10
click at [184, 231] on div "<! DOCTYPE html > < html lang = "pt-BR" > < head > < meta charset = "UTF-8" > <…" at bounding box center [612, 200] width 857 height 123
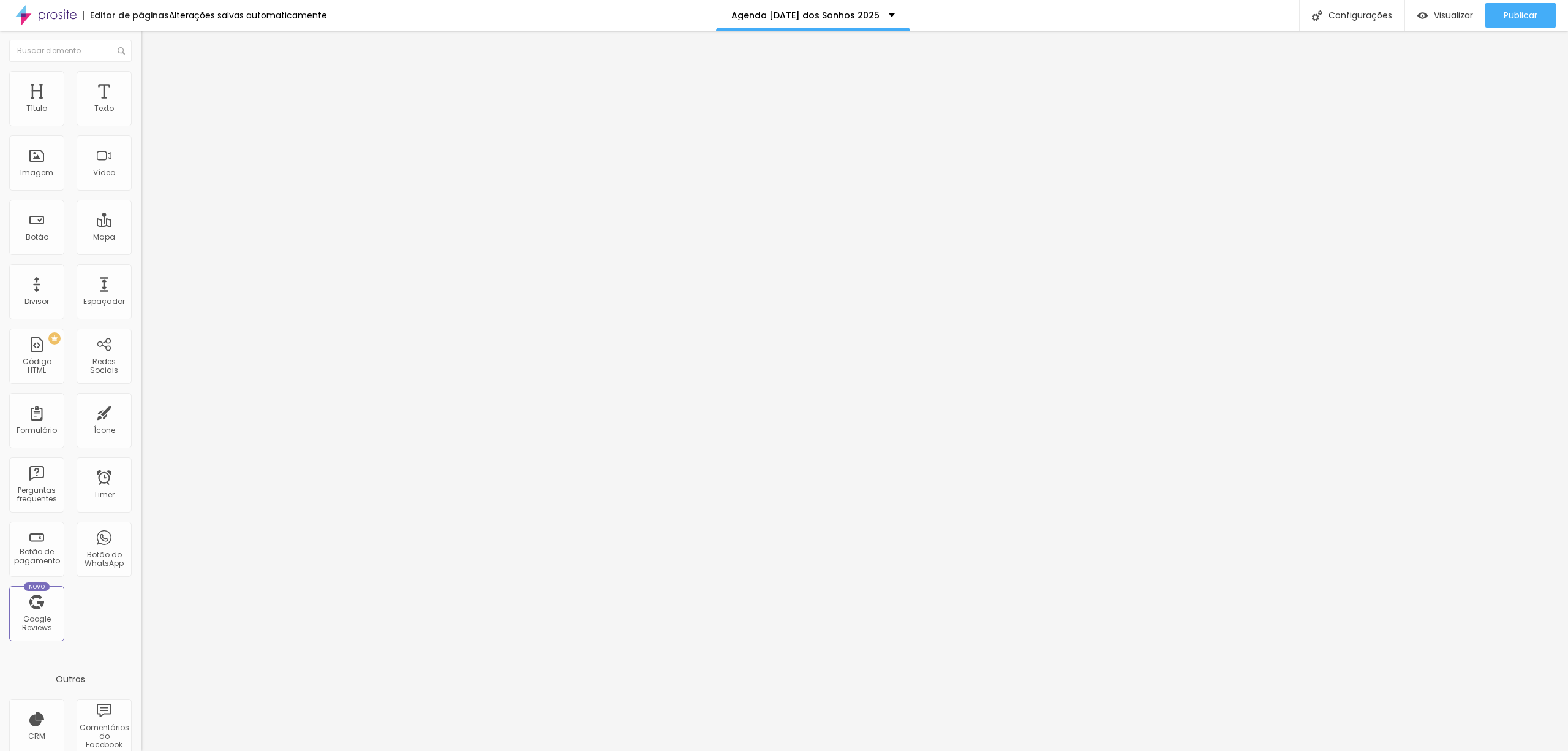
click at [141, 83] on img at bounding box center [146, 89] width 11 height 11
type input "3"
type input "0"
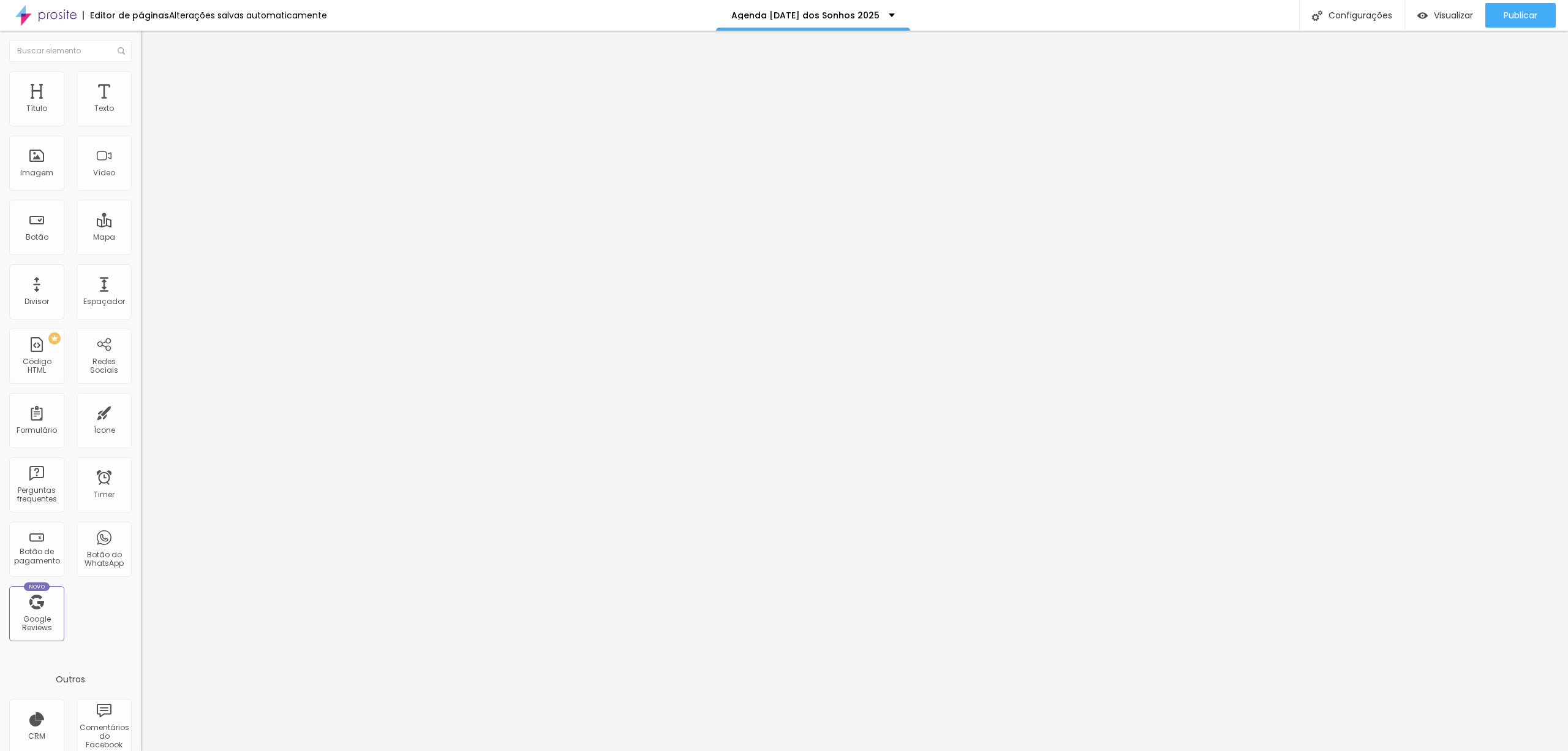
drag, startPoint x: 33, startPoint y: 120, endPoint x: 0, endPoint y: 121, distance: 33.0
type input "0"
click at [141, 238] on input "range" at bounding box center [180, 242] width 79 height 10
type input "8"
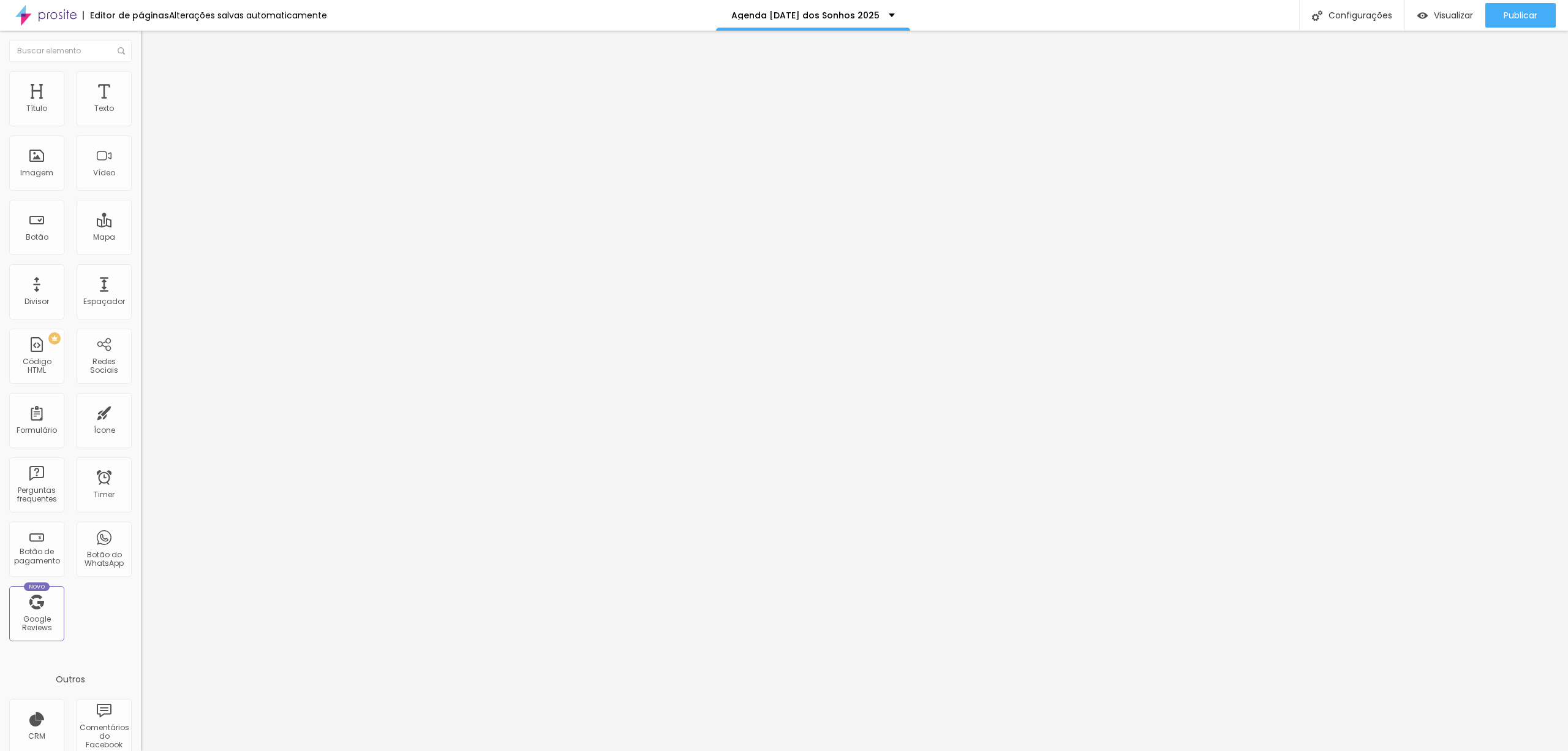
type input "5"
type input "2"
type input "0"
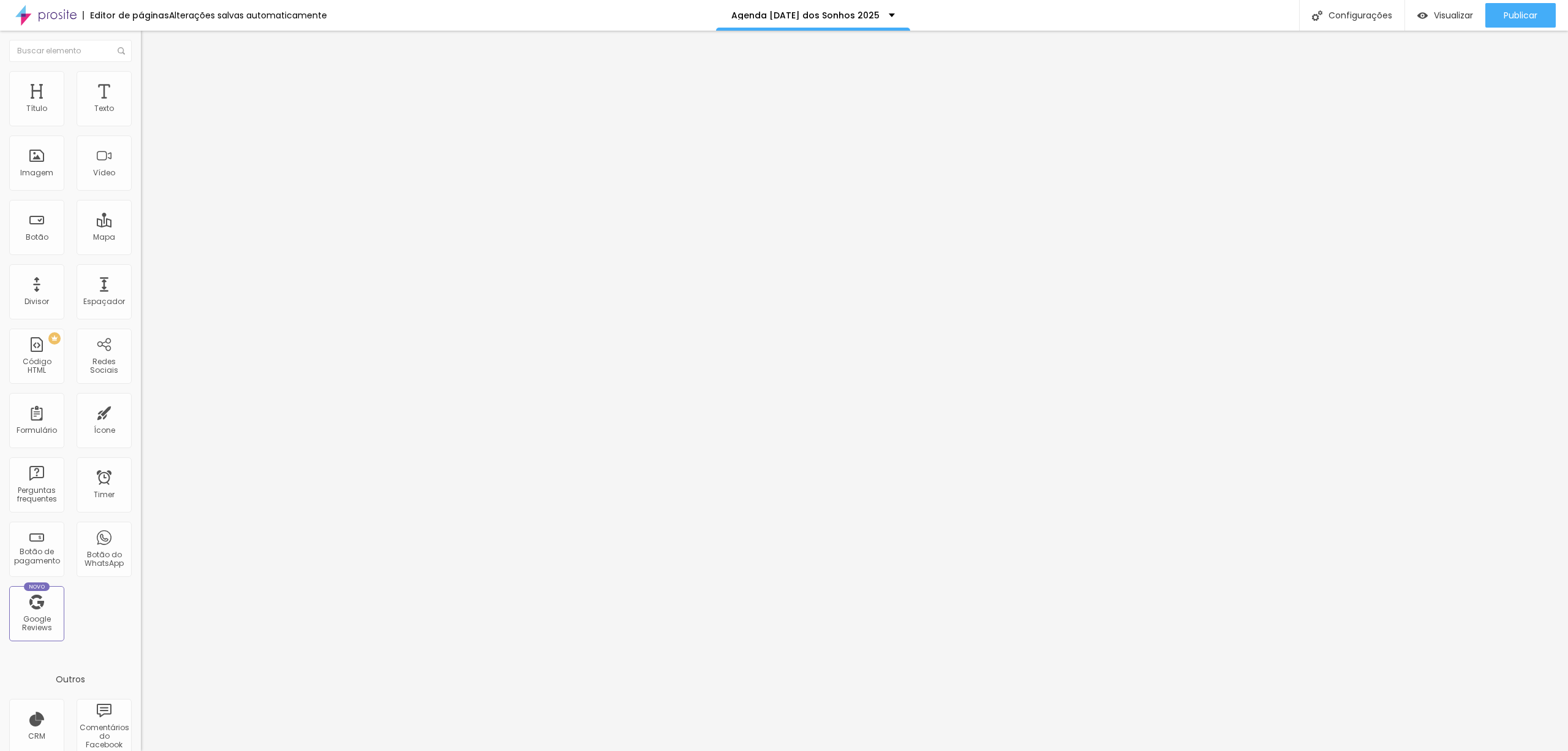
type input "0"
drag, startPoint x: 38, startPoint y: 143, endPoint x: 0, endPoint y: 140, distance: 38.1
type input "0"
click at [141, 411] on input "range" at bounding box center [180, 416] width 79 height 10
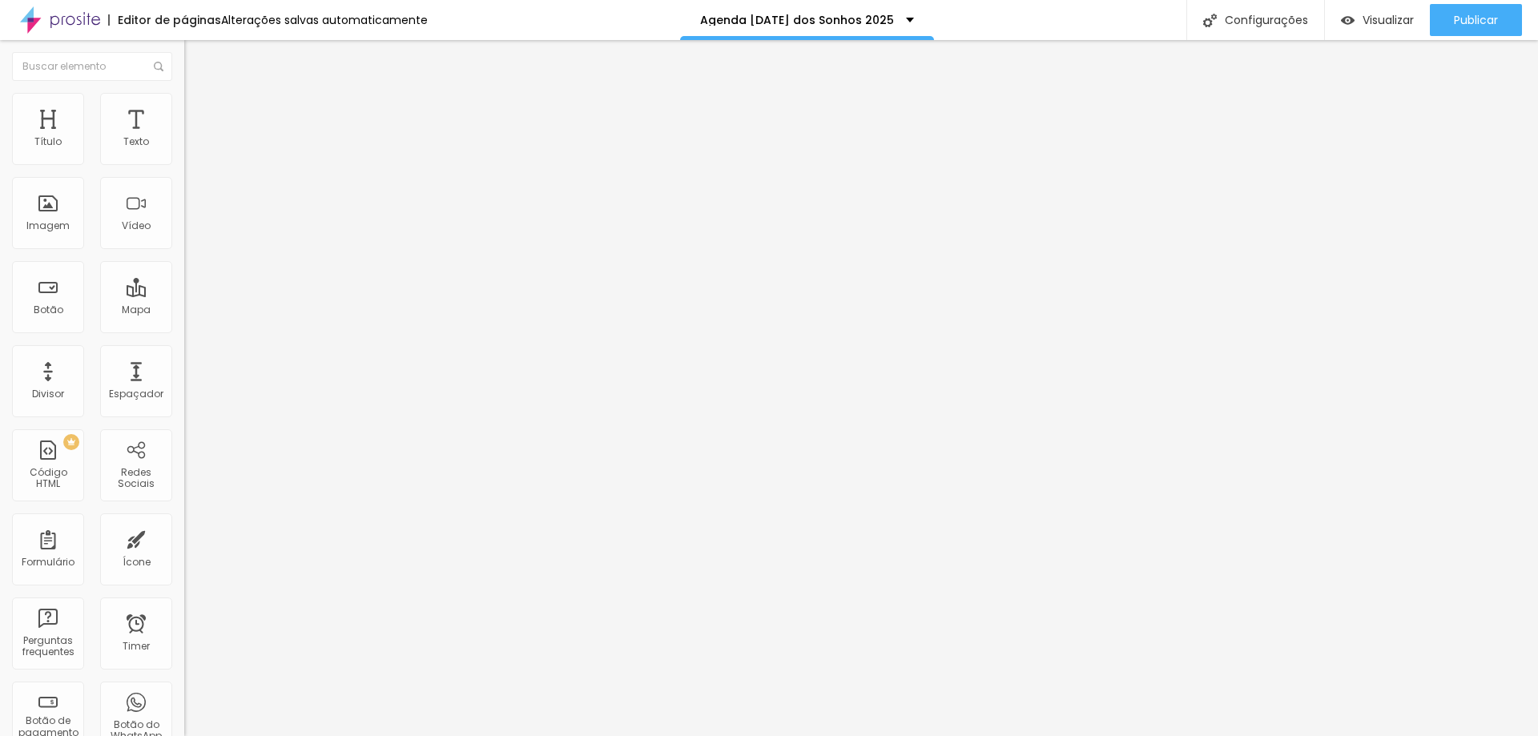
click at [196, 61] on img "button" at bounding box center [202, 58] width 13 height 13
click at [184, 256] on div at bounding box center [276, 200] width 184 height 123
click at [184, 99] on li "Avançado" at bounding box center [276, 101] width 184 height 16
type input "2"
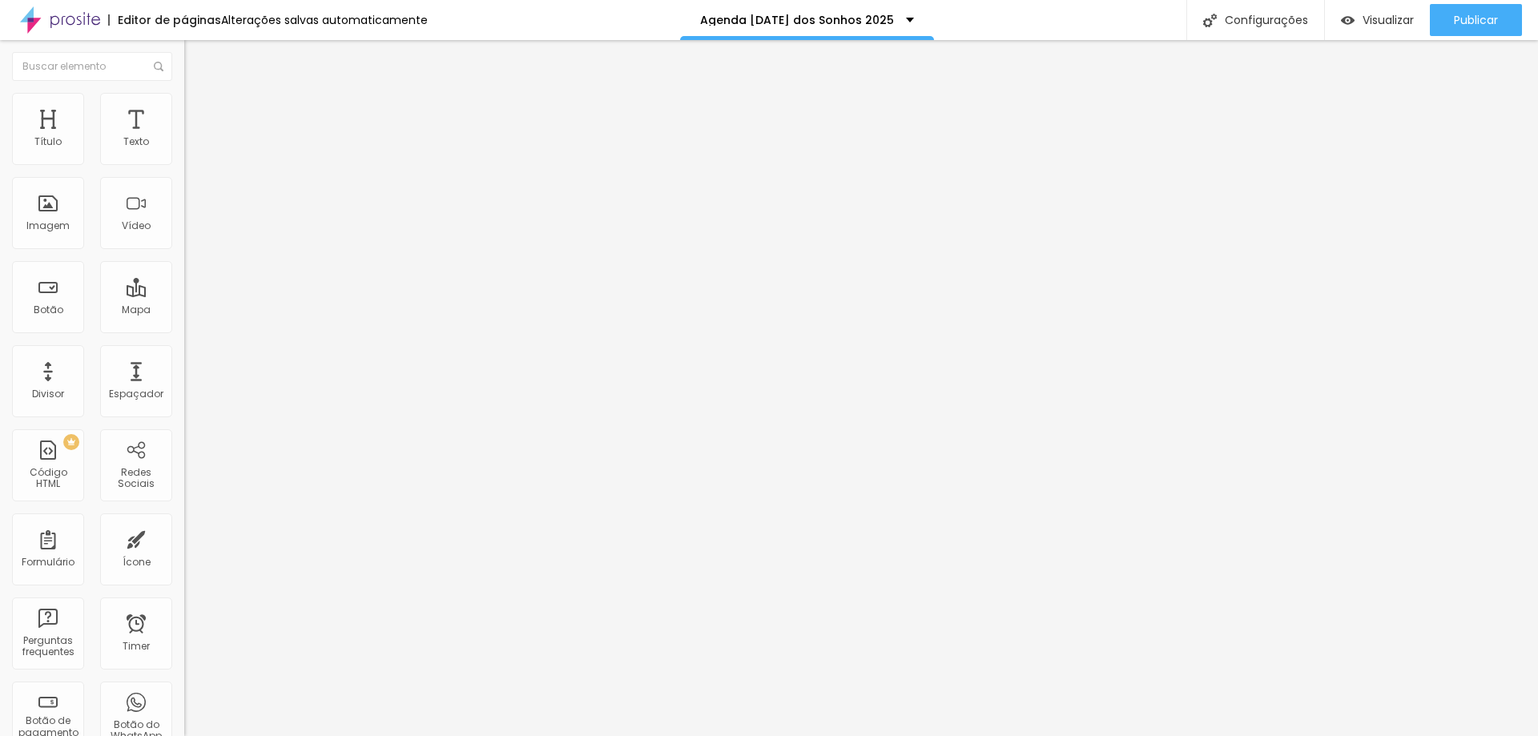
type input "2"
type input "4"
type input "7"
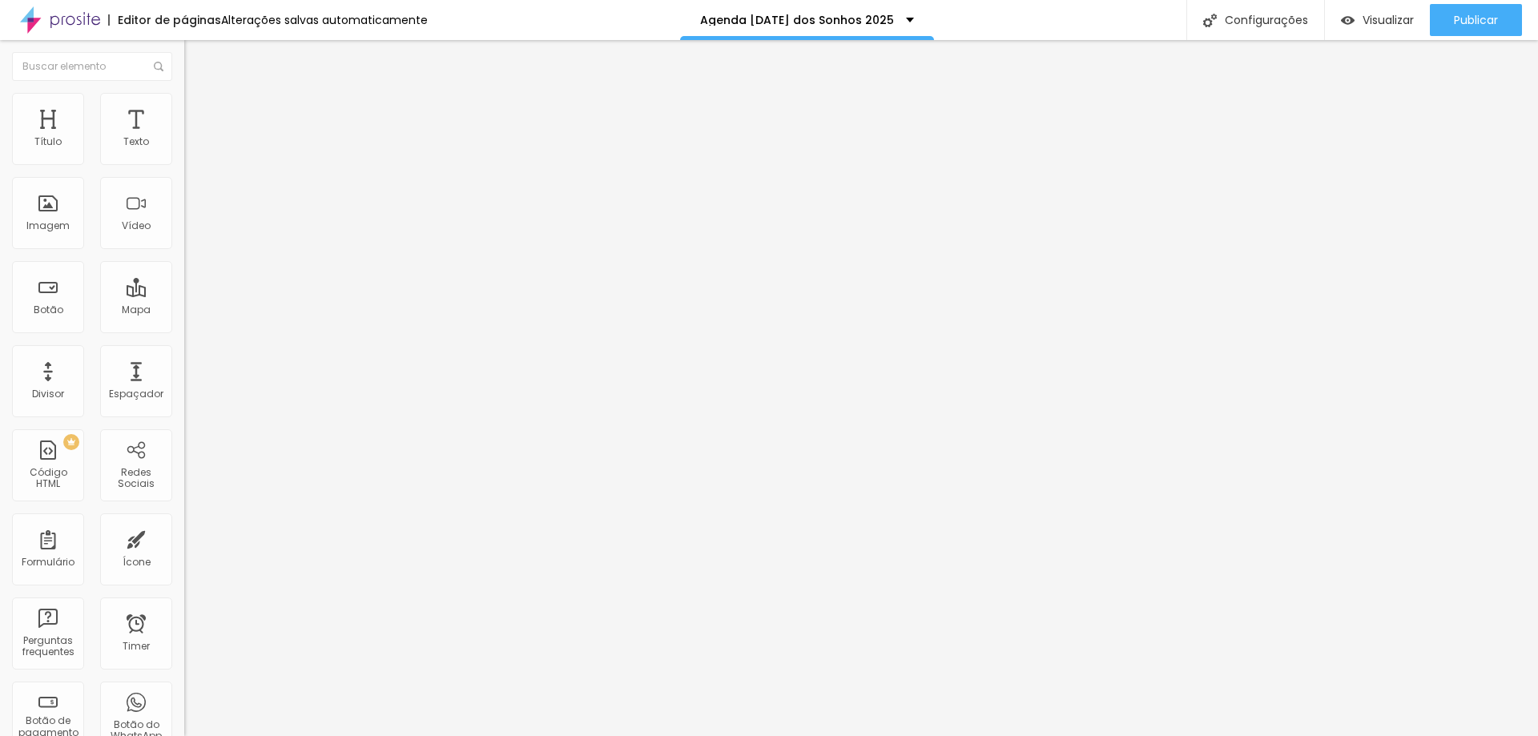
type input "9"
type input "11"
type input "13"
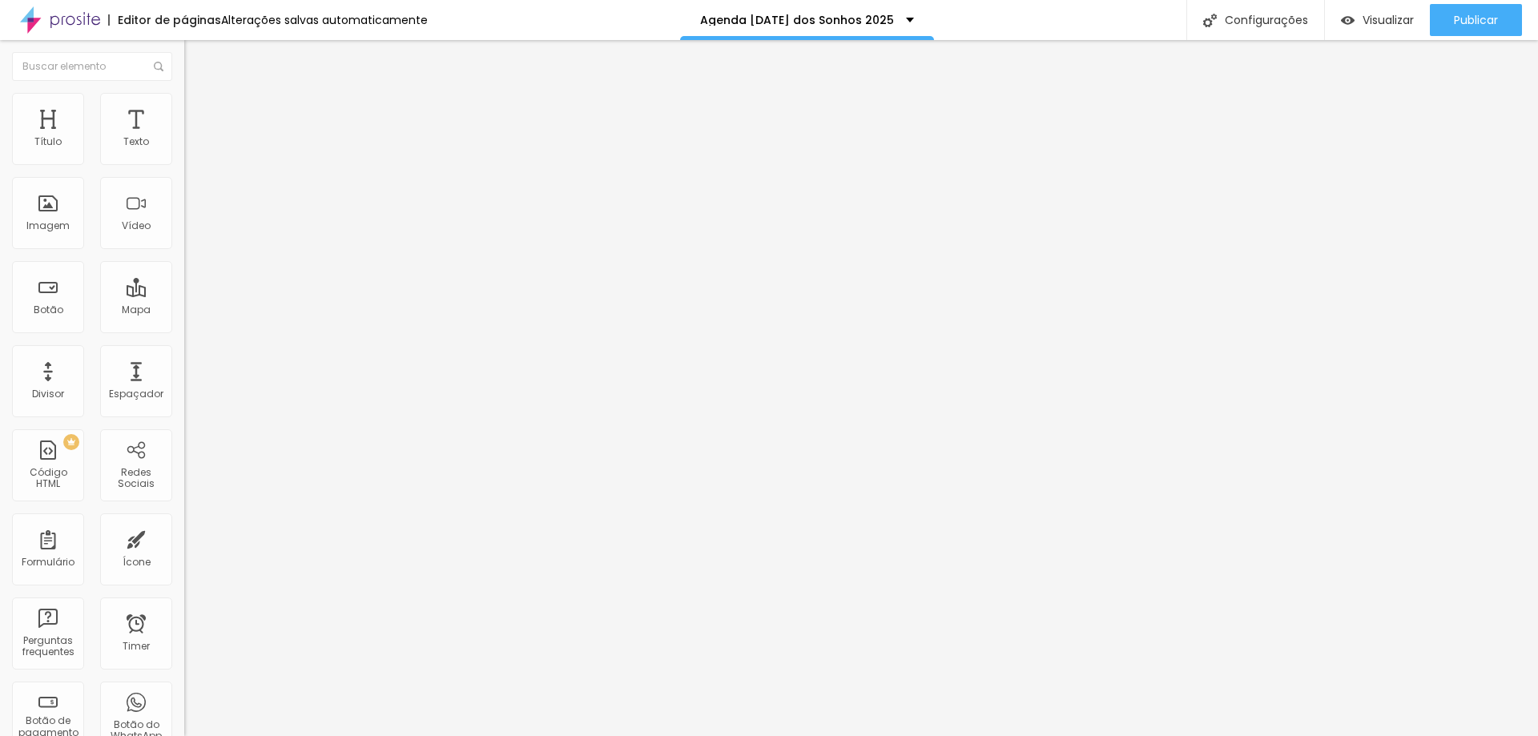
type input "13"
type input "14"
type input "15"
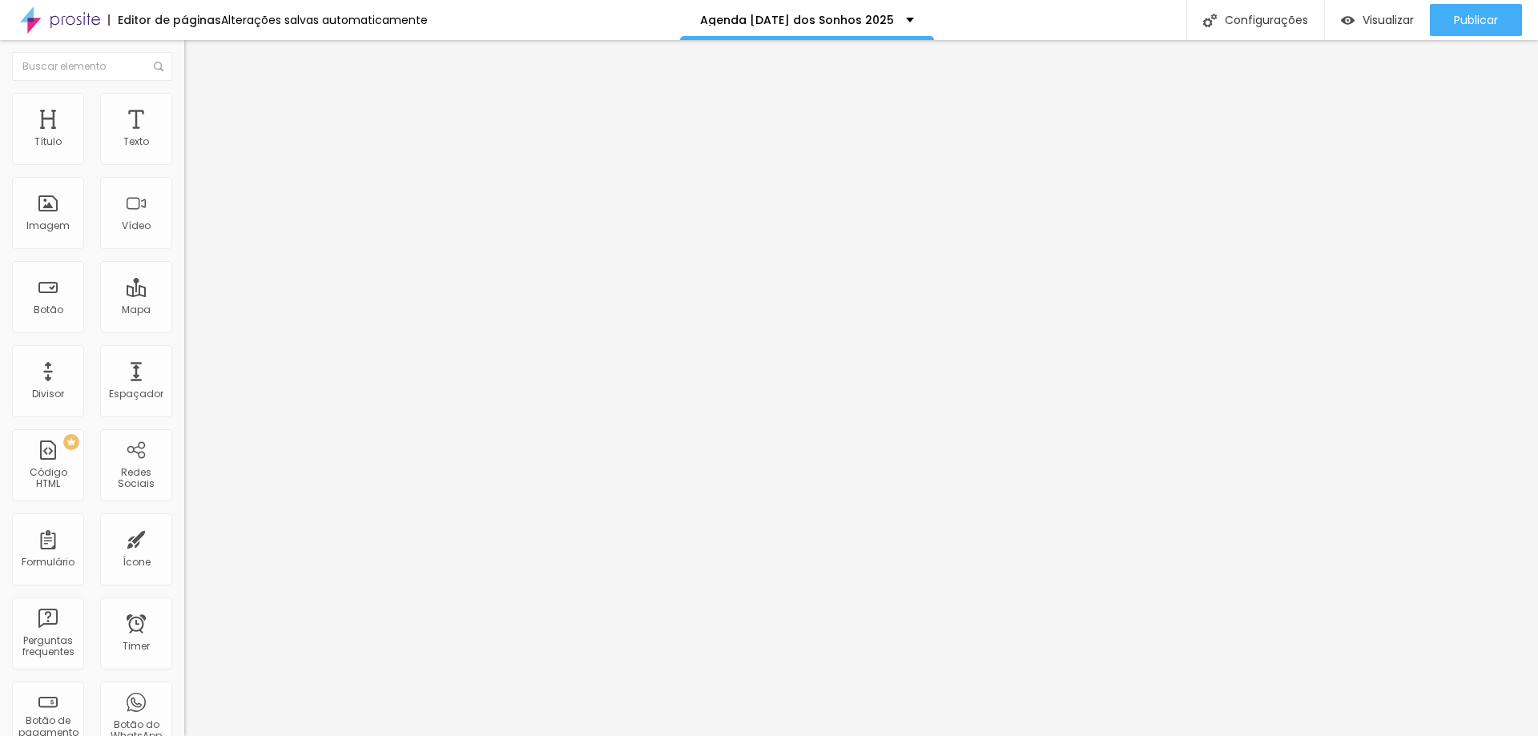
type input "16"
type input "17"
type input "18"
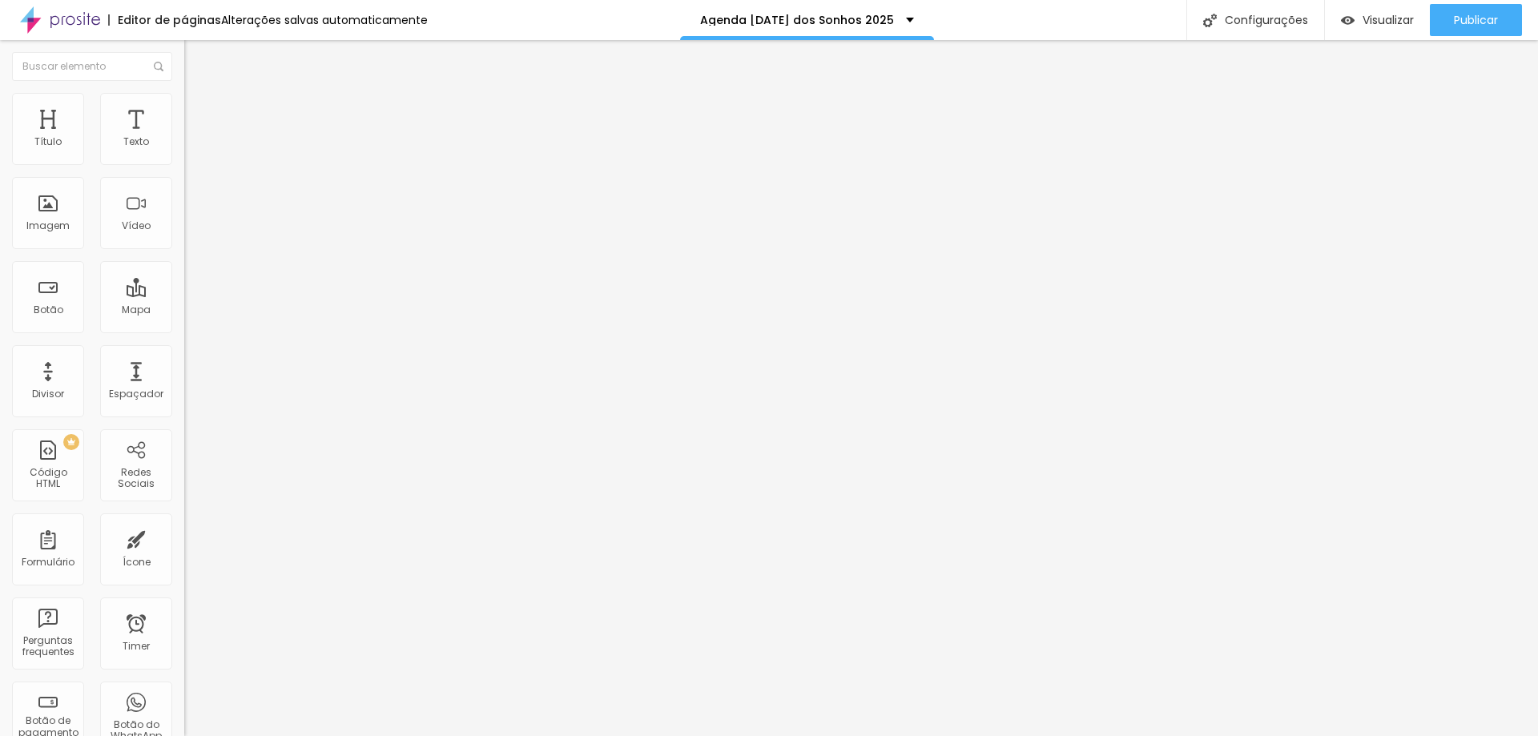
type input "18"
type input "19"
type input "20"
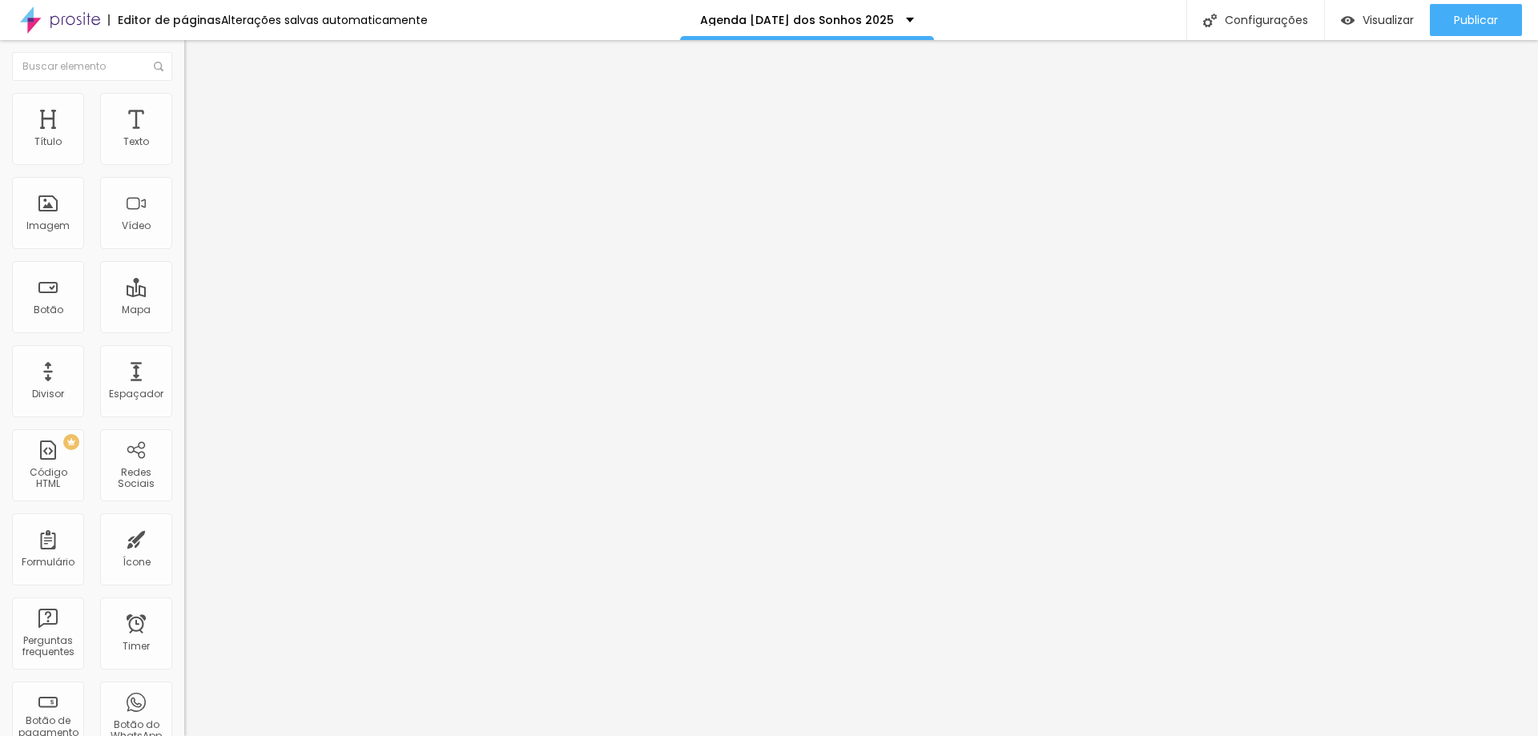
type input "21"
type input "20"
type input "19"
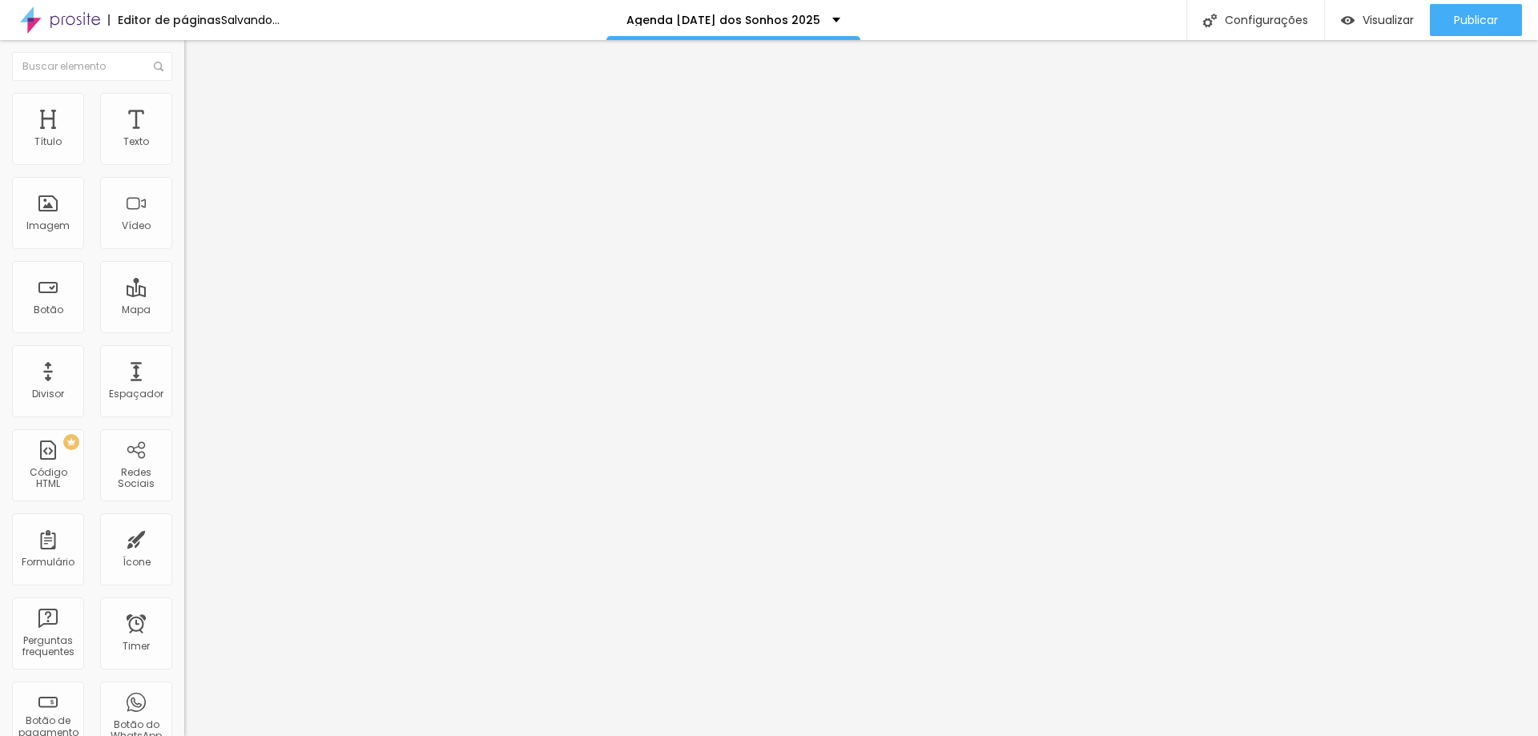
type input "19"
type input "18"
type input "19"
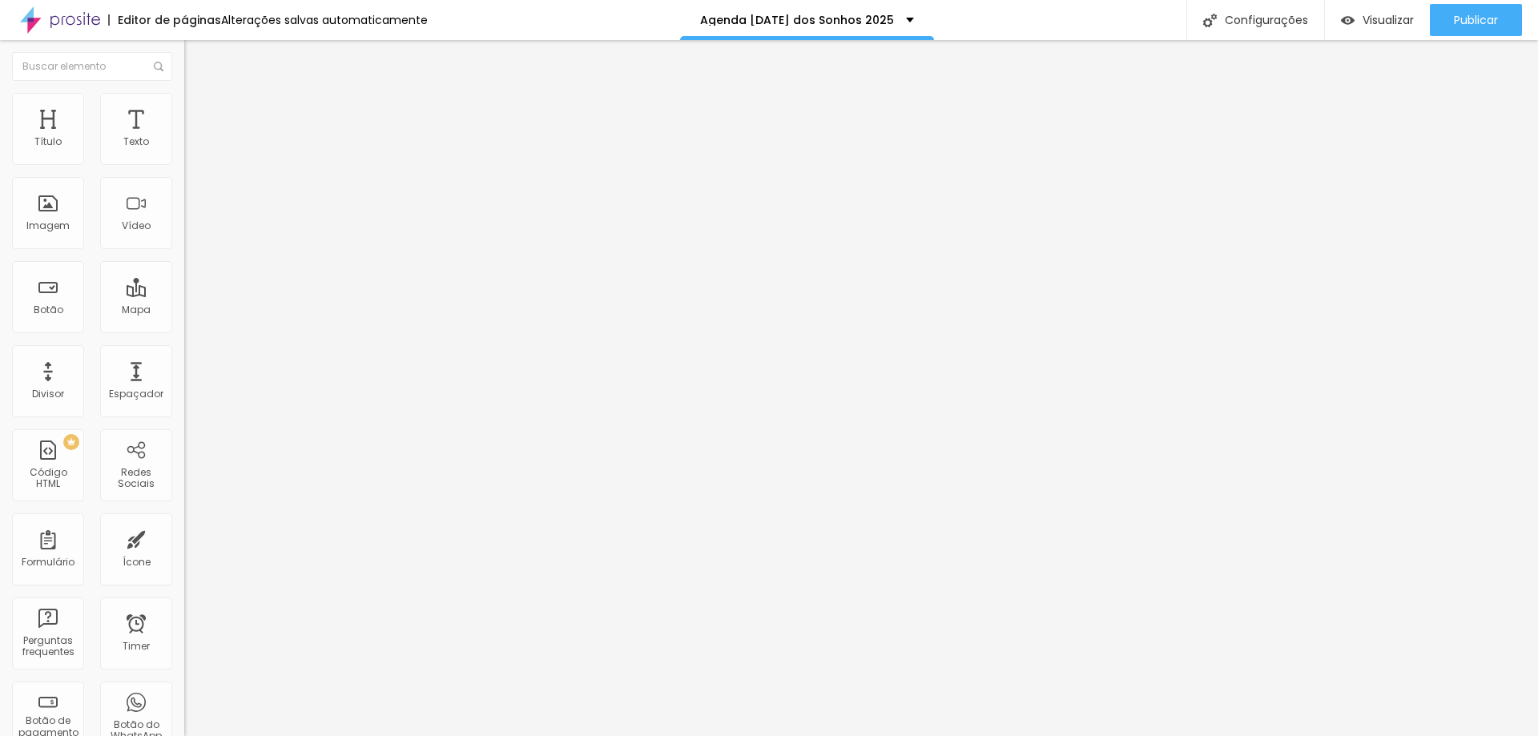
type input "20"
type input "21"
type input "20"
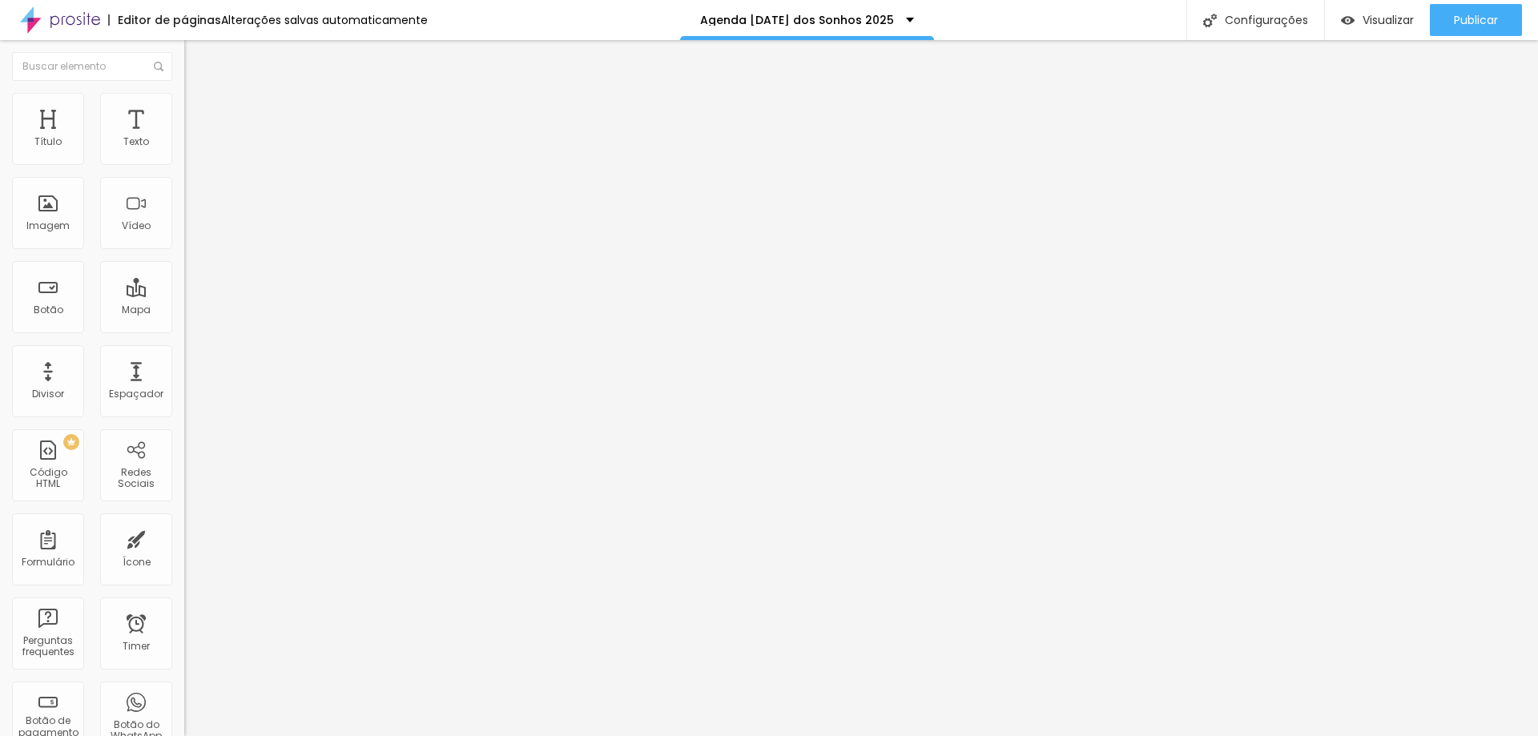
type input "20"
drag, startPoint x: 36, startPoint y: 188, endPoint x: 57, endPoint y: 191, distance: 21.0
type input "20"
click at [184, 522] on input "range" at bounding box center [235, 528] width 103 height 13
click at [184, 159] on img at bounding box center [189, 152] width 11 height 11
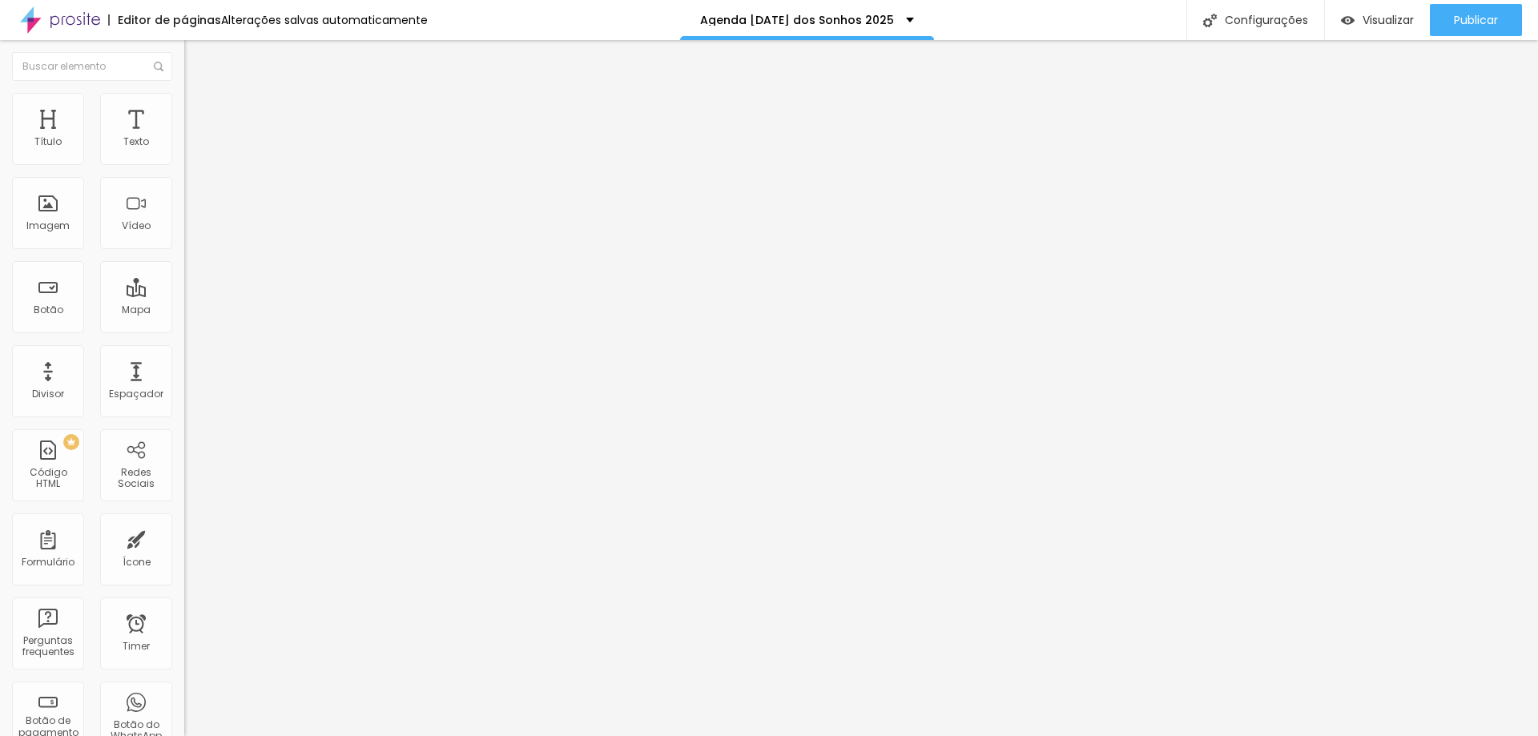
click at [184, 105] on li "Estilo" at bounding box center [276, 101] width 184 height 16
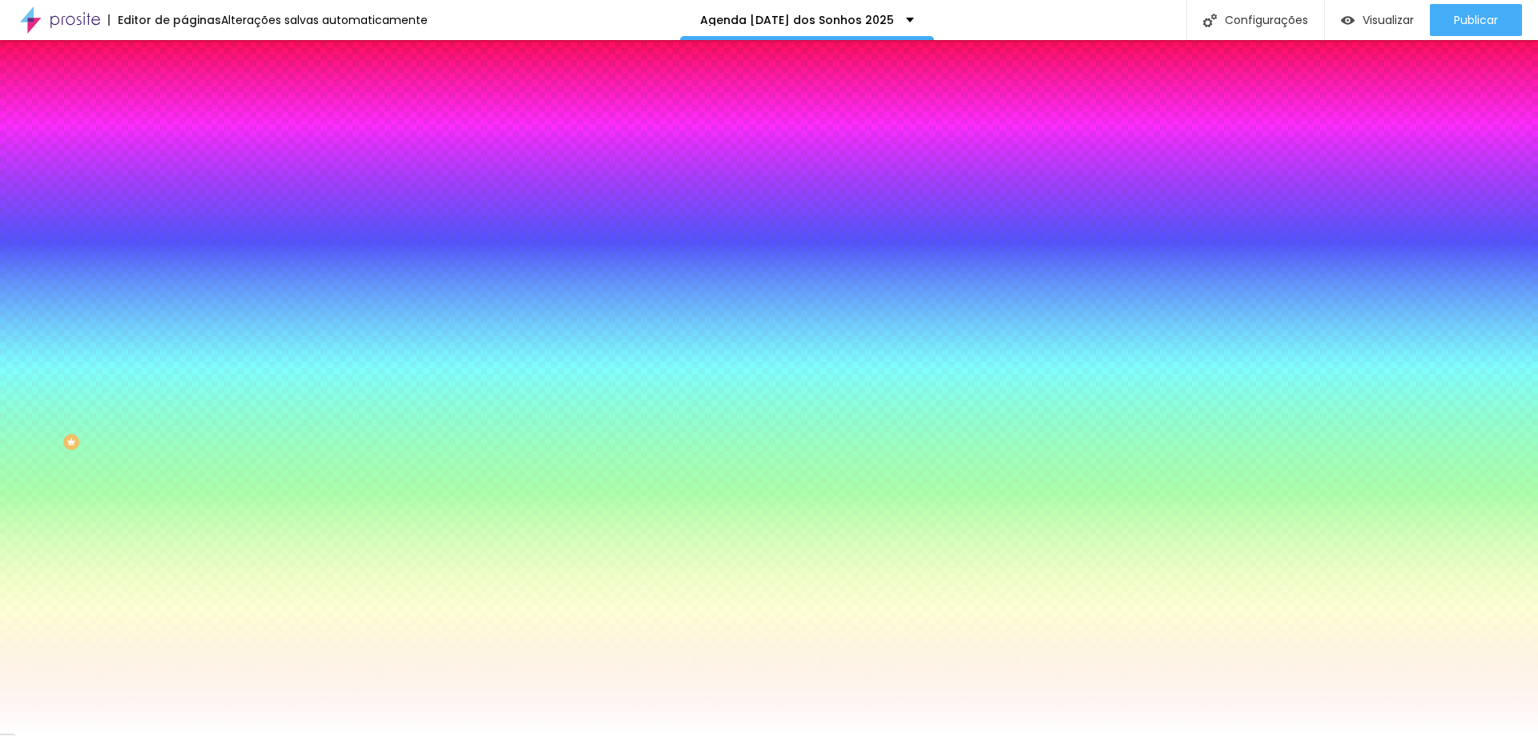
click at [199, 113] on span "Avançado" at bounding box center [225, 120] width 53 height 14
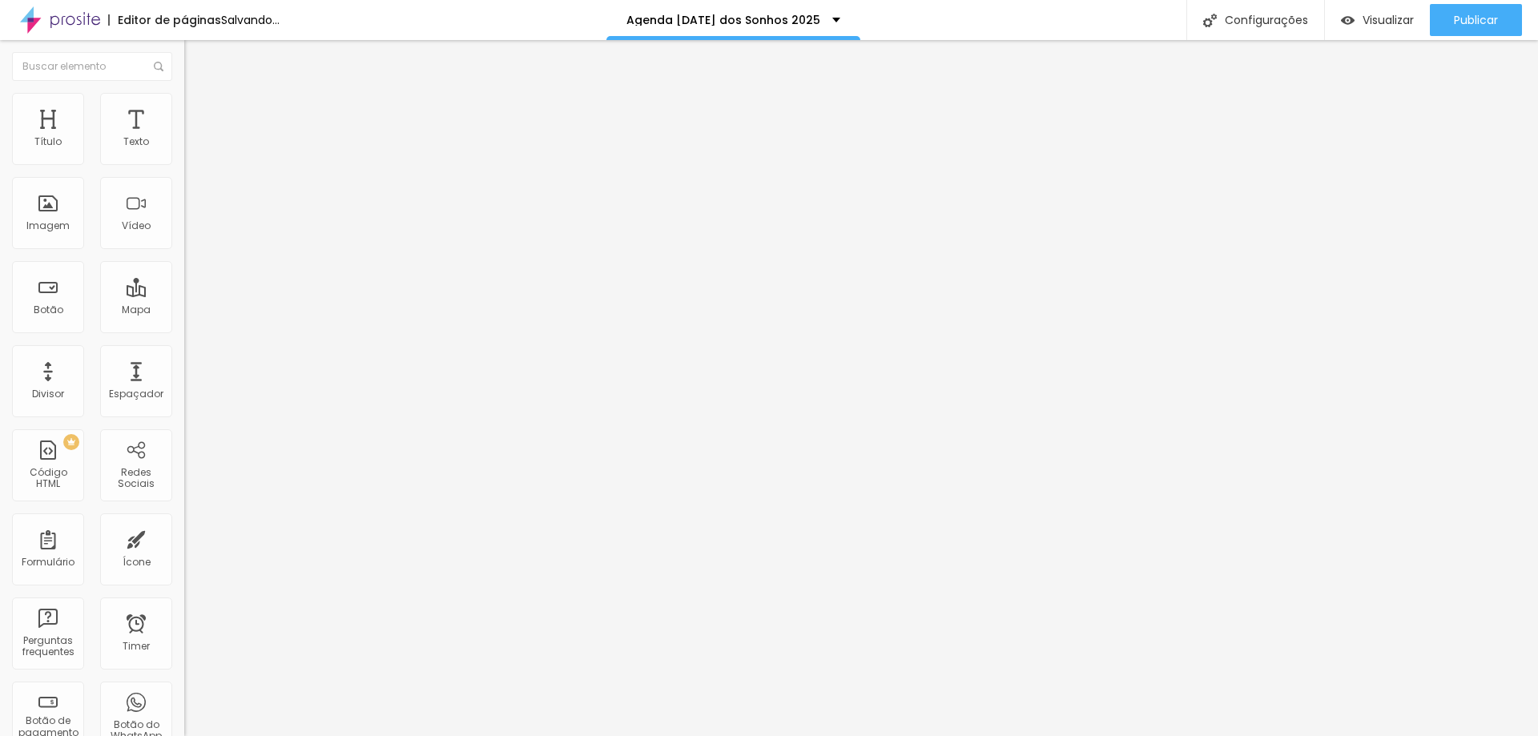
type input "15"
type input "10"
type input "5"
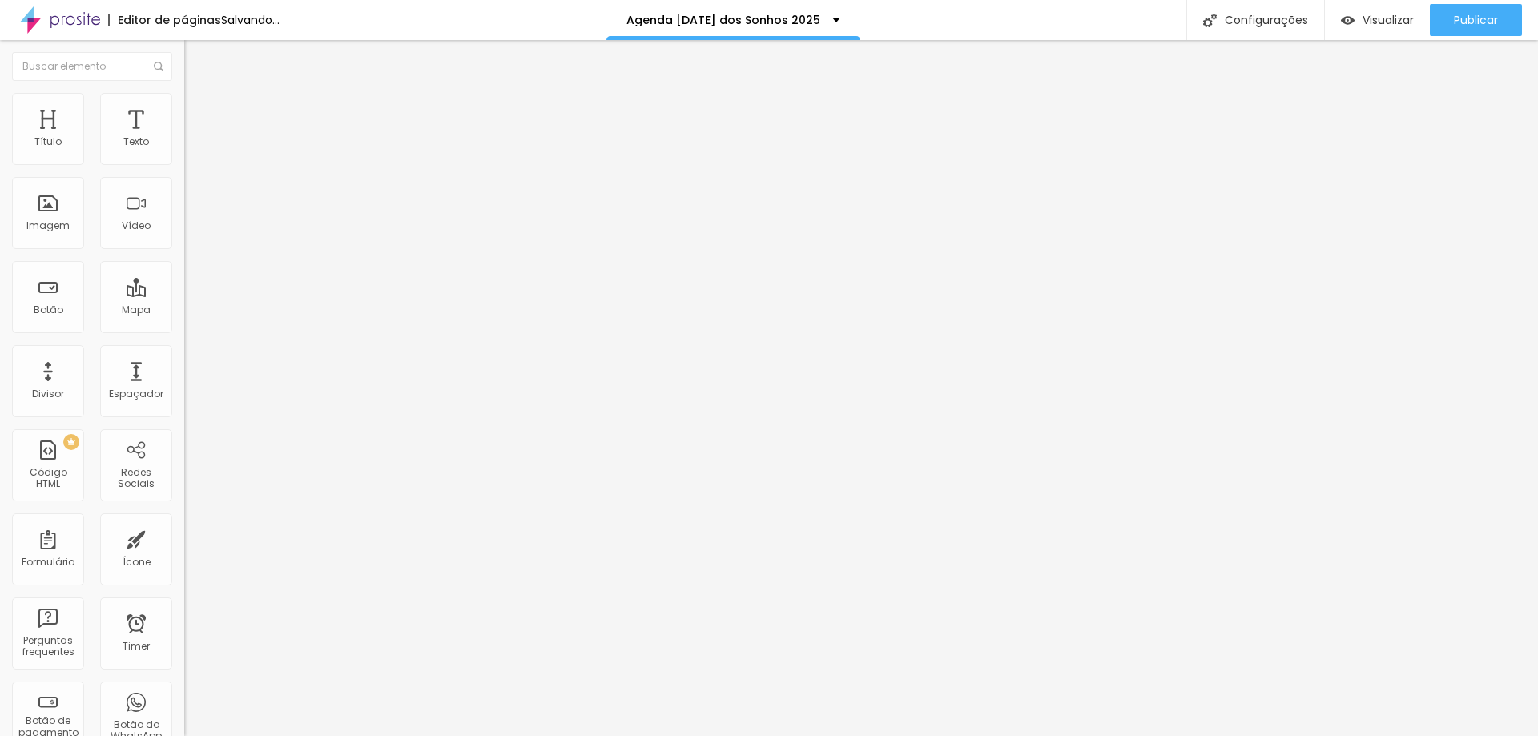
type input "5"
drag, startPoint x: 62, startPoint y: 155, endPoint x: 4, endPoint y: 159, distance: 58.6
click at [184, 311] on input "range" at bounding box center [235, 317] width 103 height 13
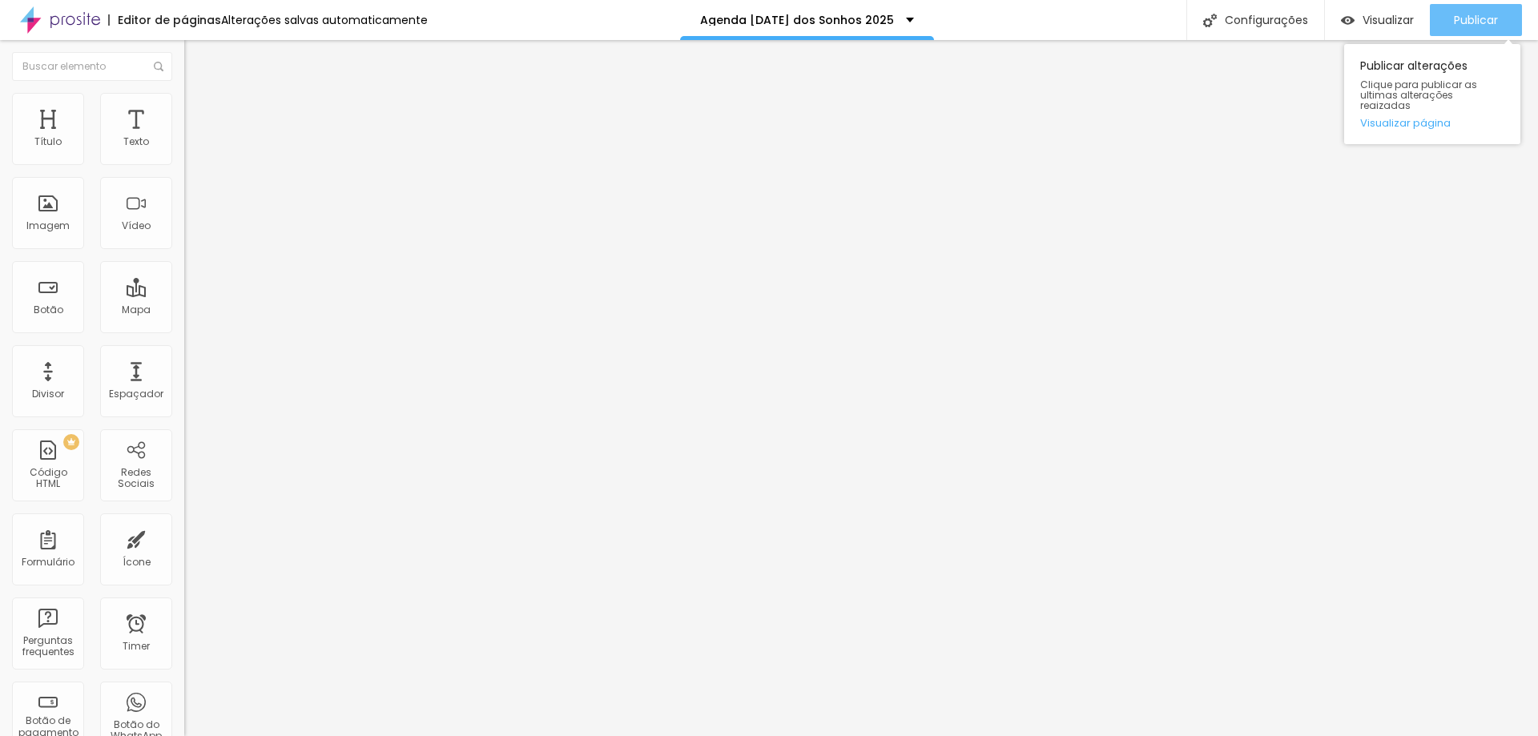
click at [1473, 28] on div "Publicar" at bounding box center [1476, 20] width 44 height 32
click at [184, 111] on ul "Conteúdo Estilo Avançado" at bounding box center [276, 101] width 184 height 48
click at [184, 106] on li "Estilo" at bounding box center [276, 101] width 184 height 16
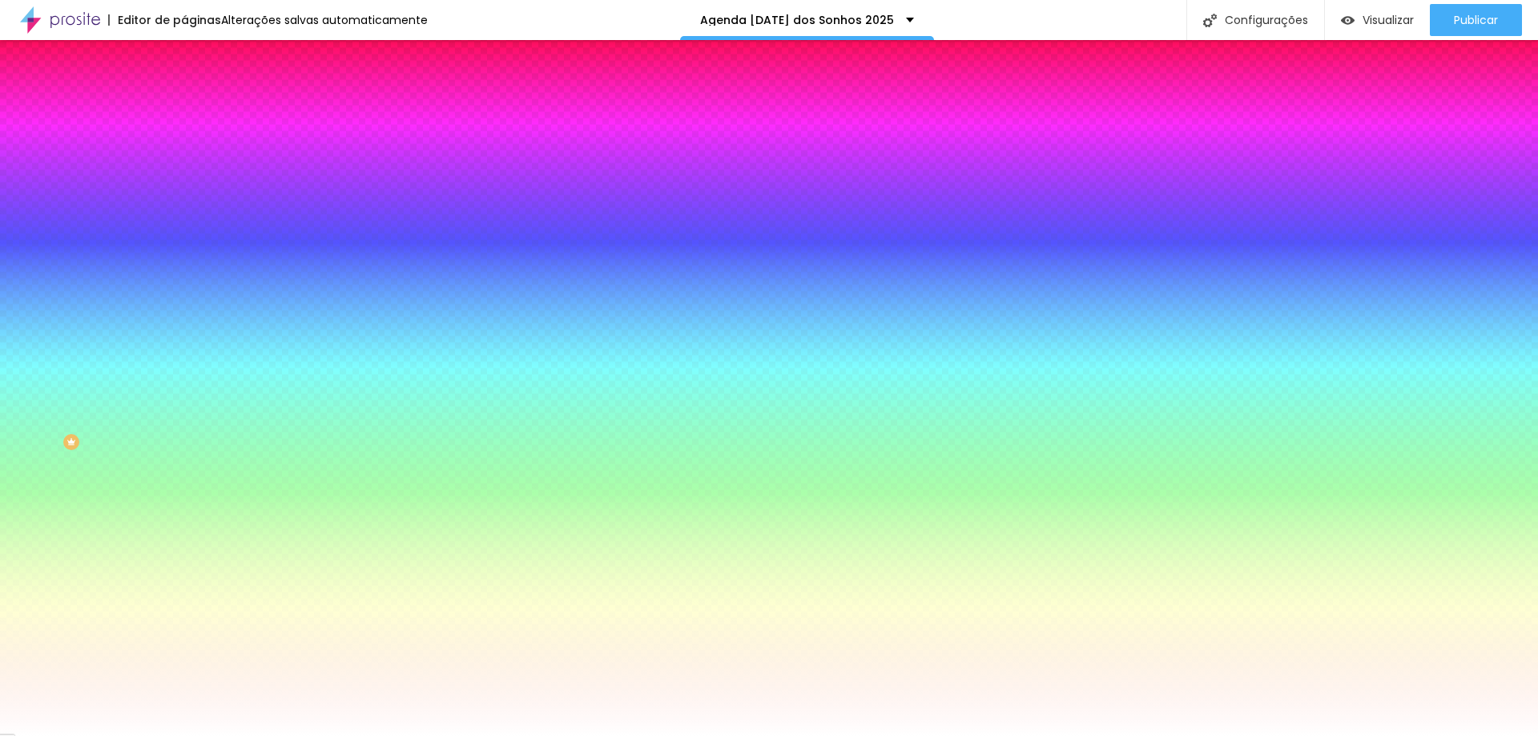
click at [199, 95] on span "Conteúdo" at bounding box center [224, 88] width 50 height 14
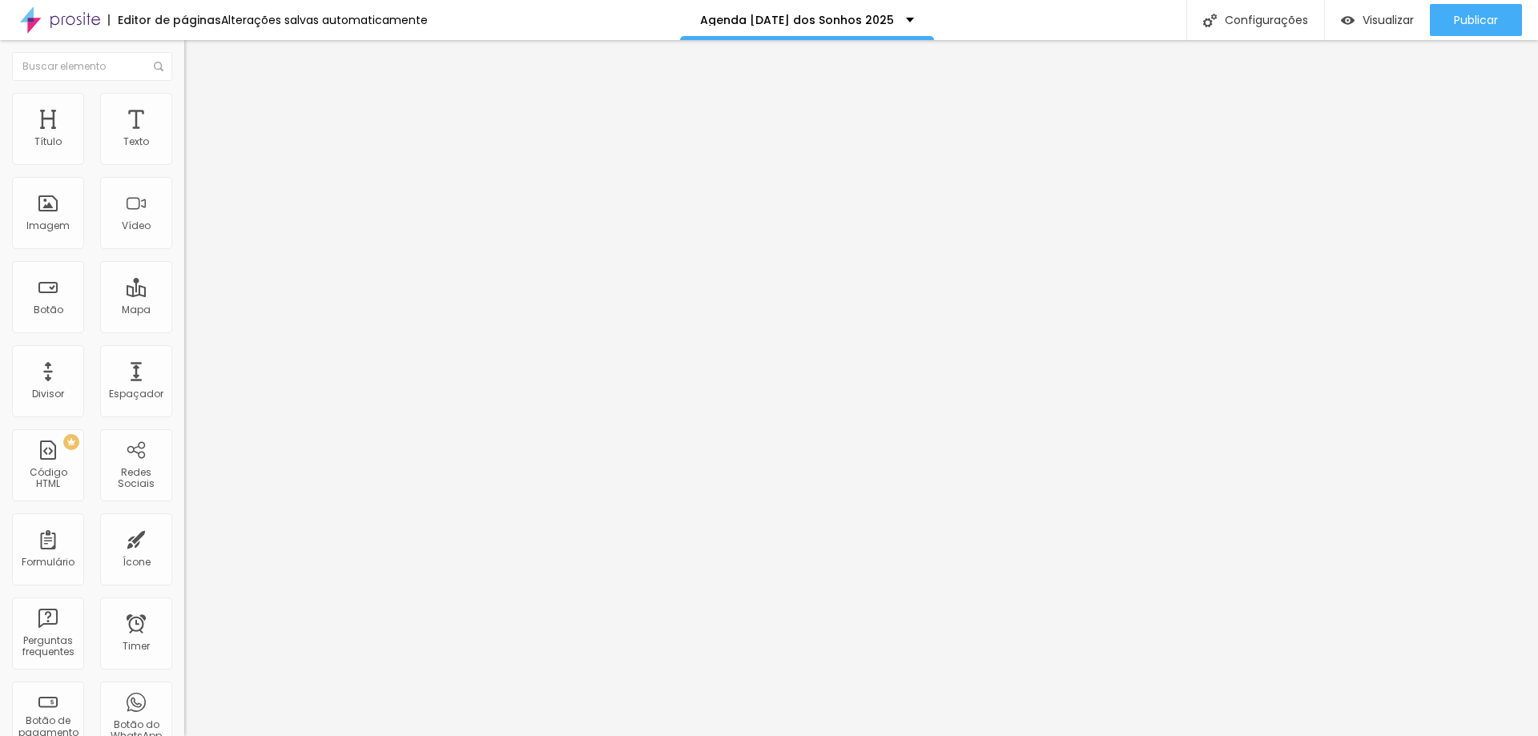
click at [184, 99] on li "Avançado" at bounding box center [276, 101] width 184 height 16
drag, startPoint x: 52, startPoint y: 186, endPoint x: 0, endPoint y: 179, distance: 52.6
click at [184, 522] on input "range" at bounding box center [235, 528] width 103 height 13
click at [1441, 23] on button "Publicar" at bounding box center [1476, 20] width 92 height 32
click at [196, 57] on img "button" at bounding box center [202, 58] width 13 height 13
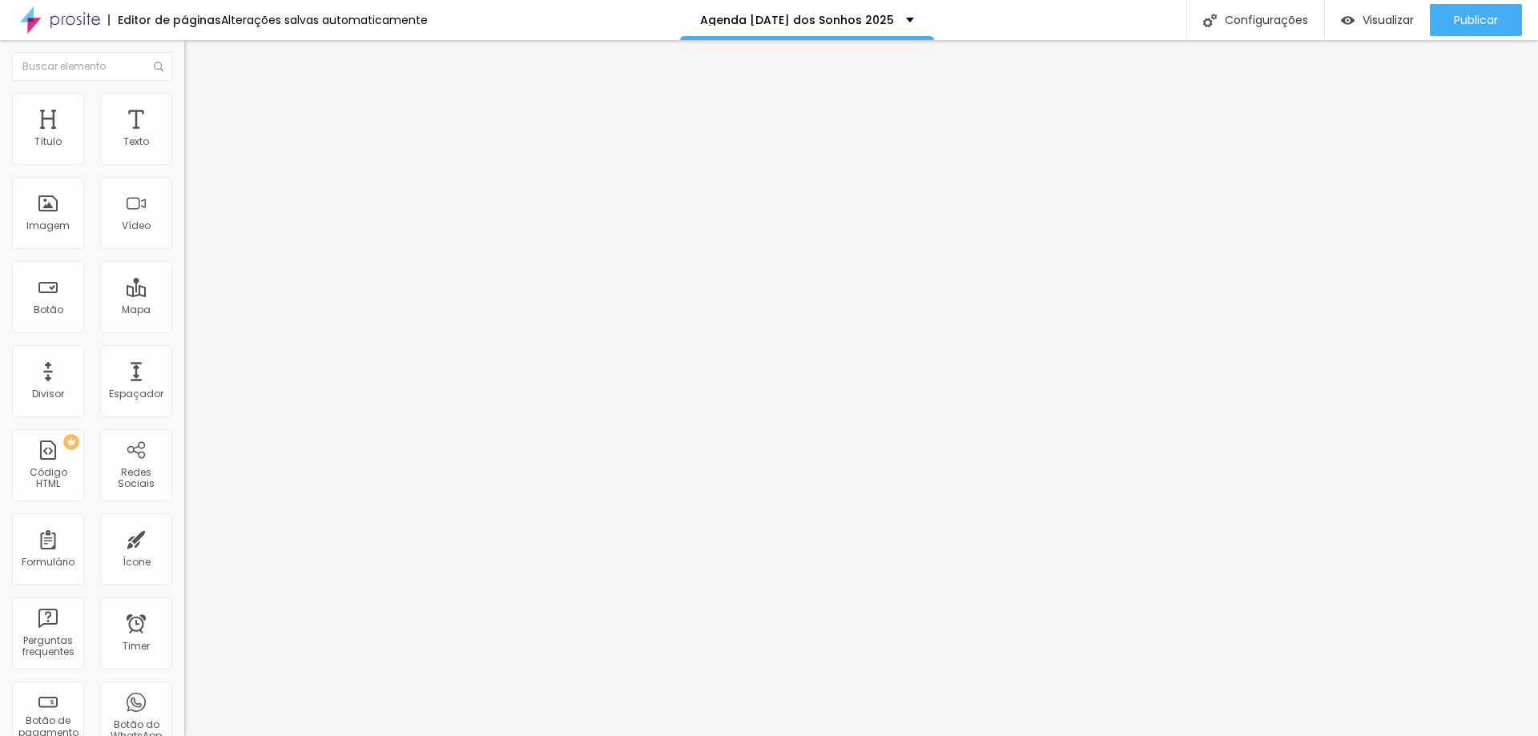
click at [196, 54] on img "button" at bounding box center [202, 58] width 13 height 13
click at [278, 736] on div at bounding box center [769, 746] width 1538 height 0
click at [1449, 10] on button "Publicar" at bounding box center [1476, 20] width 92 height 32
click at [1214, 15] on img at bounding box center [1210, 21] width 14 height 14
